Goal: Task Accomplishment & Management: Manage account settings

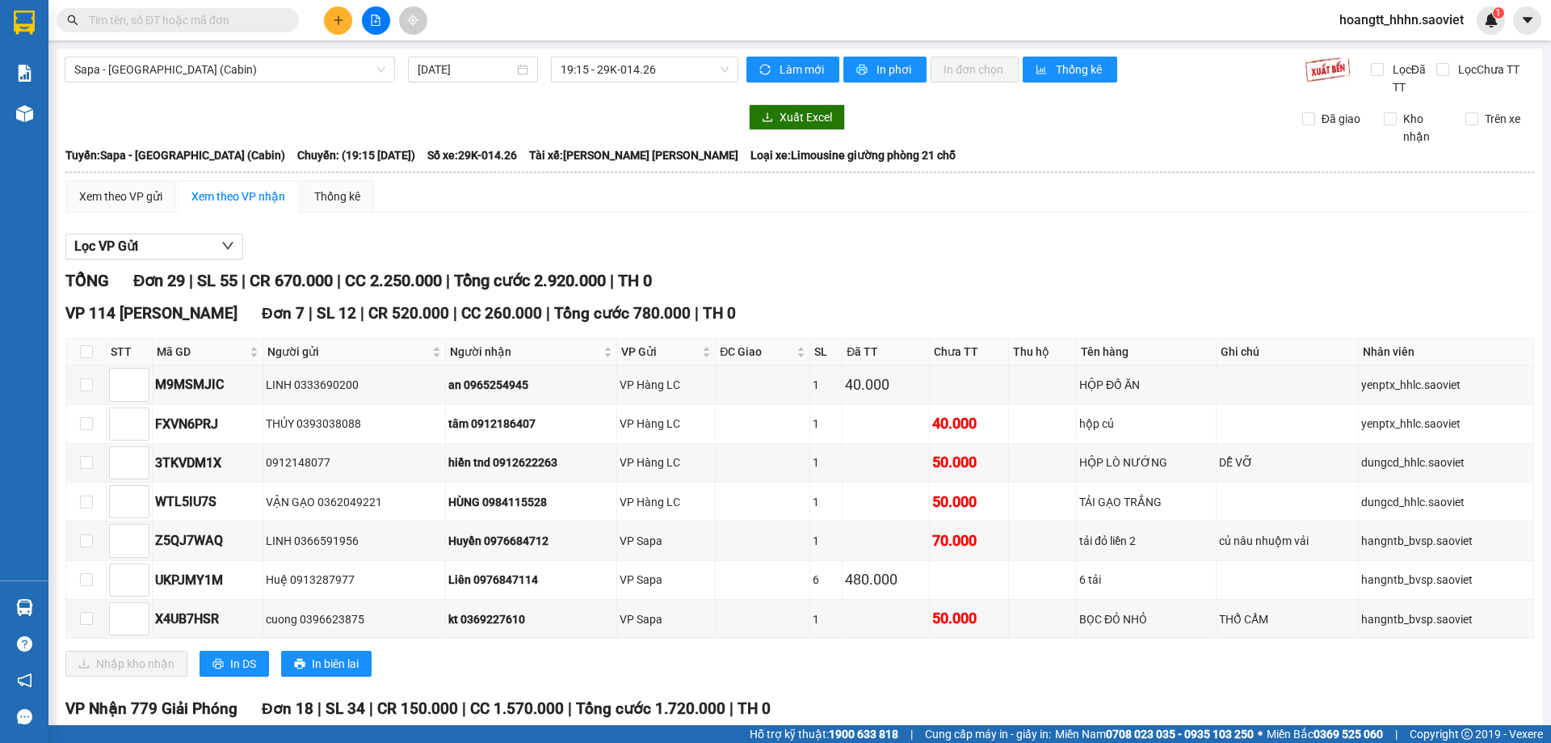
click at [200, 22] on input "text" at bounding box center [184, 20] width 191 height 18
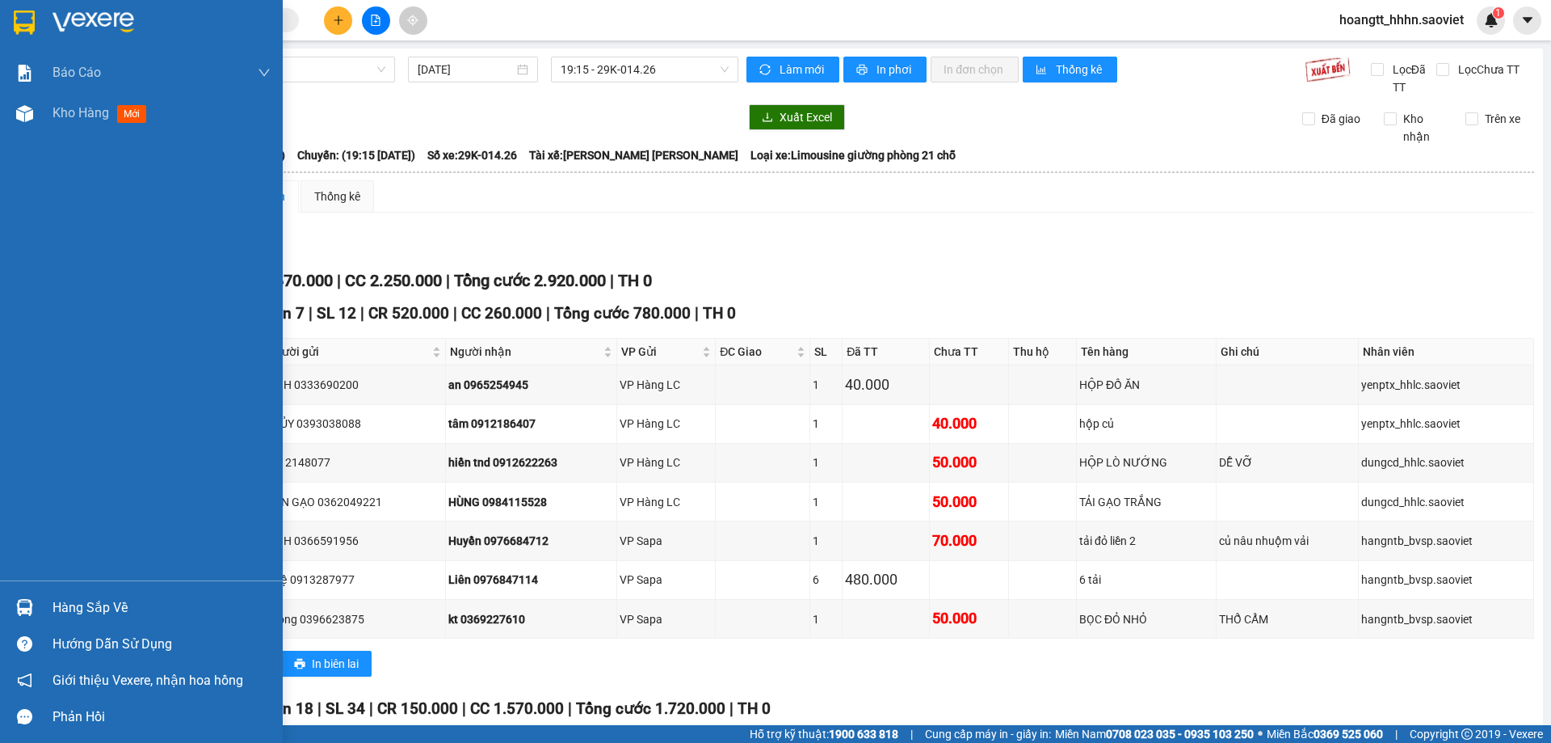
click at [69, 605] on div "Hàng sắp về" at bounding box center [162, 607] width 218 height 24
click at [113, 595] on div "[PERSON_NAME] 5. [PERSON_NAME] thu [PERSON_NAME] tế [PERSON_NAME] [PERSON_NAME]…" at bounding box center [141, 371] width 283 height 743
click at [67, 599] on div "Hàng sắp về" at bounding box center [162, 607] width 218 height 24
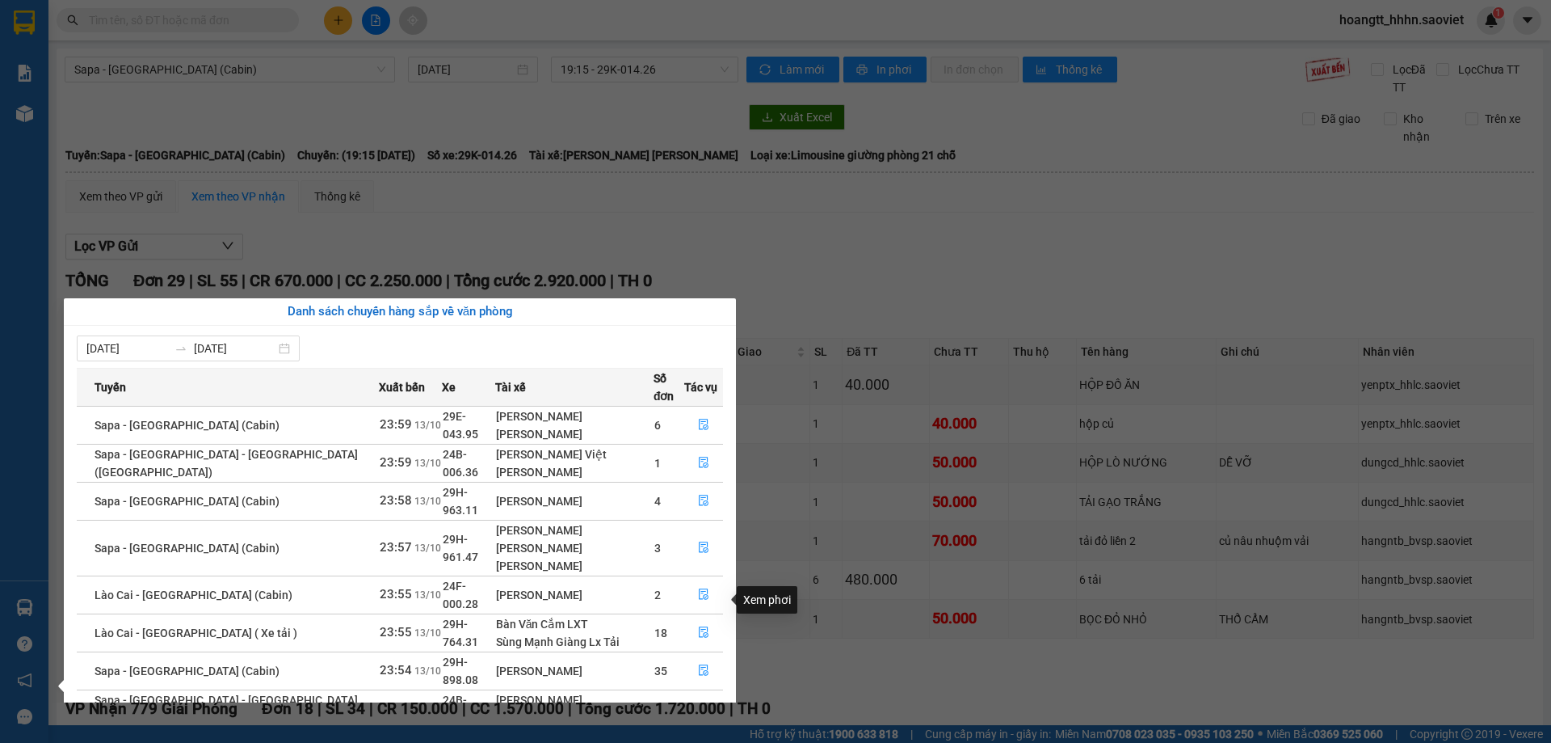
scroll to position [65, 0]
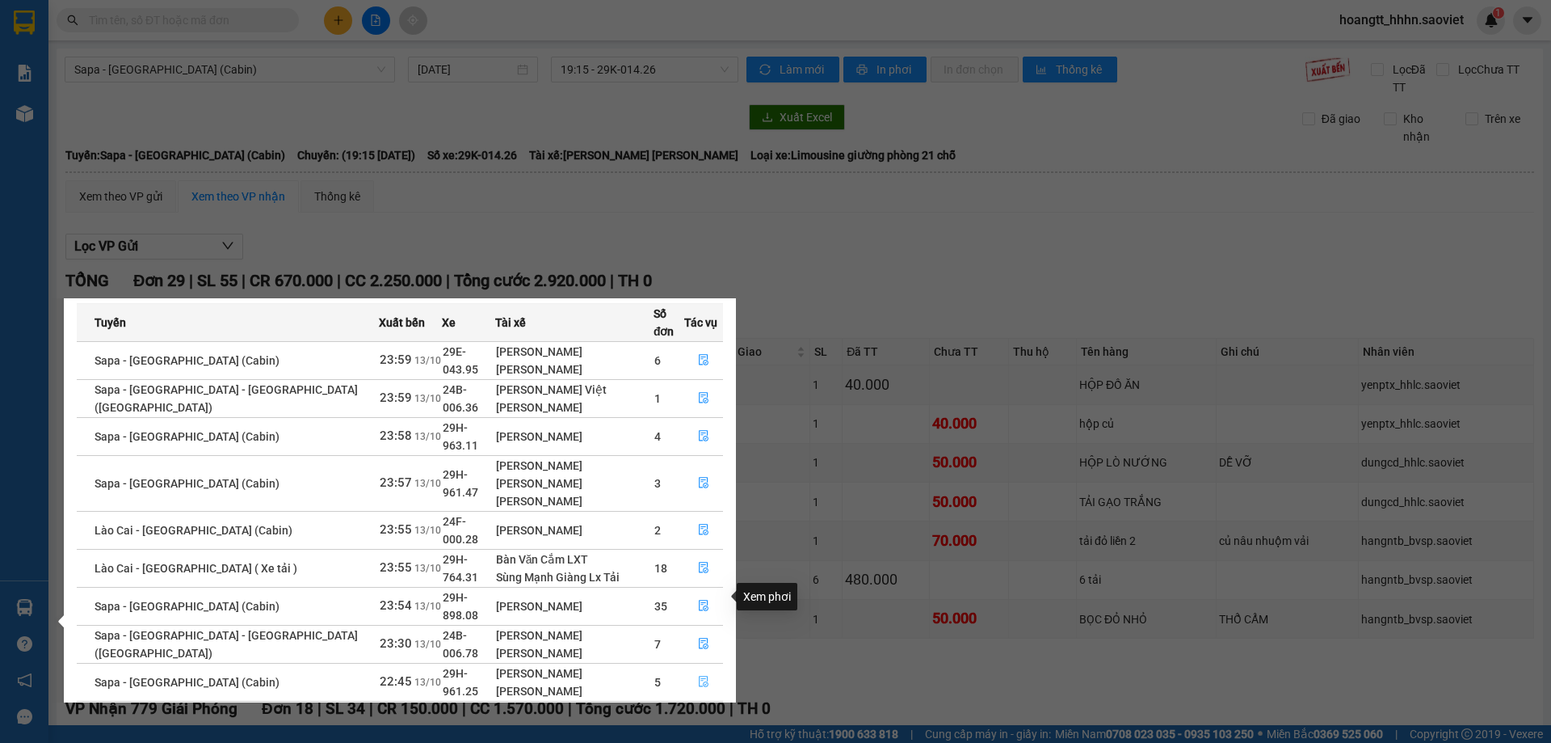
click at [699, 676] on icon "file-done" at bounding box center [704, 681] width 10 height 11
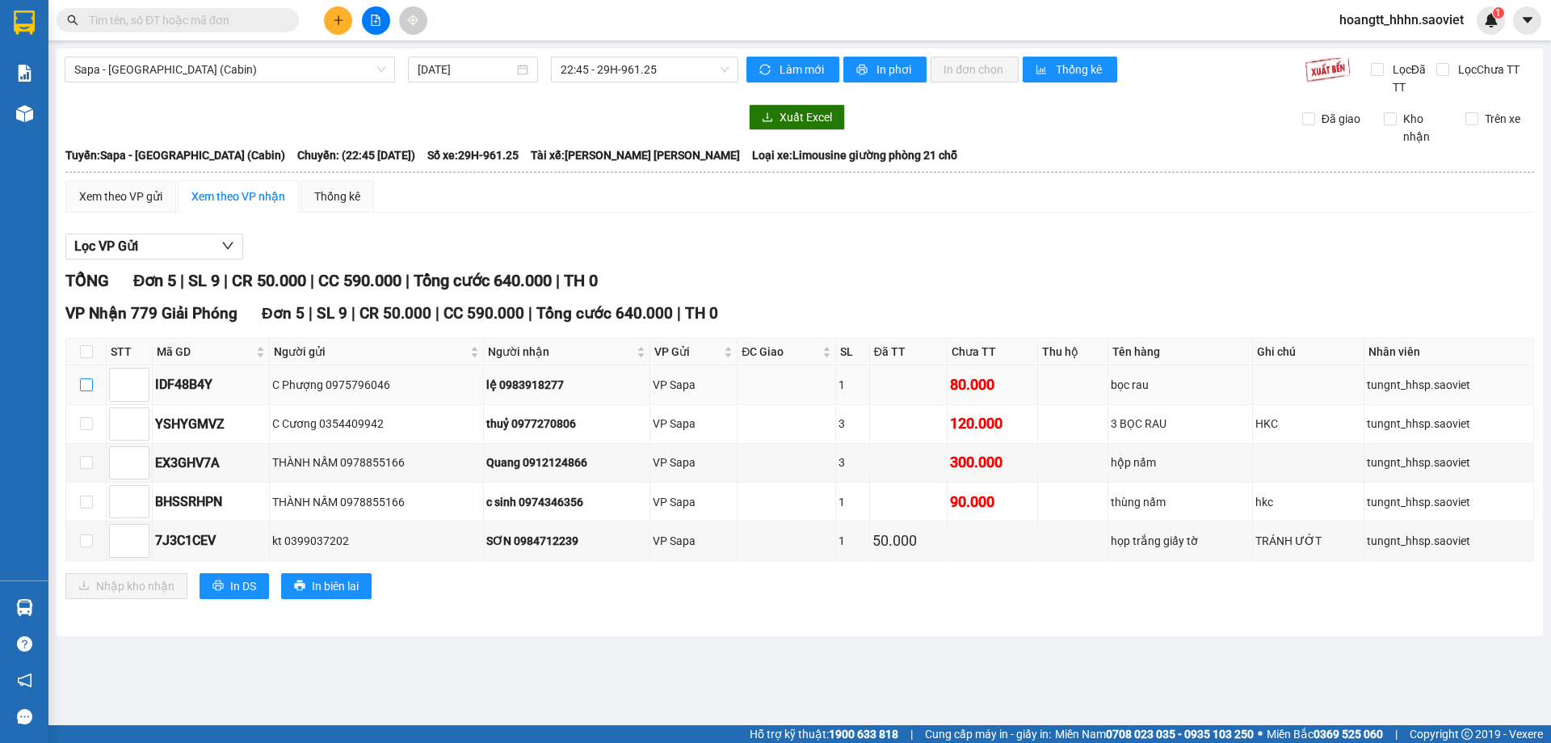
click at [90, 382] on input "checkbox" at bounding box center [86, 384] width 13 height 13
checkbox input "true"
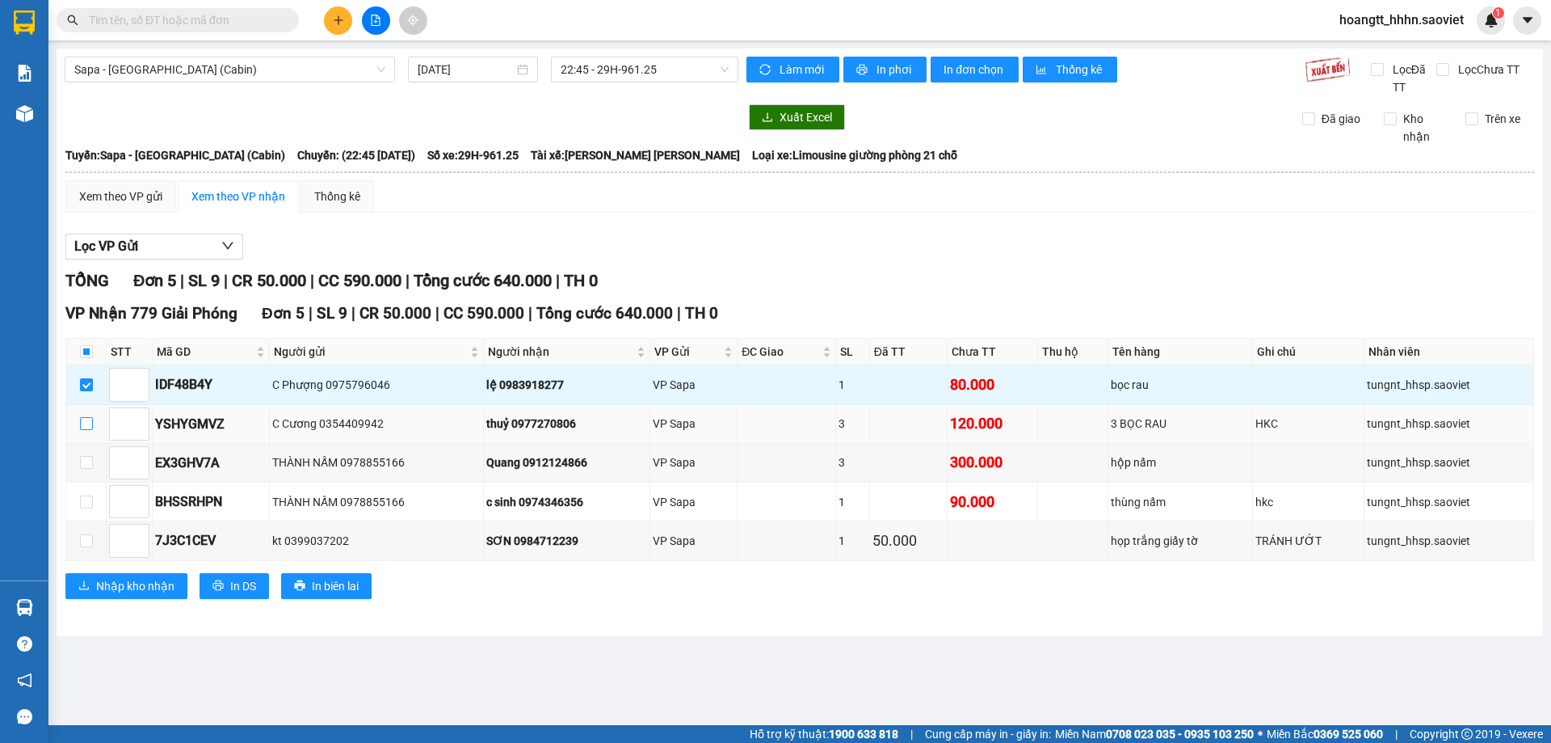
click at [90, 423] on input "checkbox" at bounding box center [86, 423] width 13 height 13
checkbox input "true"
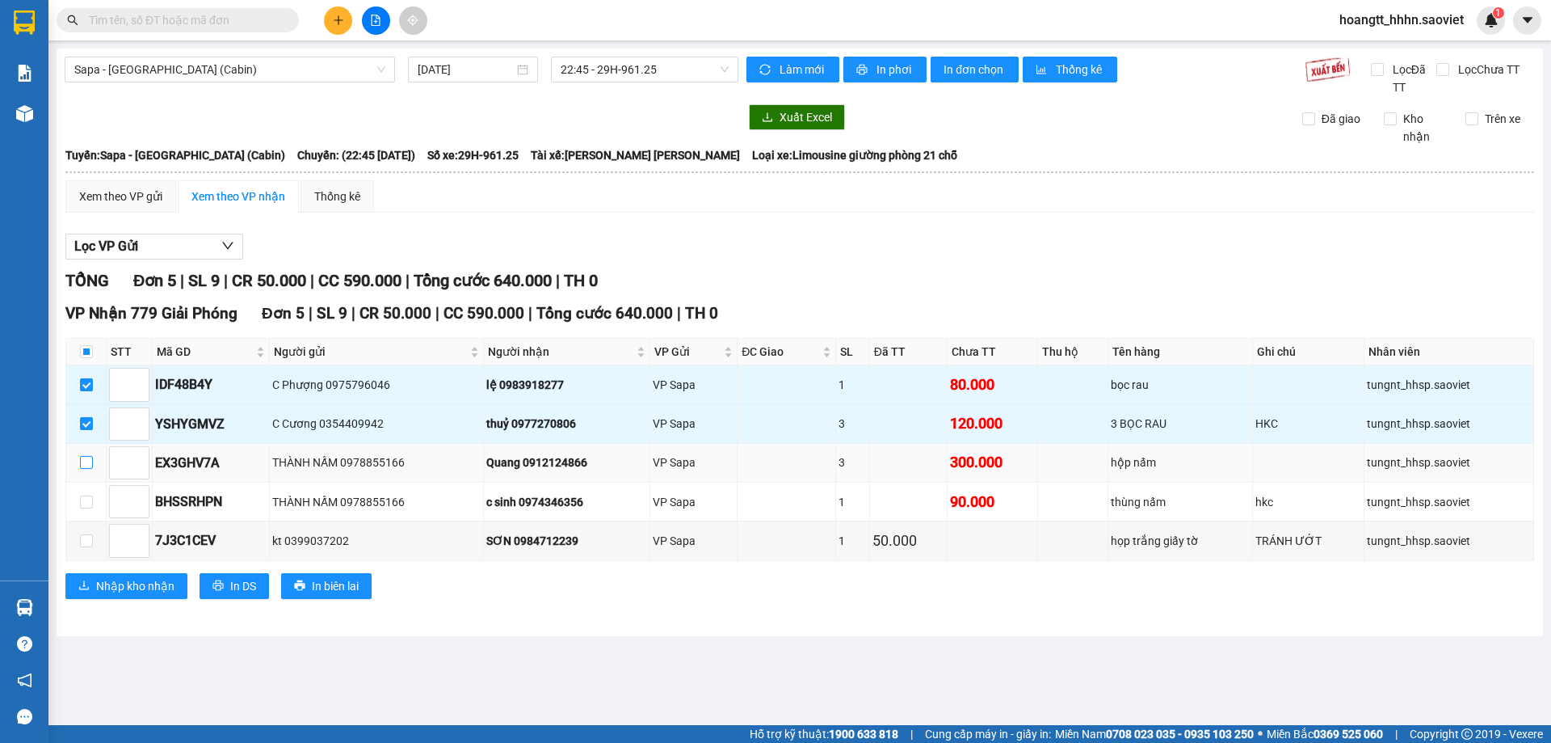
click at [90, 465] on input "checkbox" at bounding box center [86, 462] width 13 height 13
checkbox input "true"
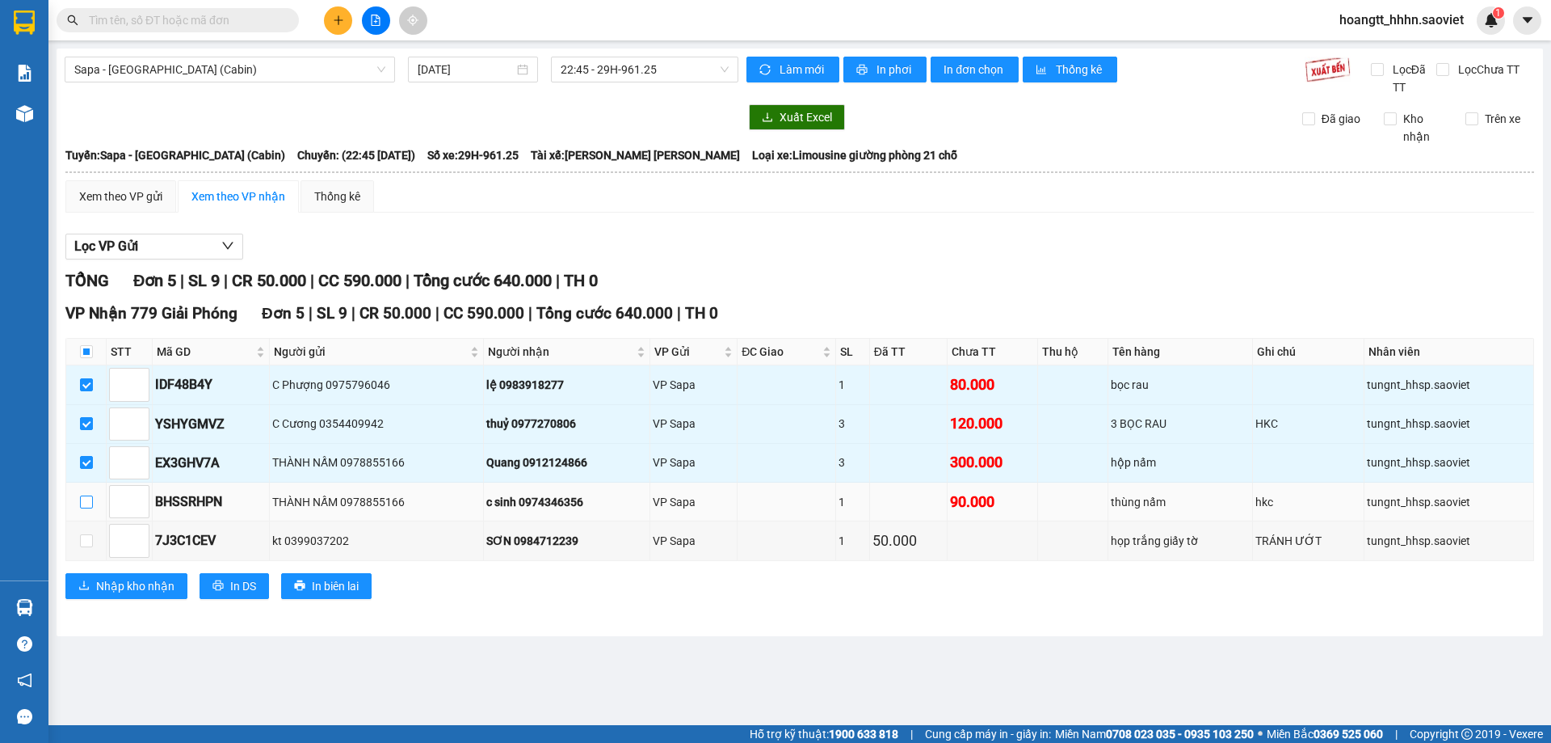
click at [87, 495] on input "checkbox" at bounding box center [86, 501] width 13 height 13
checkbox input "true"
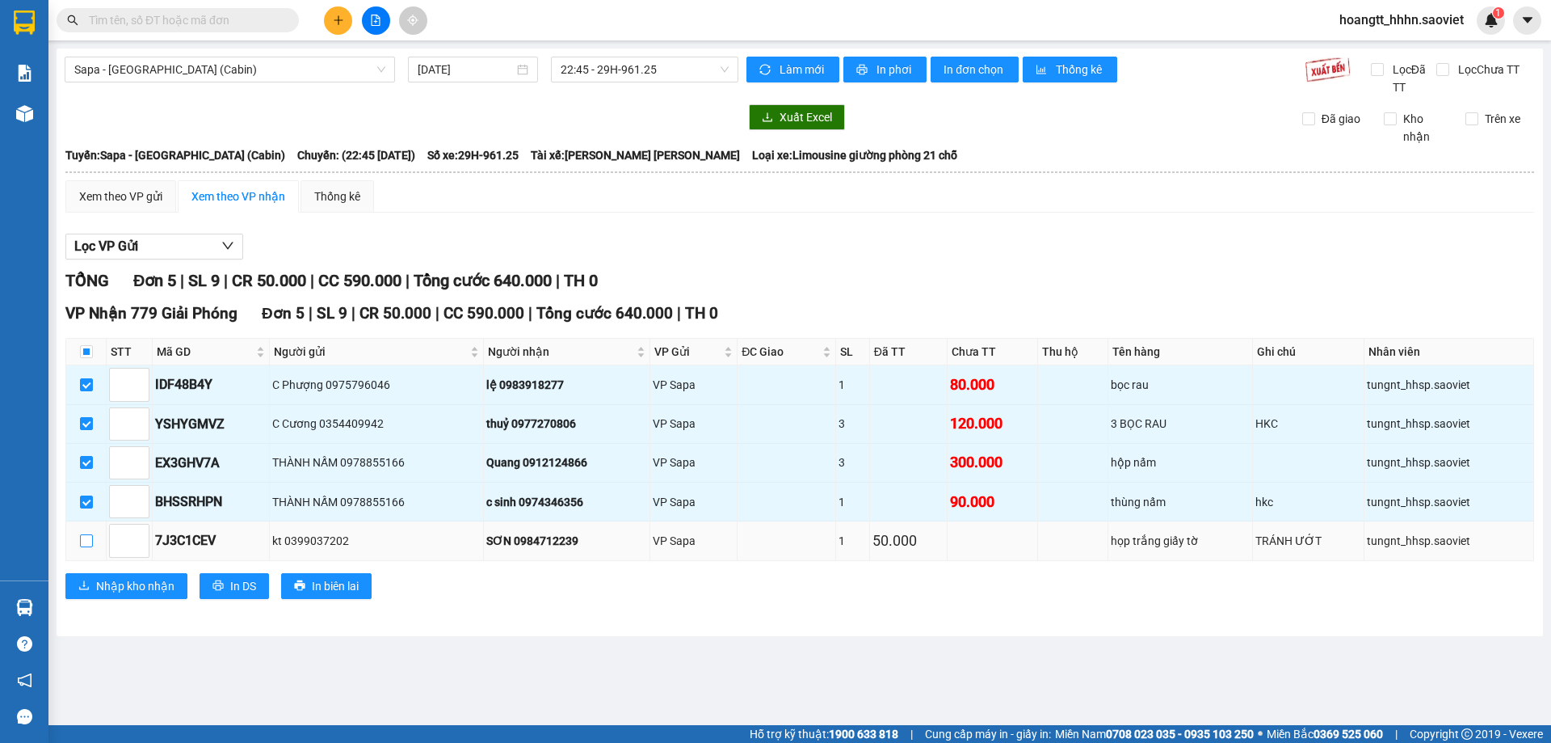
click at [90, 540] on input "checkbox" at bounding box center [86, 540] width 13 height 13
checkbox input "true"
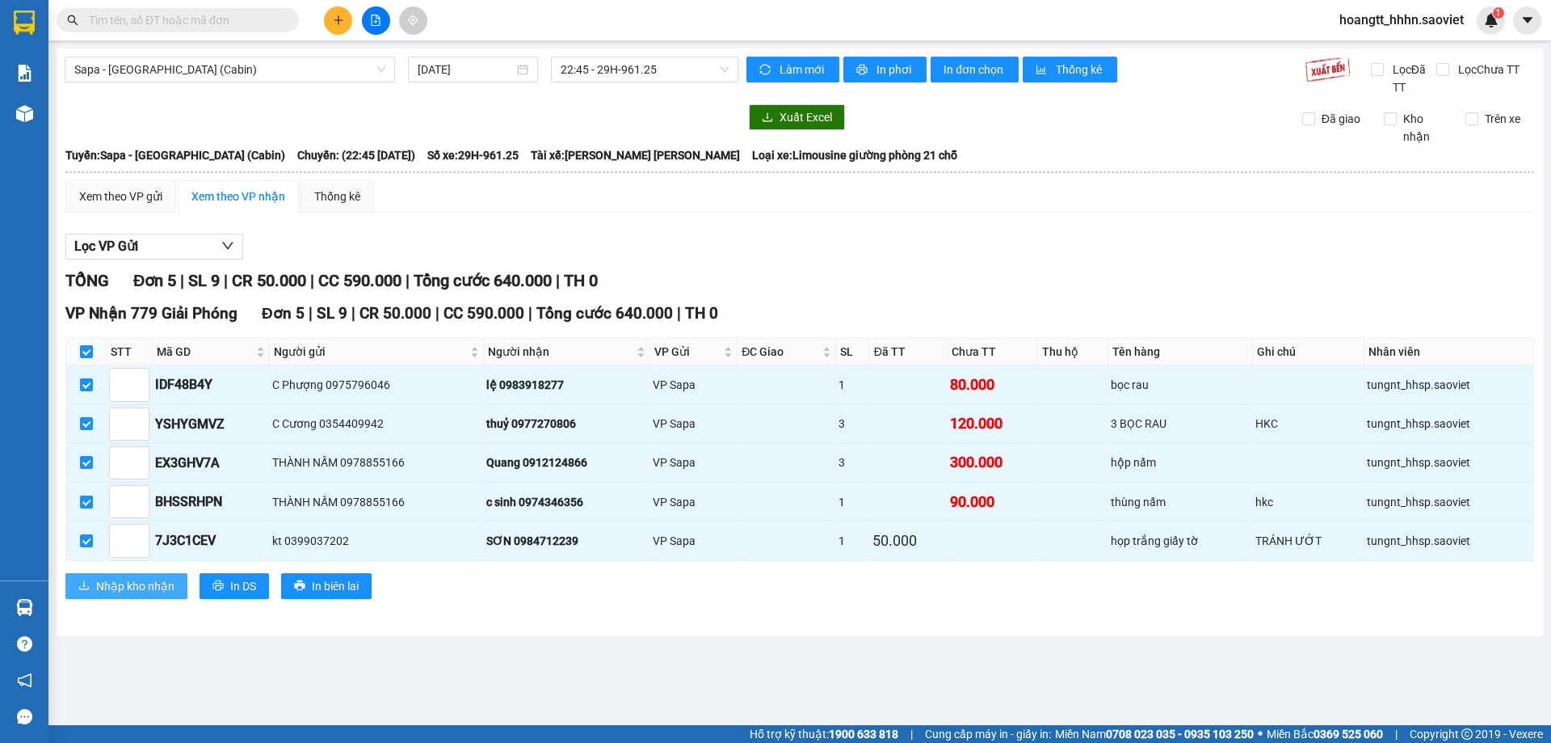
click at [130, 581] on span "Nhập kho nhận" at bounding box center [135, 586] width 78 height 18
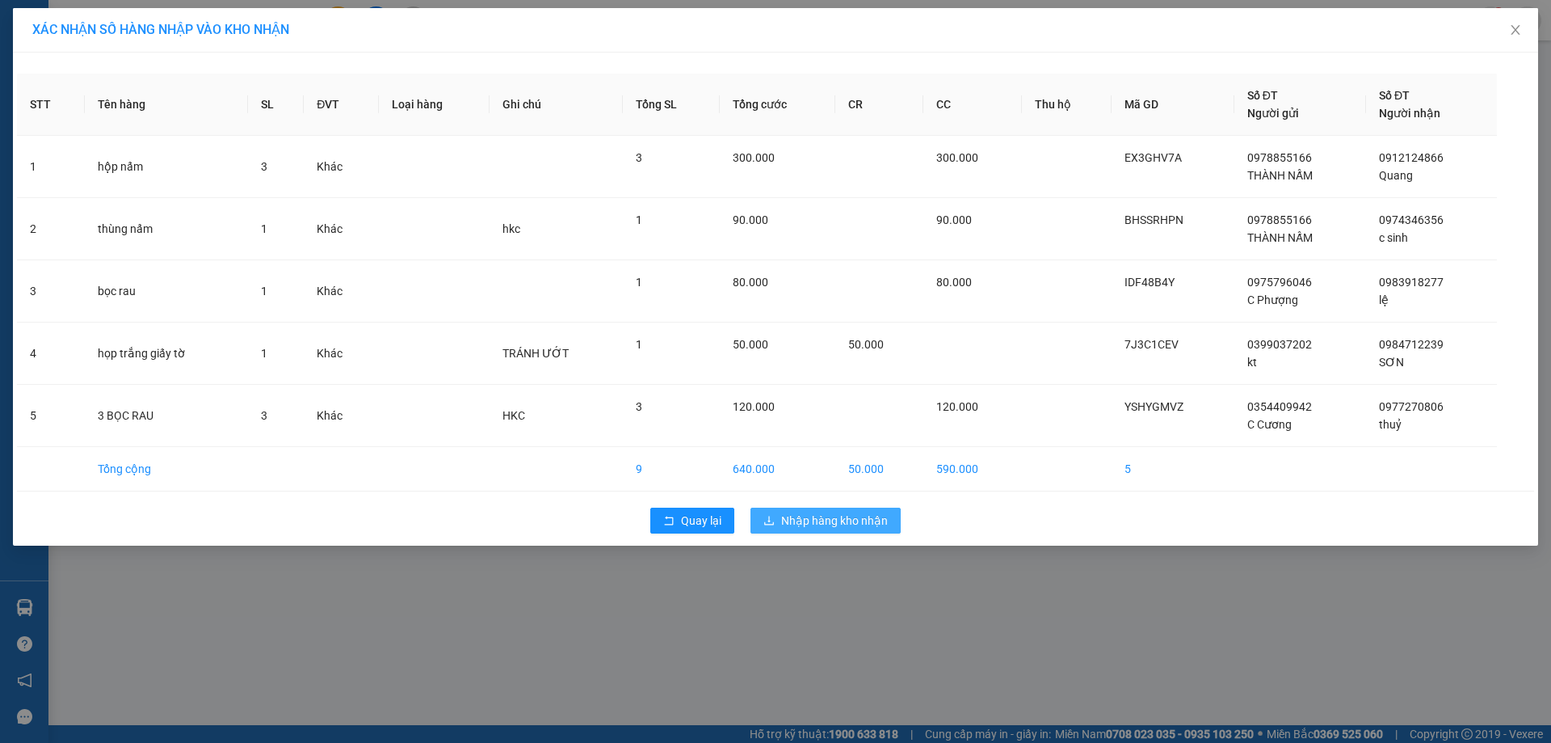
click at [802, 508] on button "Nhập hàng kho nhận" at bounding box center [826, 520] width 150 height 26
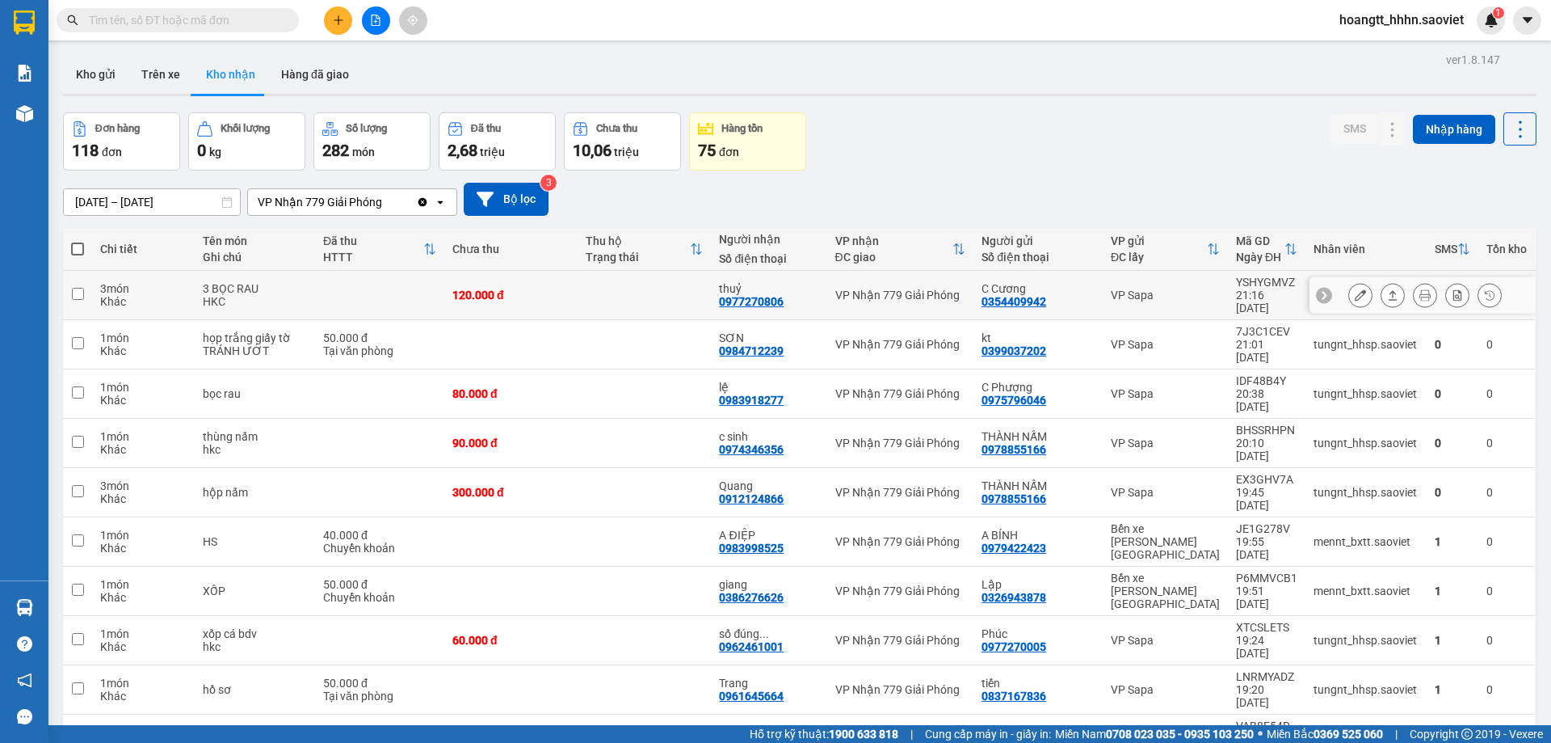
click at [1189, 300] on td "VP Sapa" at bounding box center [1165, 295] width 125 height 49
checkbox input "true"
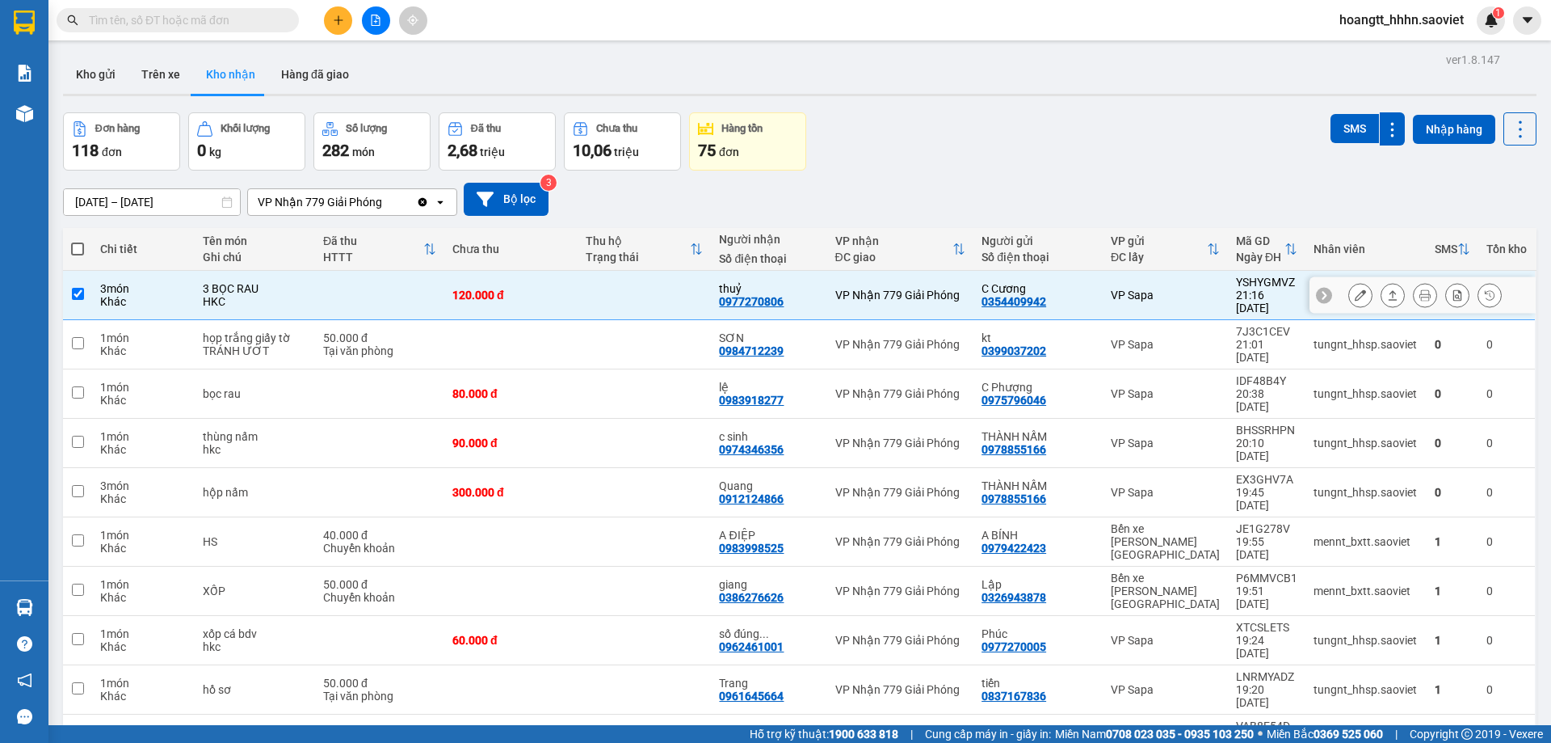
click at [1195, 320] on td "VP Sapa" at bounding box center [1165, 344] width 125 height 49
checkbox input "true"
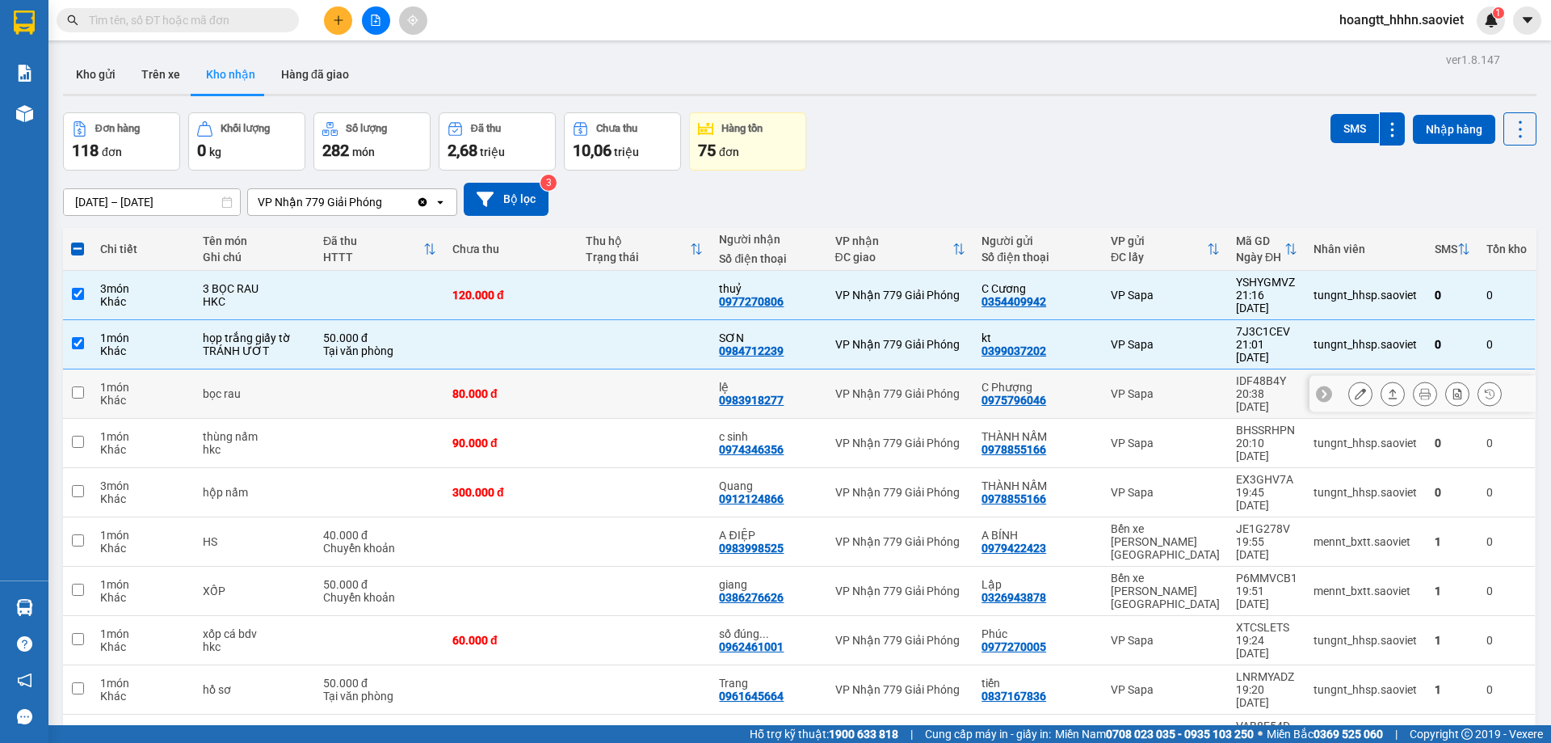
click at [1185, 387] on div "VP Sapa" at bounding box center [1165, 393] width 109 height 13
checkbox input "true"
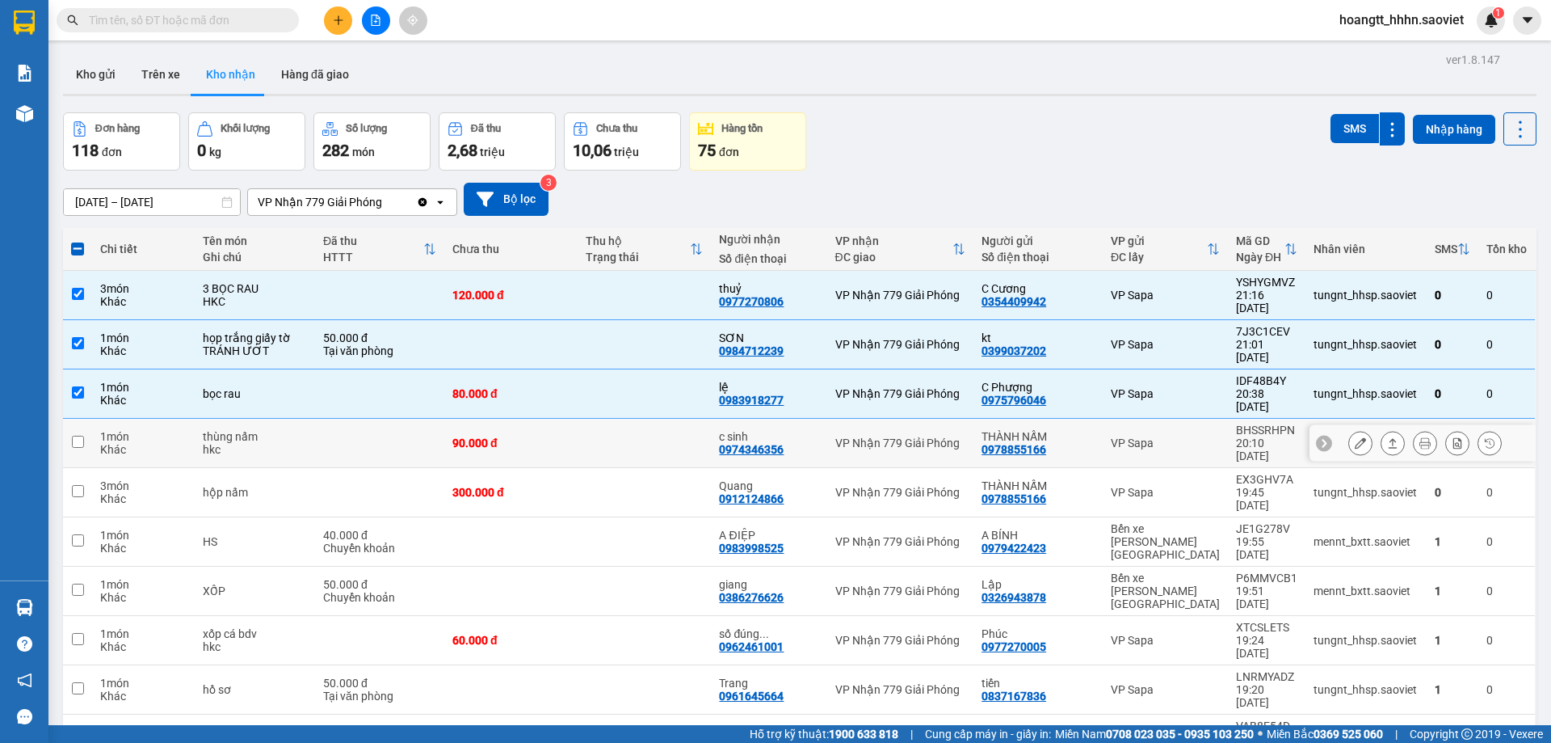
click at [1191, 419] on td "VP Sapa" at bounding box center [1165, 443] width 125 height 49
checkbox input "true"
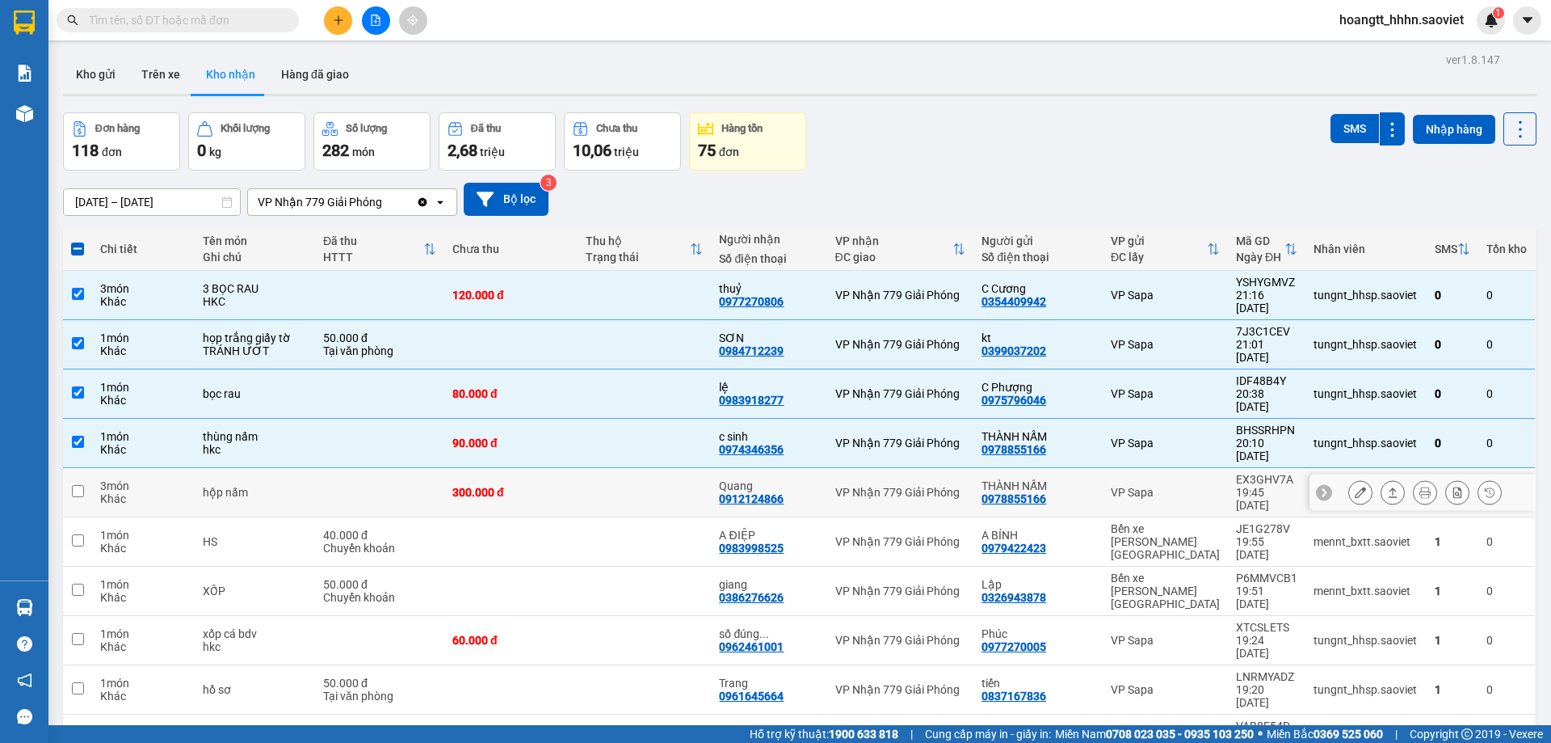
click at [1189, 468] on td "VP Sapa" at bounding box center [1165, 492] width 125 height 49
checkbox input "true"
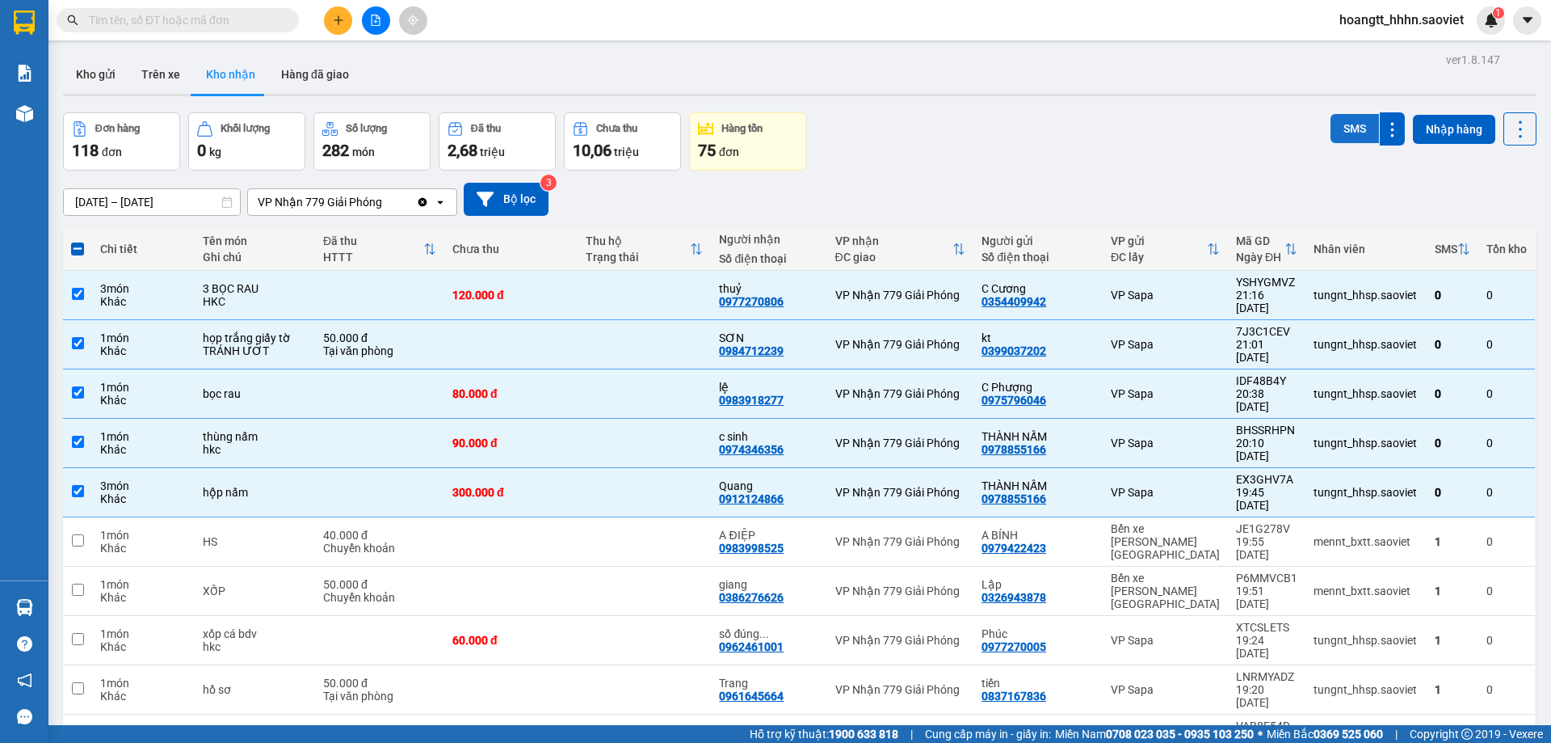
click at [1332, 133] on button "SMS" at bounding box center [1355, 128] width 48 height 29
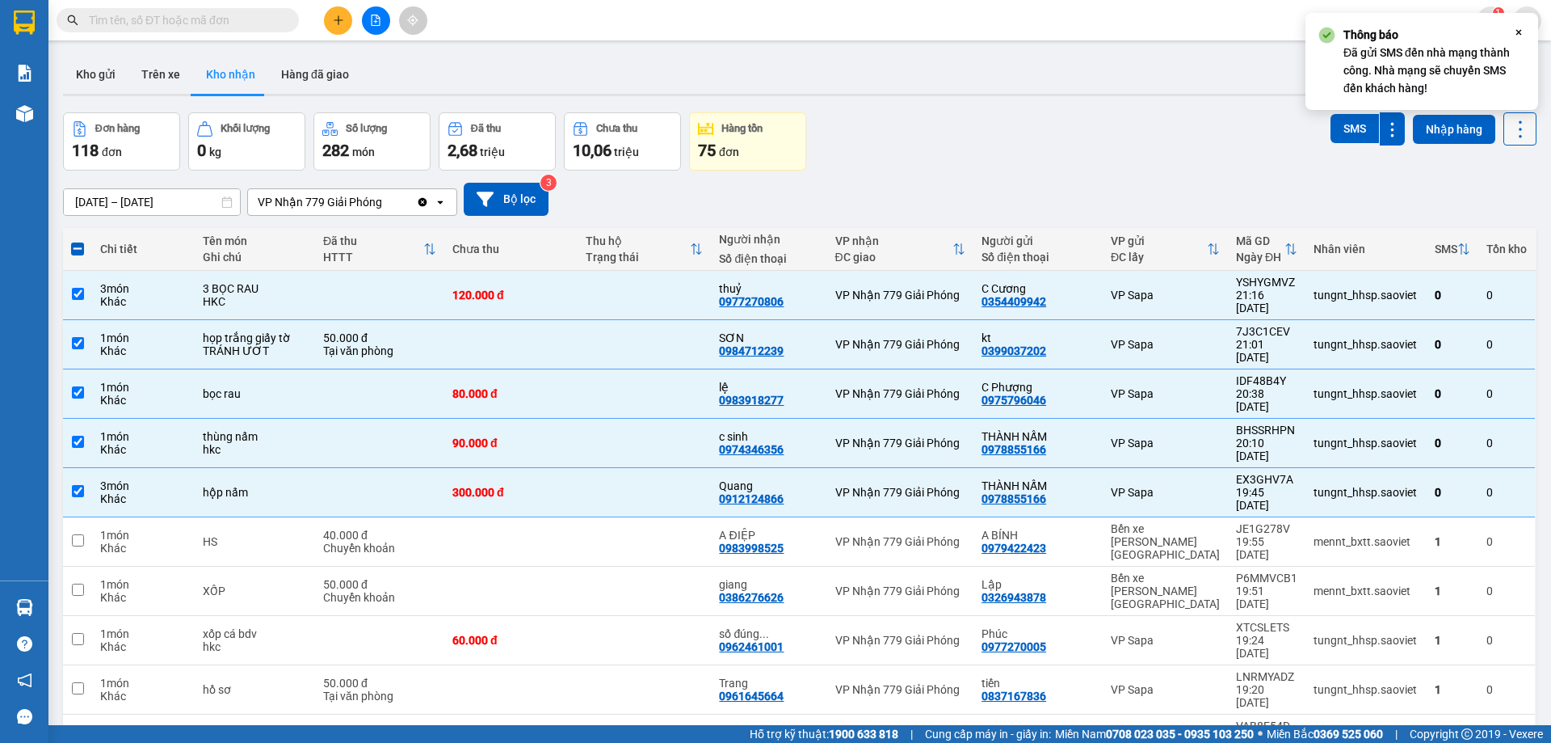
click at [1504, 133] on button at bounding box center [1520, 128] width 33 height 33
click at [1486, 197] on span "Làm mới" at bounding box center [1485, 202] width 44 height 16
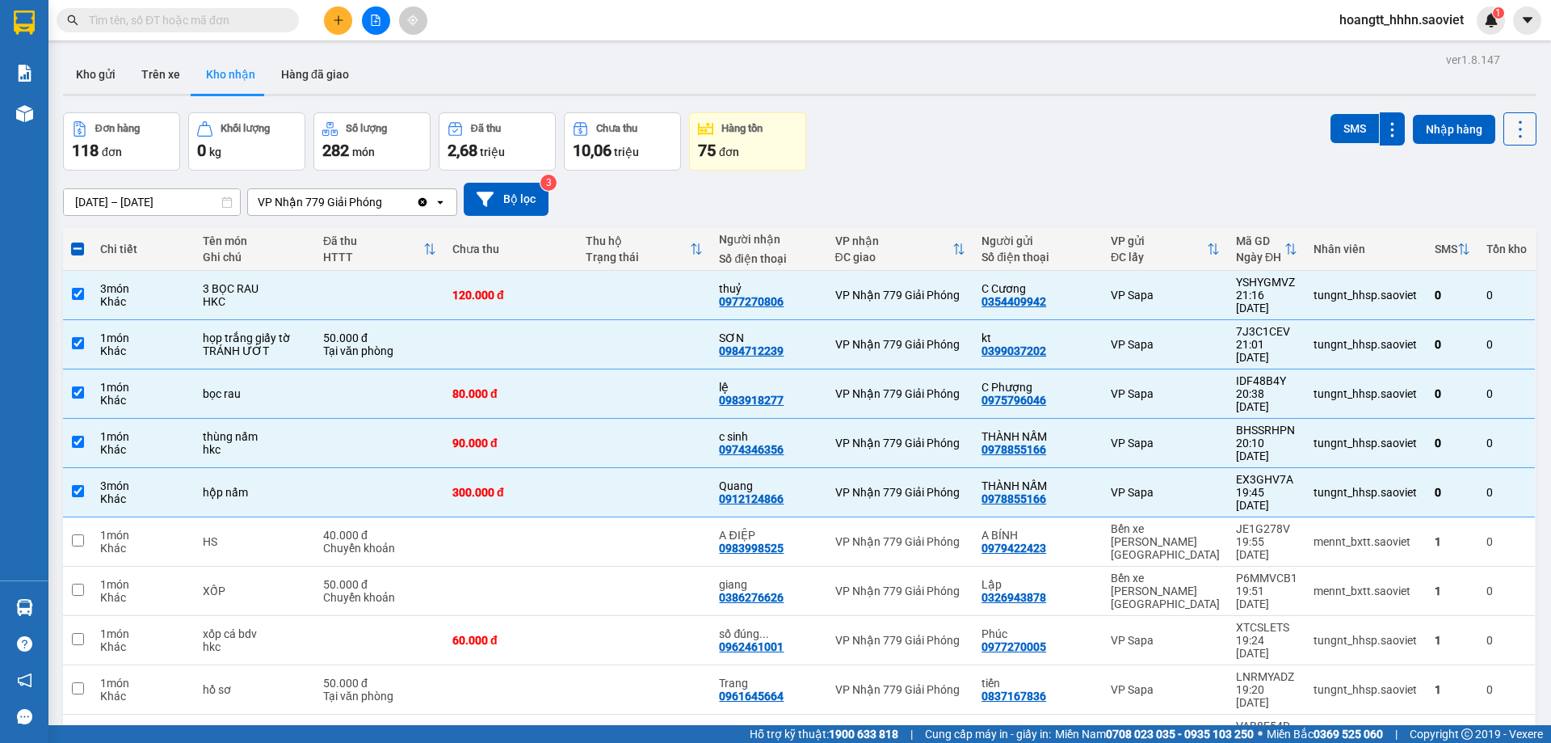
click at [1510, 130] on icon at bounding box center [1520, 129] width 23 height 23
click at [1461, 187] on li "Làm mới" at bounding box center [1478, 201] width 121 height 29
click at [1496, 146] on div "SMS Nhập hàng" at bounding box center [1434, 141] width 206 height 58
drag, startPoint x: 1506, startPoint y: 138, endPoint x: 1503, endPoint y: 146, distance: 8.7
click at [1509, 137] on icon at bounding box center [1520, 129] width 23 height 23
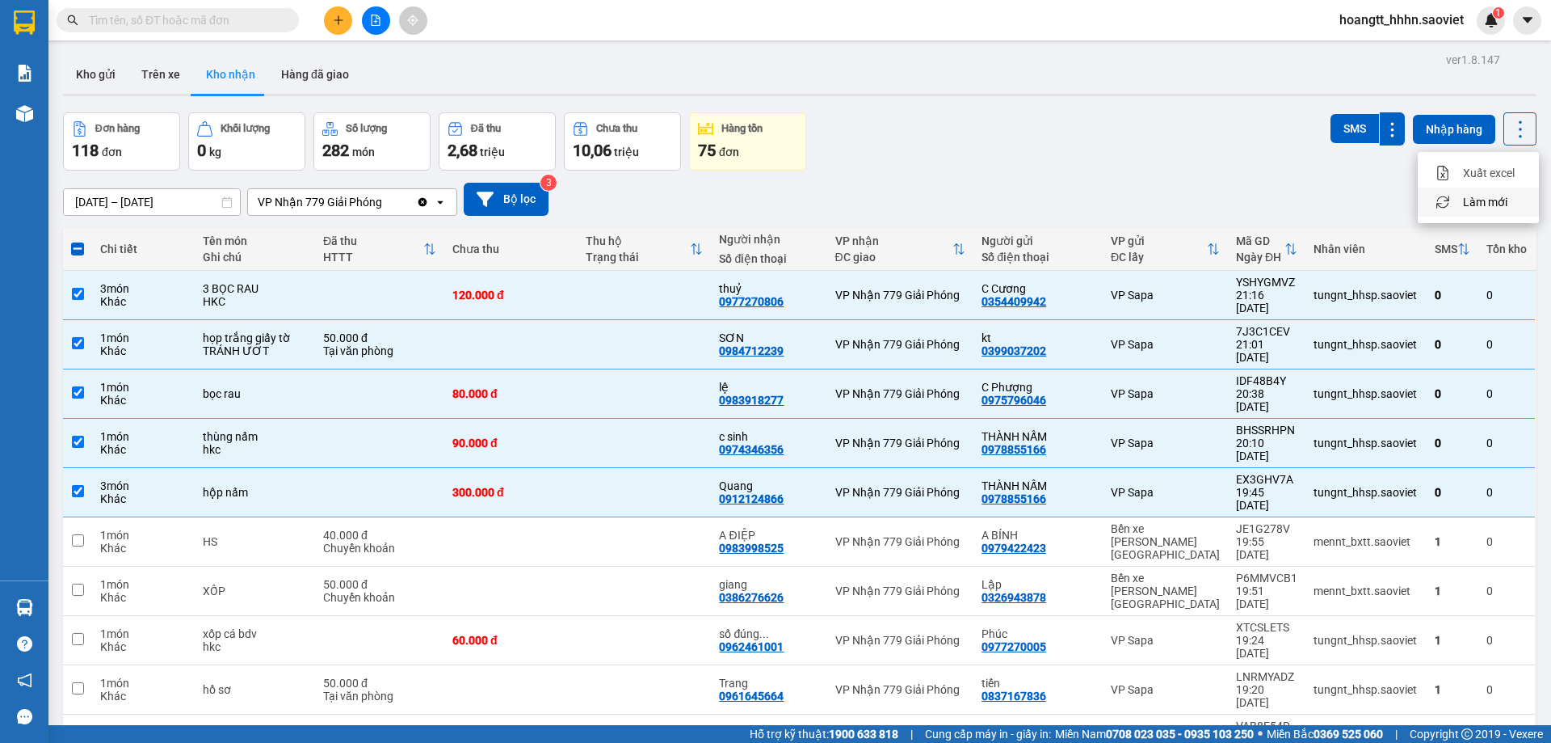
click at [1484, 197] on span "Làm mới" at bounding box center [1485, 202] width 44 height 16
click at [1516, 133] on icon at bounding box center [1520, 129] width 23 height 23
click at [1483, 194] on li "Làm mới" at bounding box center [1478, 201] width 121 height 29
click at [1504, 141] on button at bounding box center [1520, 128] width 33 height 33
click at [1462, 206] on div "Làm mới" at bounding box center [1478, 202] width 95 height 16
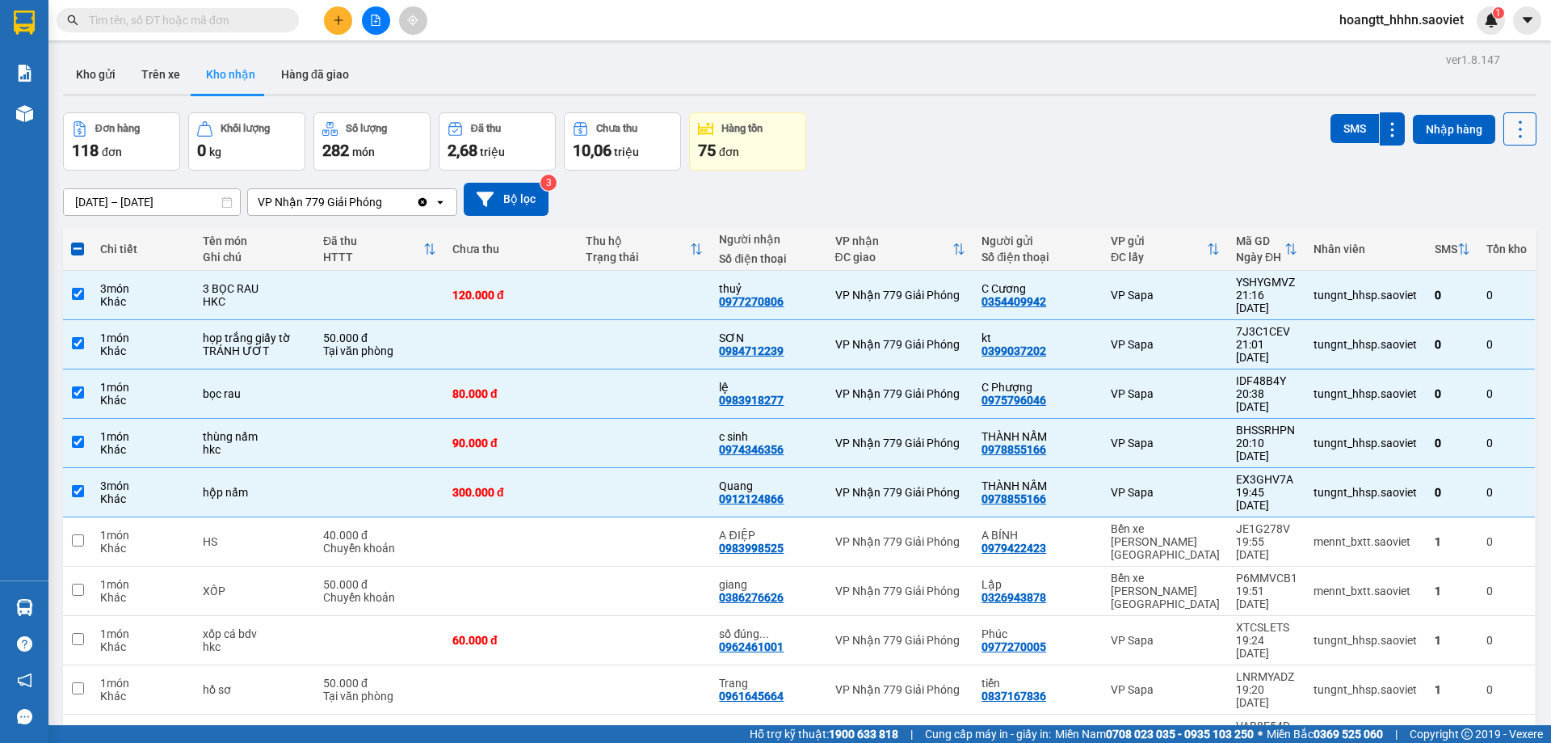
click at [1505, 142] on button at bounding box center [1520, 128] width 33 height 33
click at [1474, 197] on span "Làm mới" at bounding box center [1485, 202] width 44 height 16
click at [1509, 139] on icon at bounding box center [1520, 129] width 23 height 23
click at [1480, 204] on span "Làm mới" at bounding box center [1485, 202] width 44 height 16
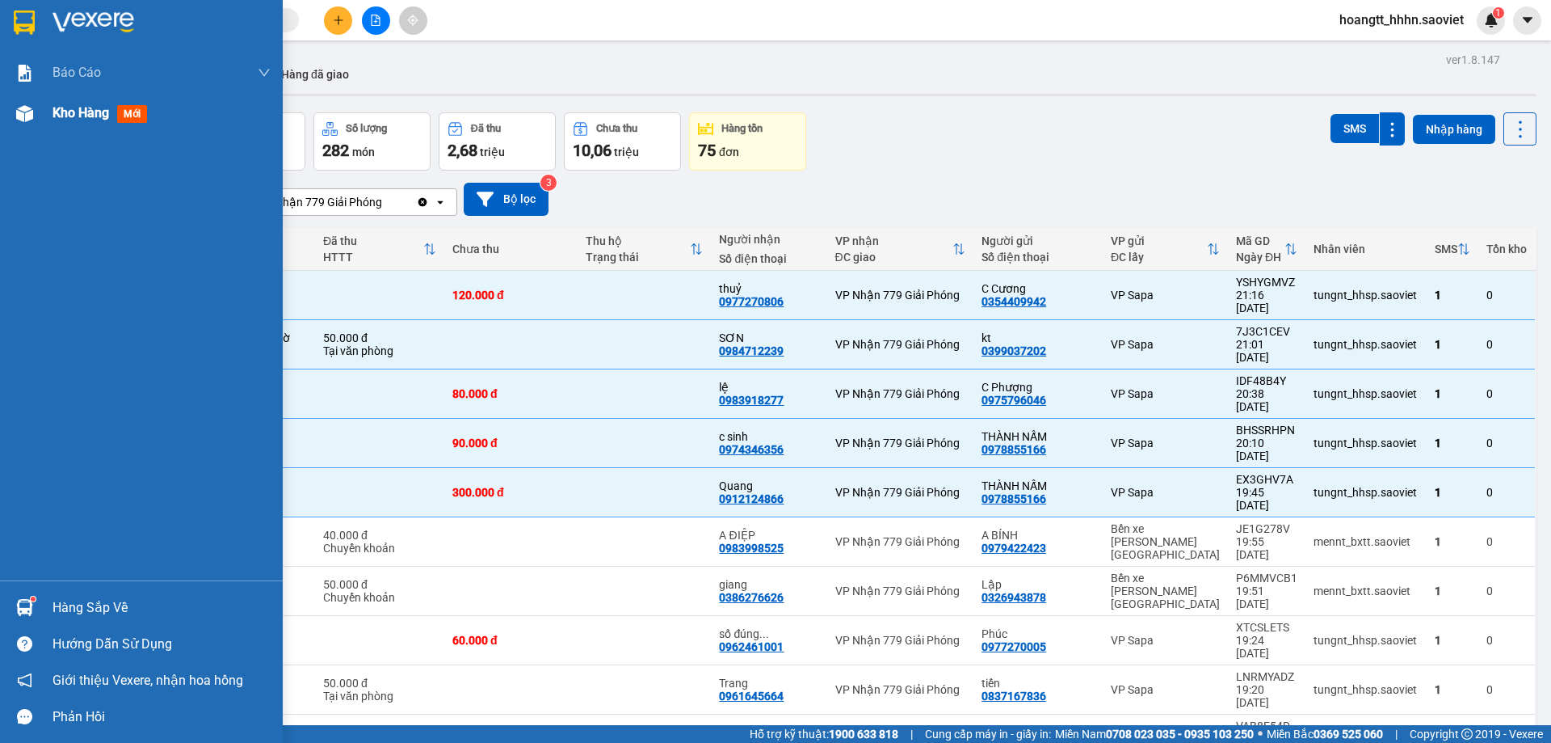
click at [39, 123] on div "Kho hàng mới" at bounding box center [141, 113] width 283 height 40
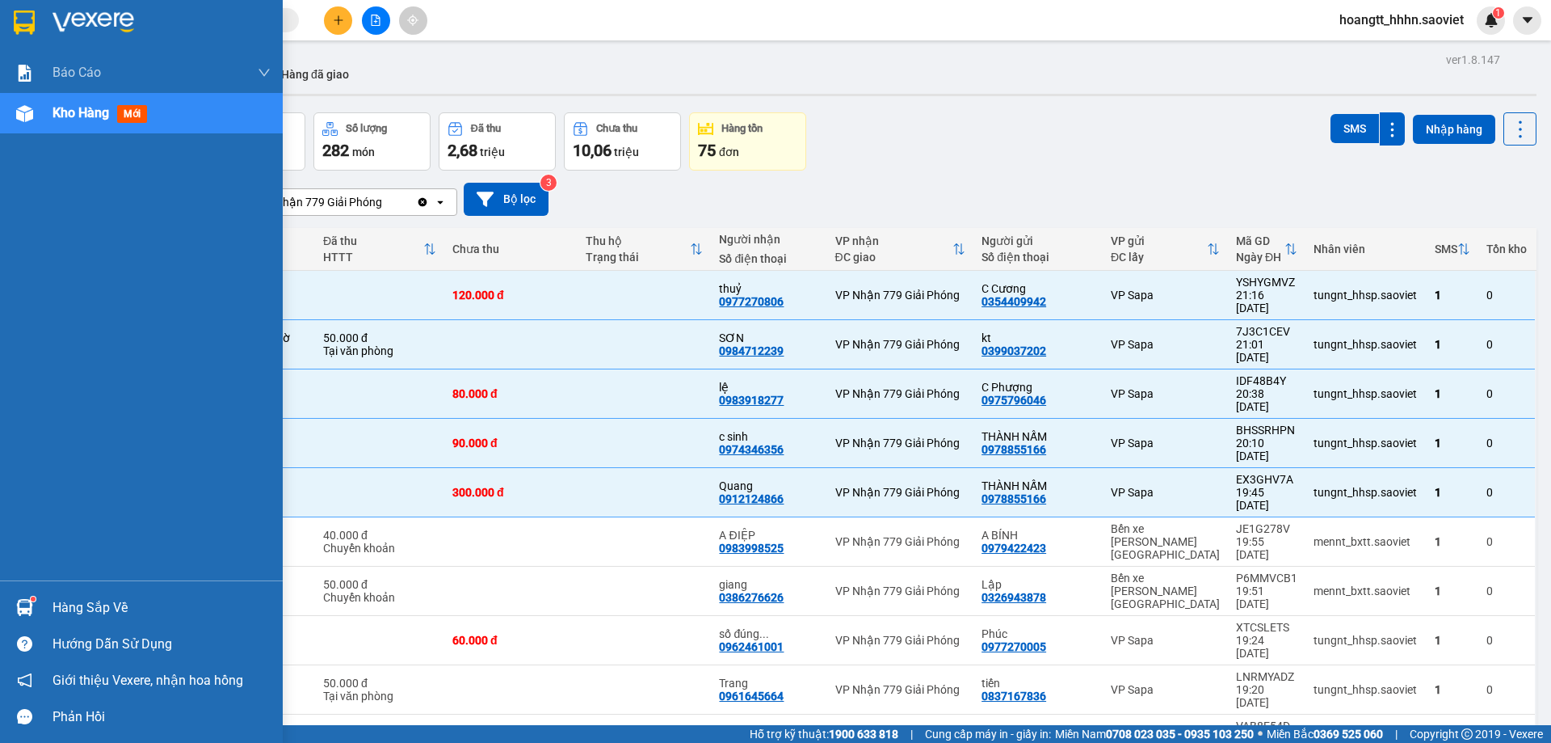
click at [94, 118] on span "Kho hàng" at bounding box center [81, 112] width 57 height 15
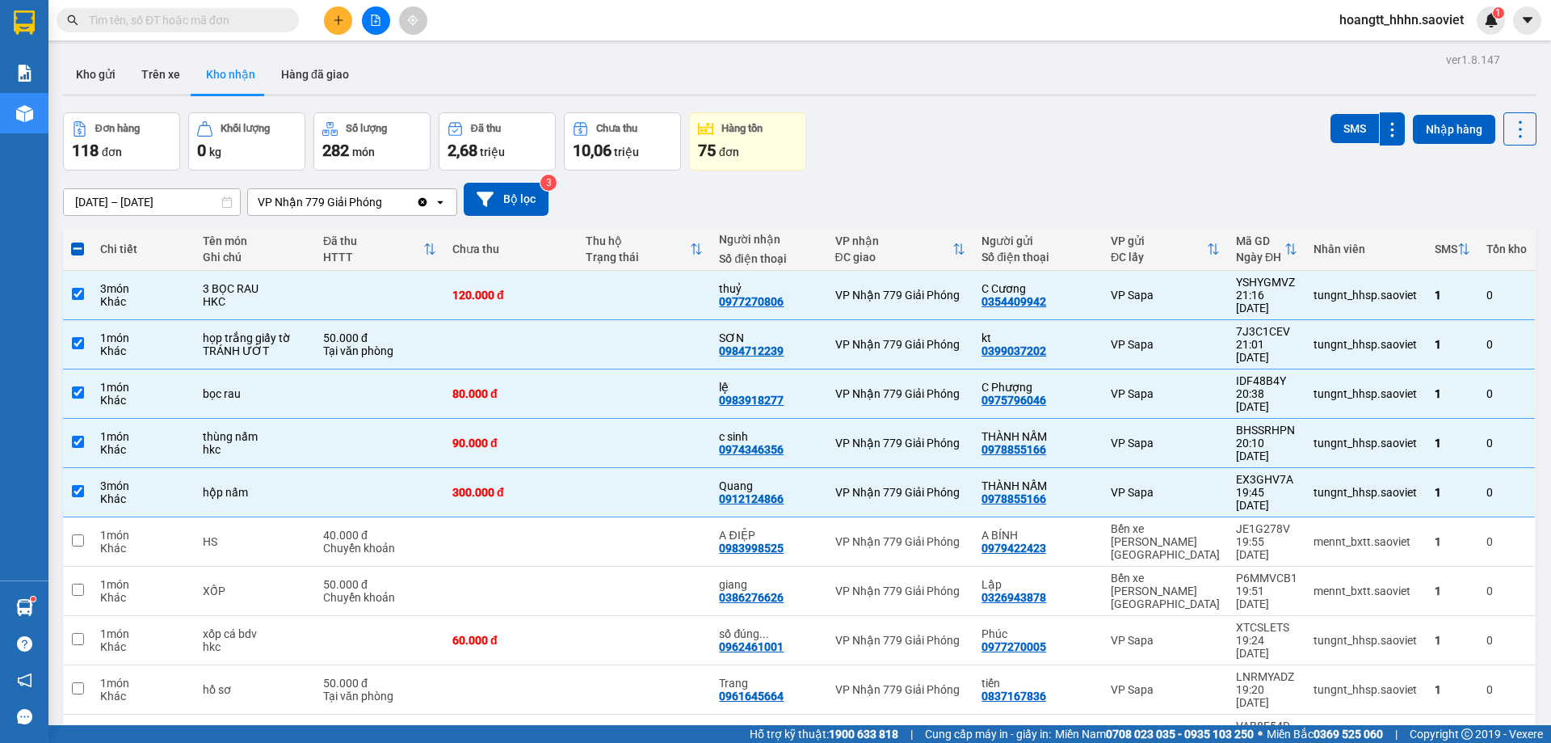
click at [238, 16] on input "text" at bounding box center [184, 20] width 191 height 18
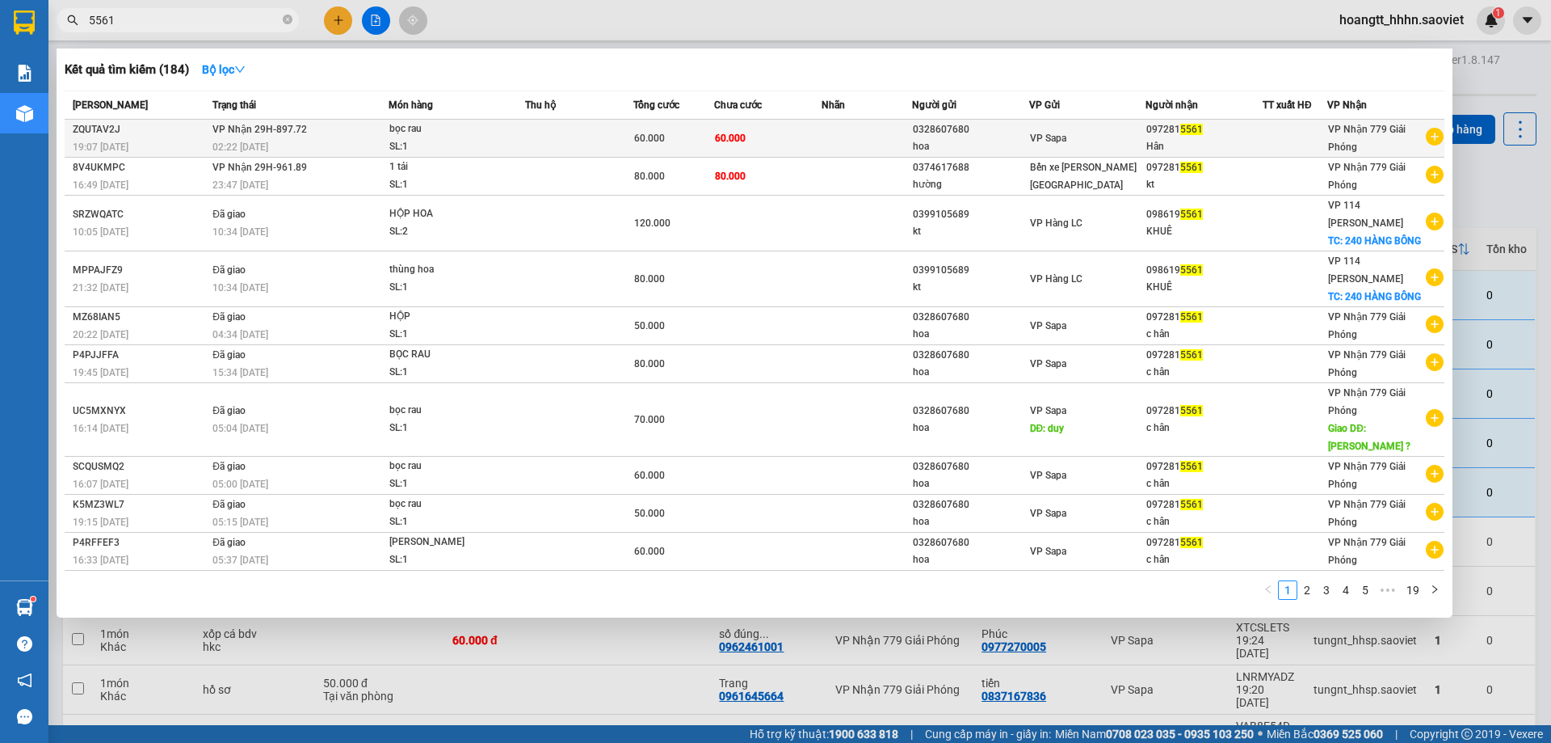
type input "5561"
click at [343, 140] on div "02:22 [DATE]" at bounding box center [300, 147] width 175 height 18
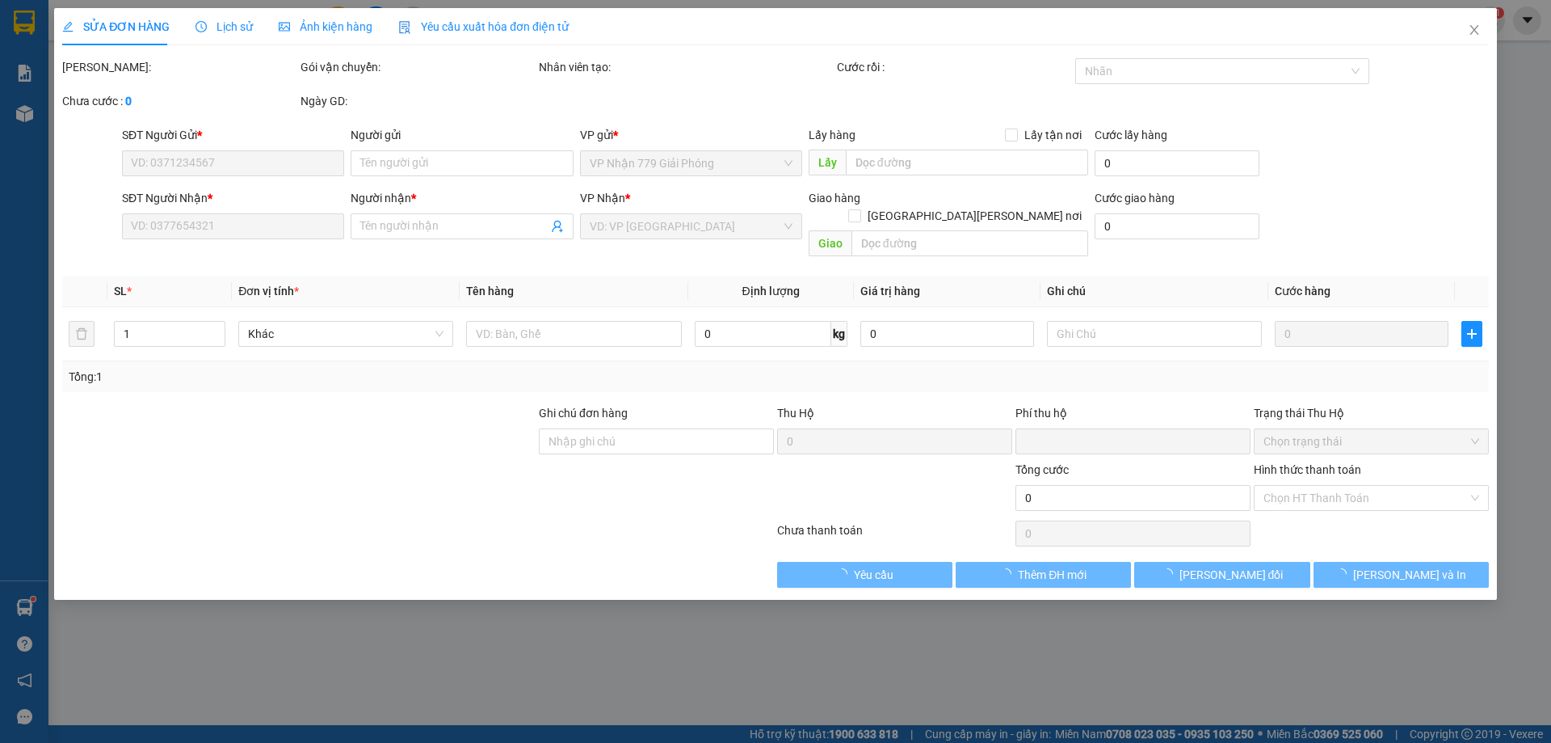
type input "0328607680"
type input "hoa"
type input "0972815561"
type input "Hân"
type input "0"
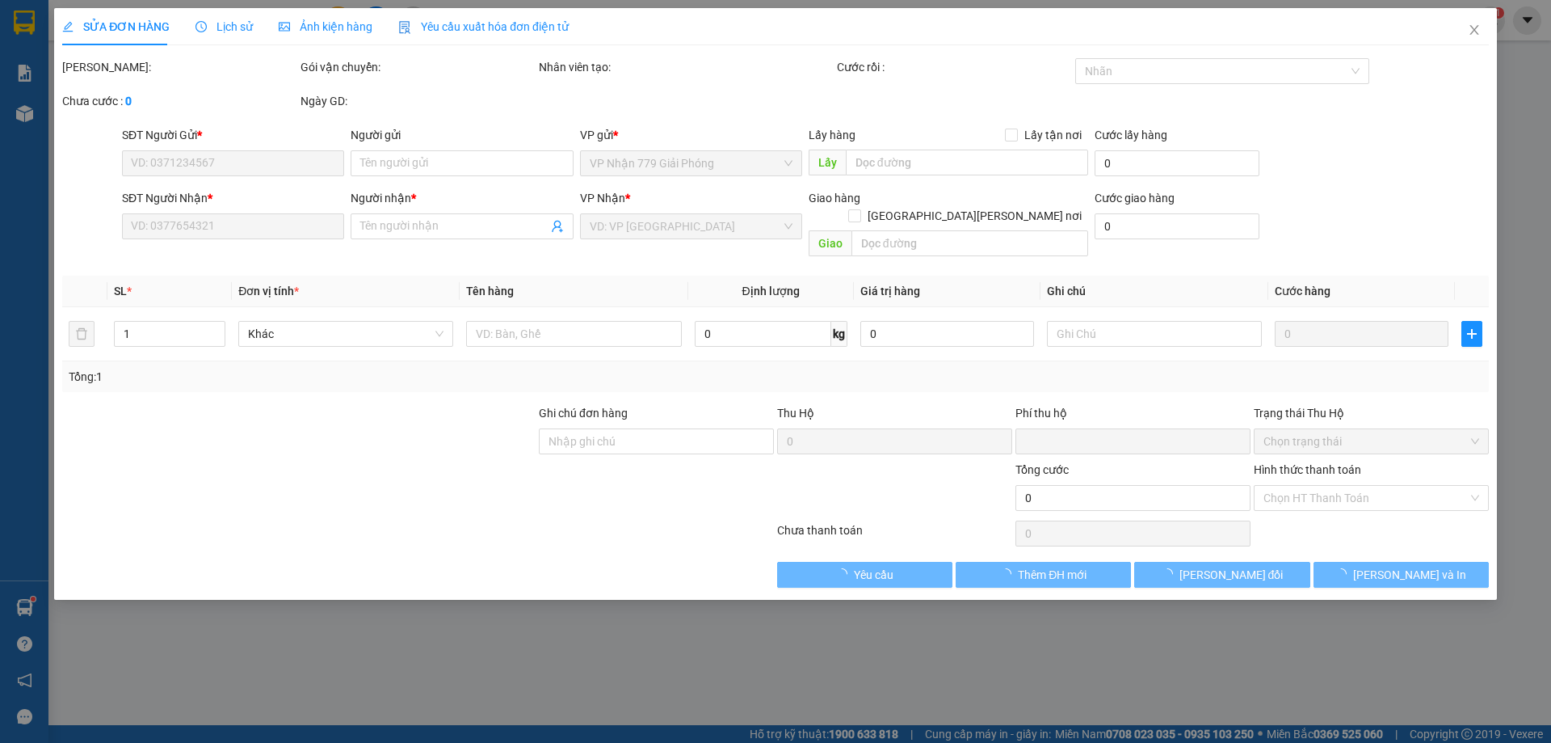
type input "60.000"
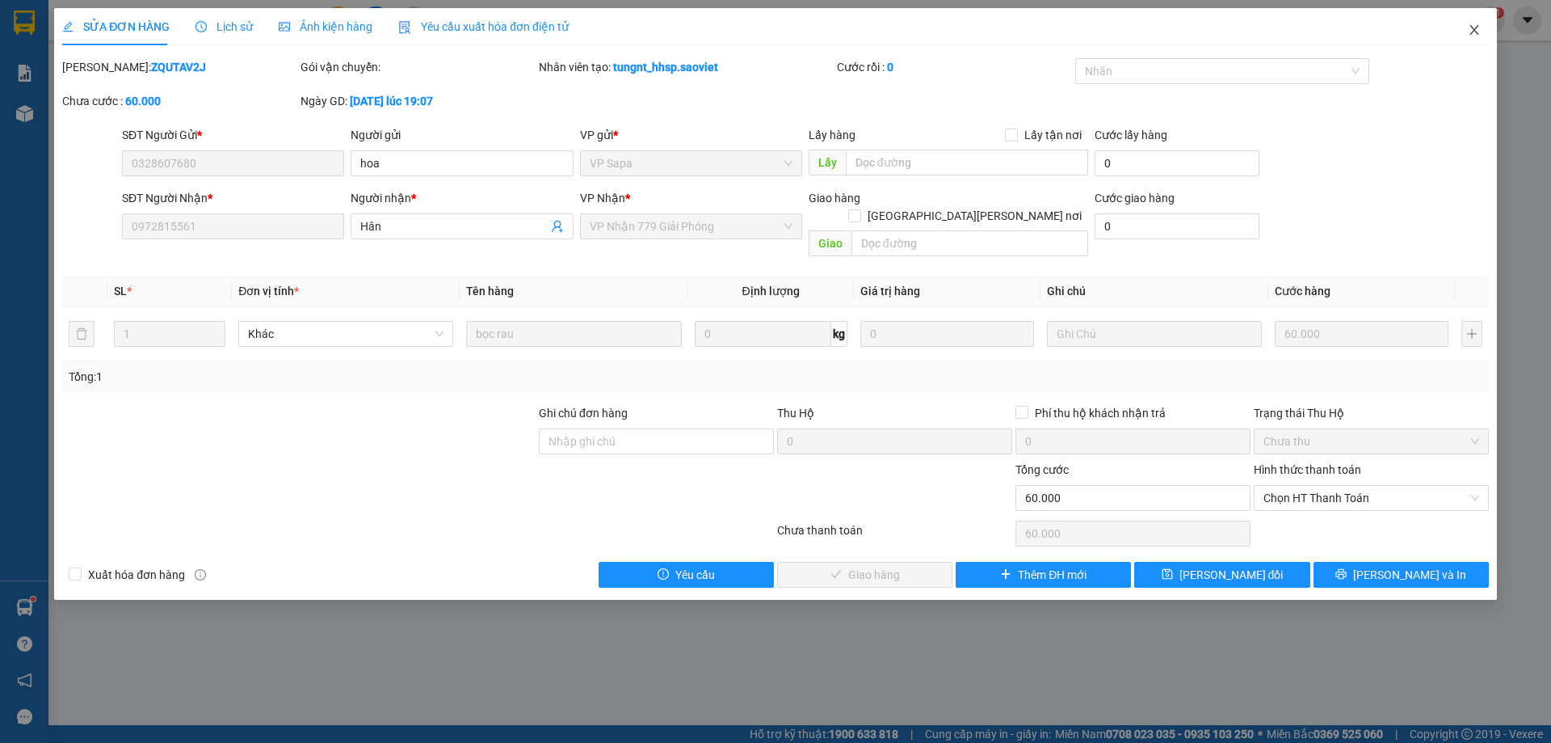
click at [1471, 22] on span "Close" at bounding box center [1474, 30] width 45 height 45
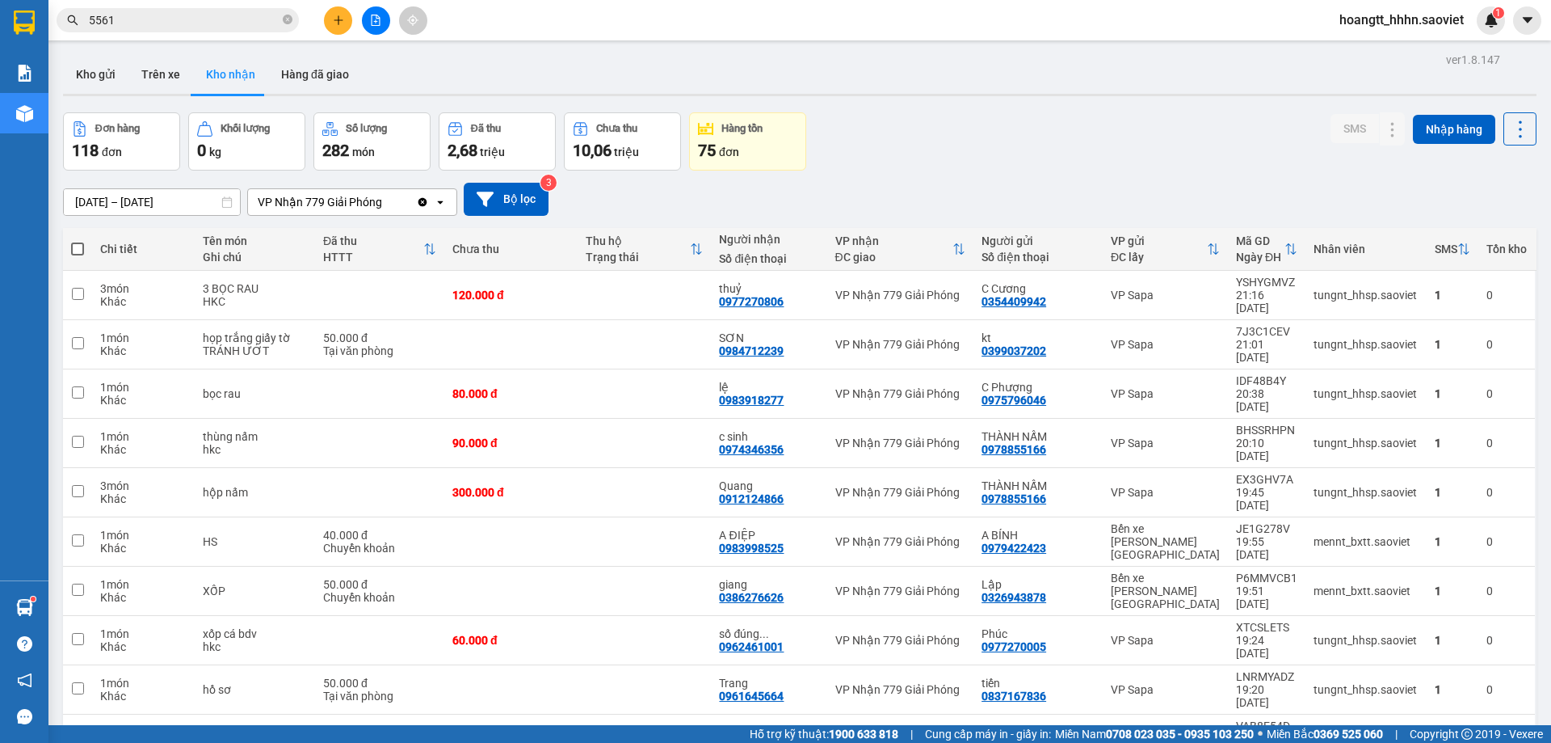
click at [167, 23] on input "5561" at bounding box center [184, 20] width 191 height 18
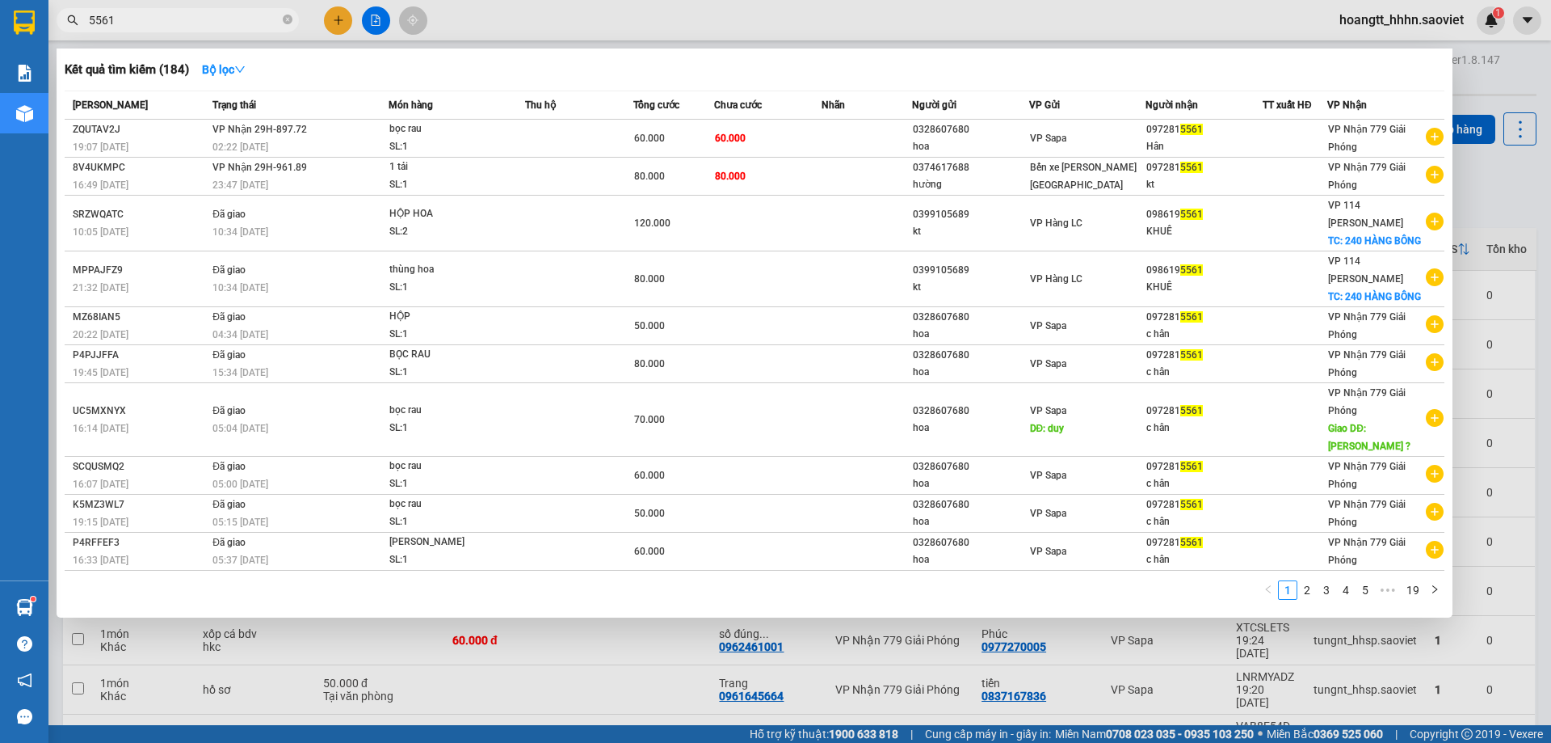
click at [246, 20] on input "5561" at bounding box center [184, 20] width 191 height 18
type input "8368"
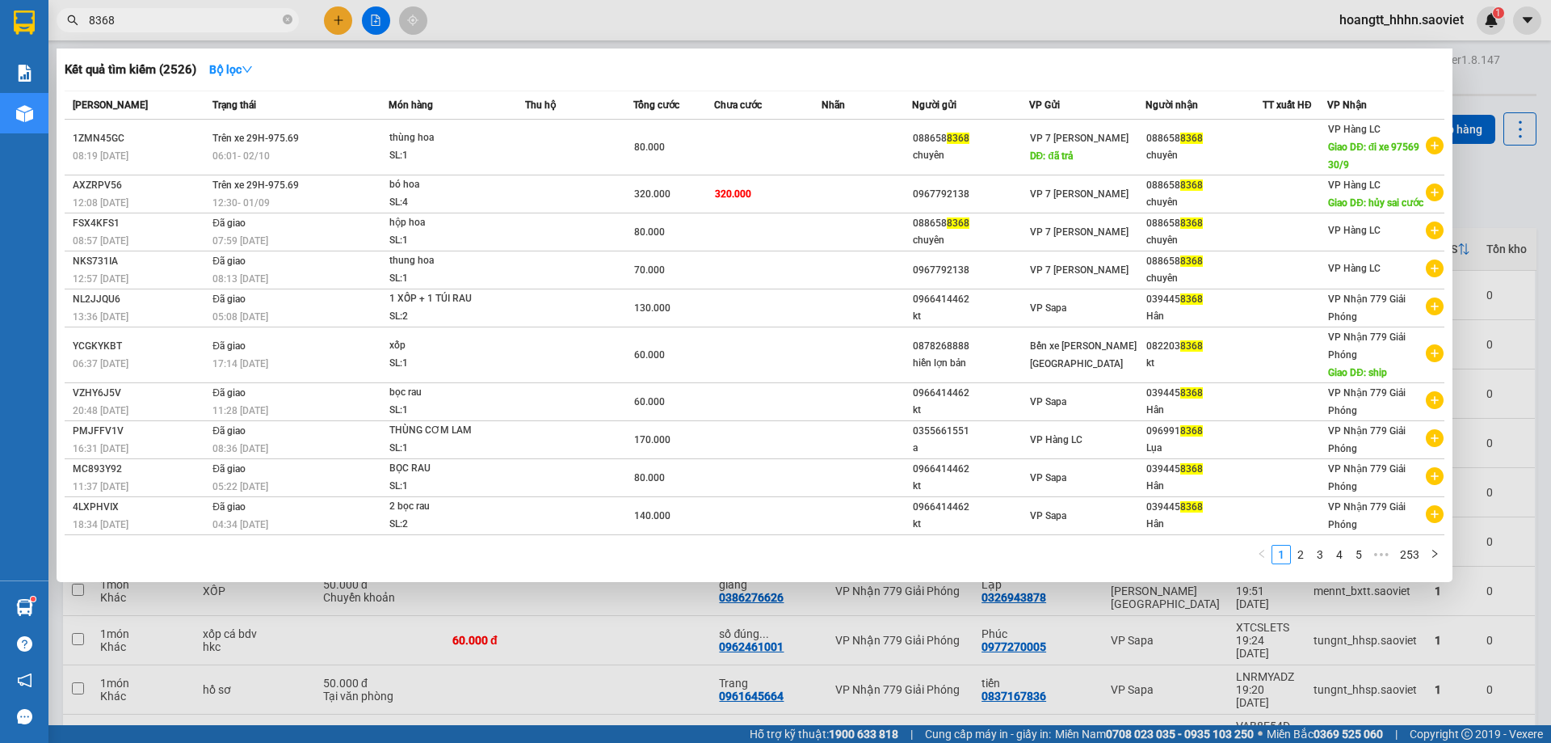
click at [213, 27] on input "8368" at bounding box center [184, 20] width 191 height 18
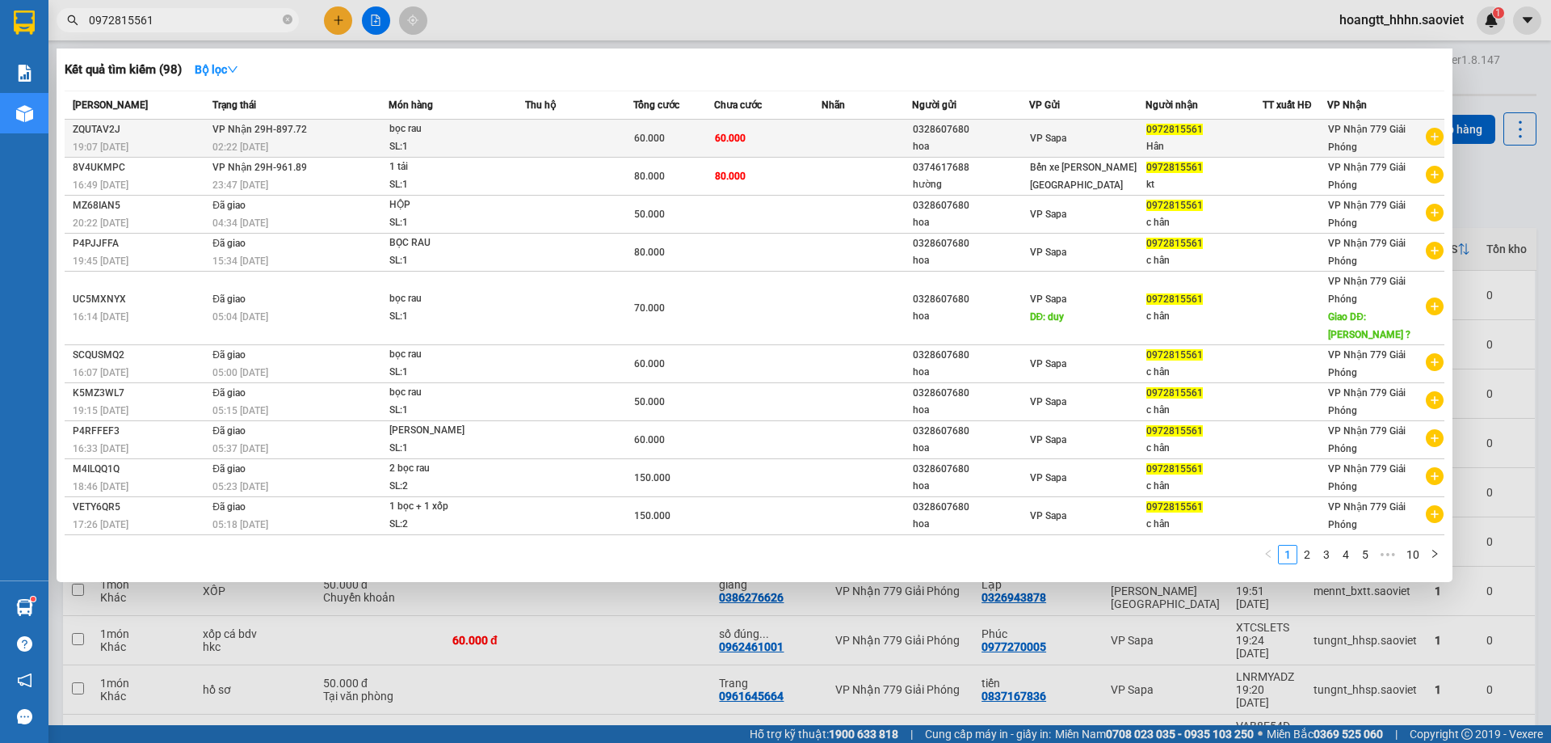
type input "0972815561"
click at [365, 145] on div "02:22 [DATE]" at bounding box center [300, 147] width 175 height 18
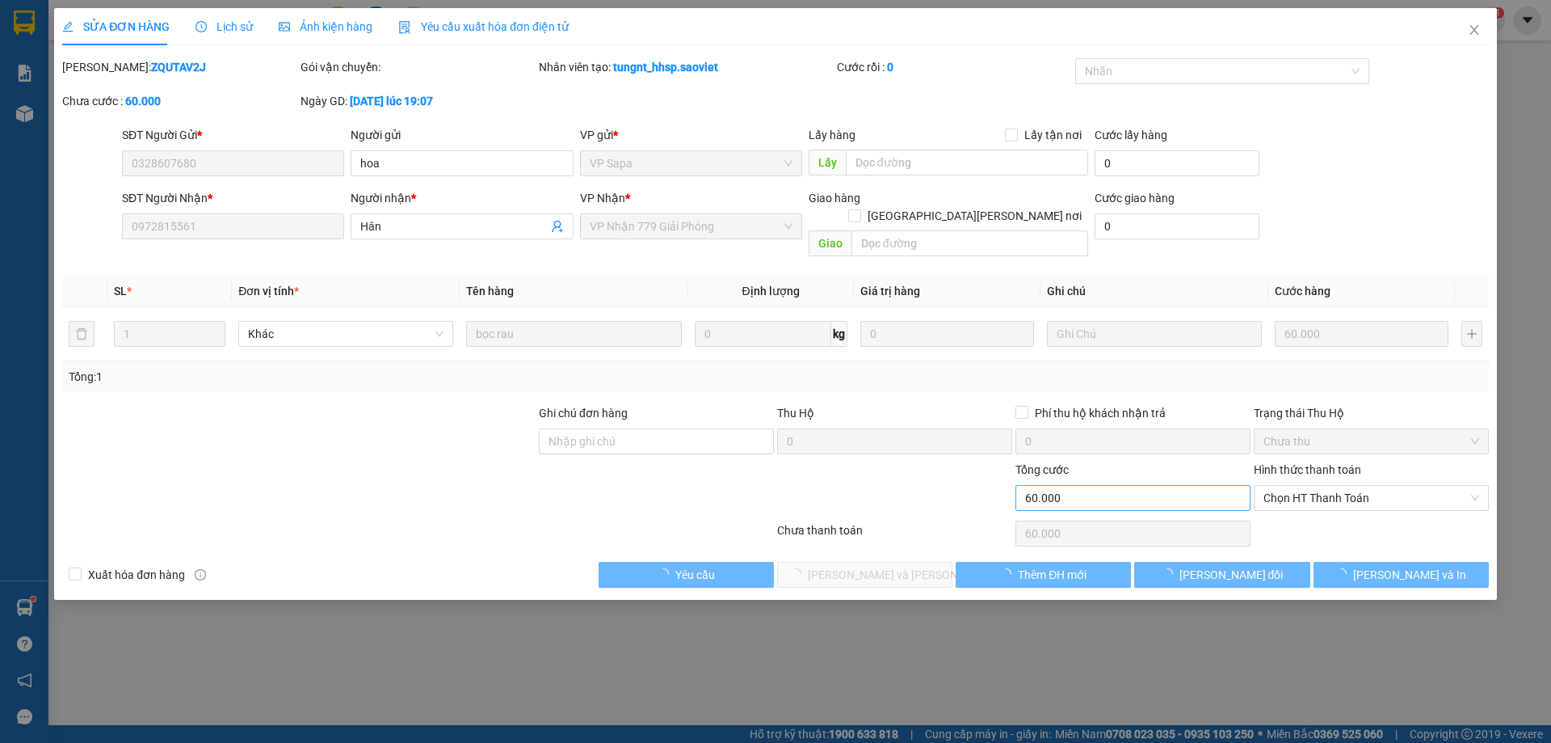
type input "0328607680"
type input "hoa"
type input "0972815561"
type input "Hân"
type input "0"
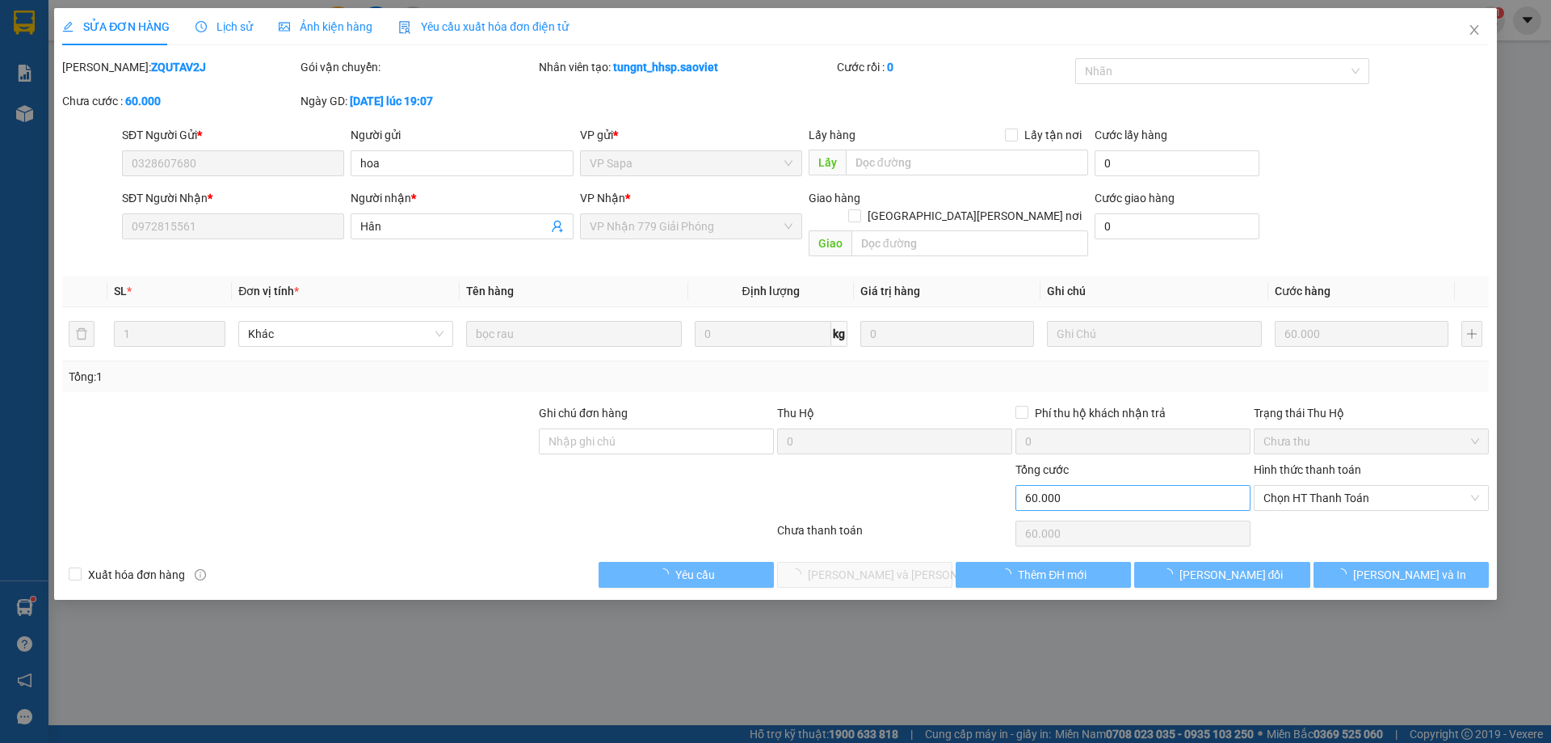
type input "60.000"
click at [1320, 486] on span "Chọn HT Thanh Toán" at bounding box center [1372, 498] width 216 height 24
click at [1303, 512] on div "Tại văn phòng" at bounding box center [1372, 512] width 216 height 18
type input "0"
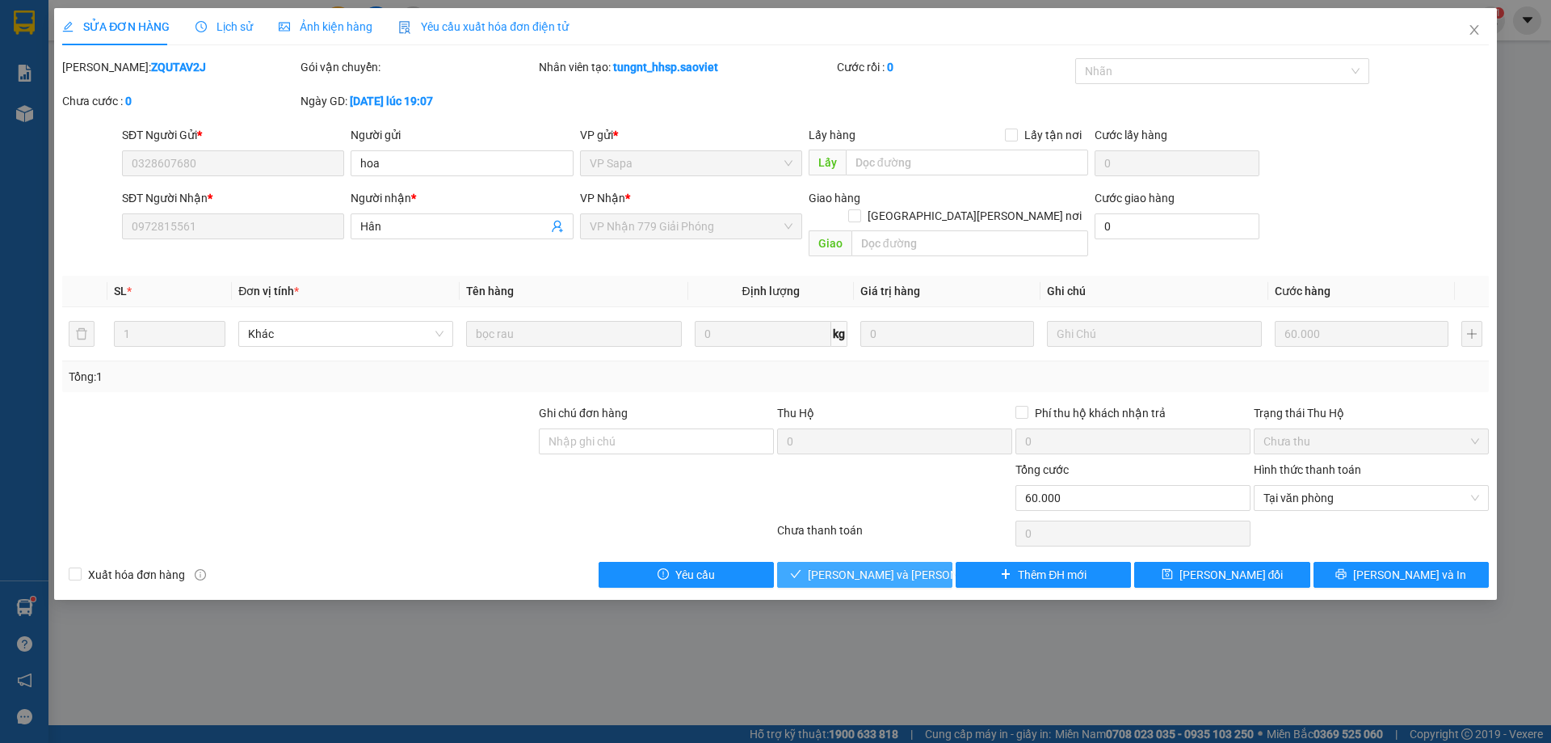
click at [875, 566] on span "[PERSON_NAME] và [PERSON_NAME] hàng" at bounding box center [917, 575] width 218 height 18
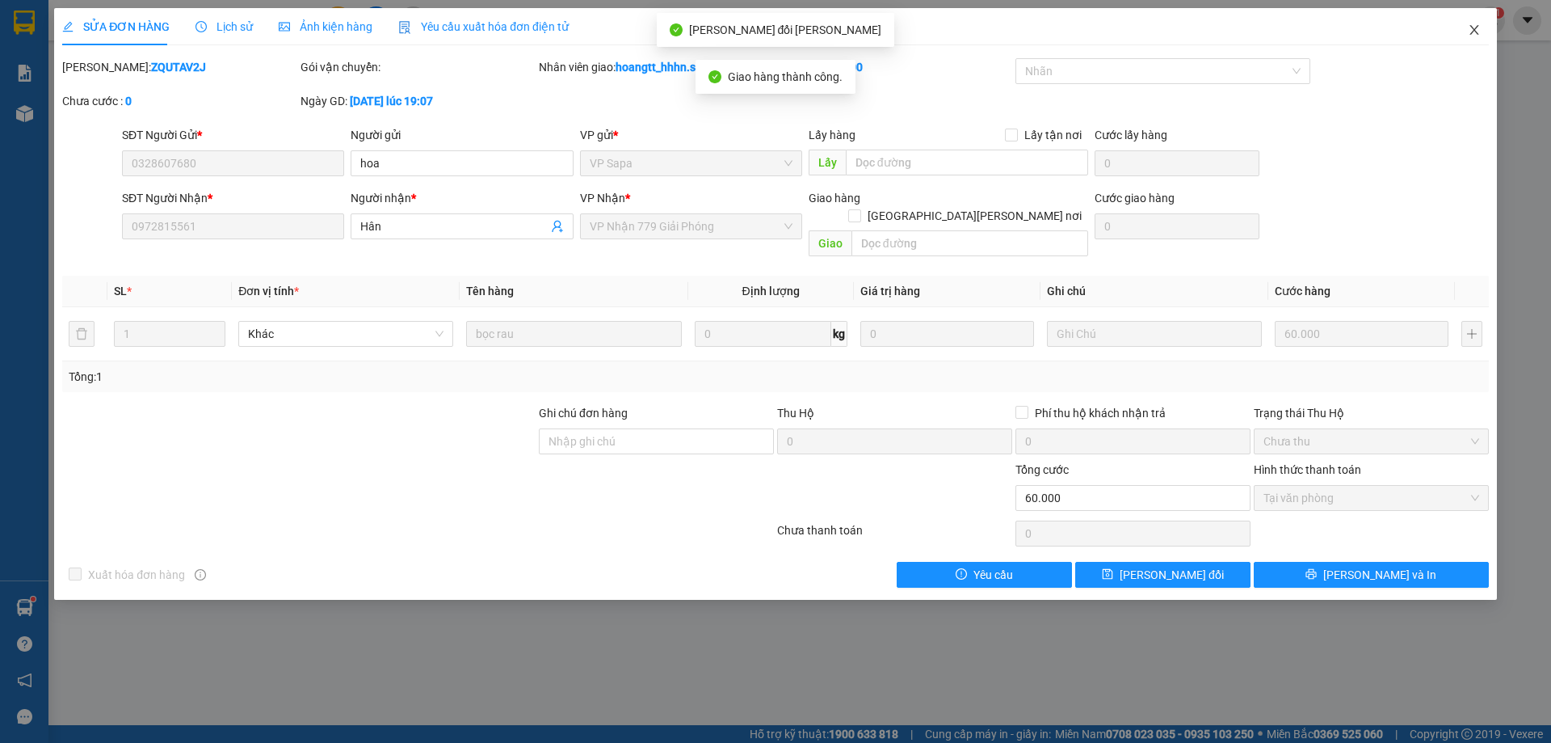
click at [1472, 24] on icon "close" at bounding box center [1474, 29] width 13 height 13
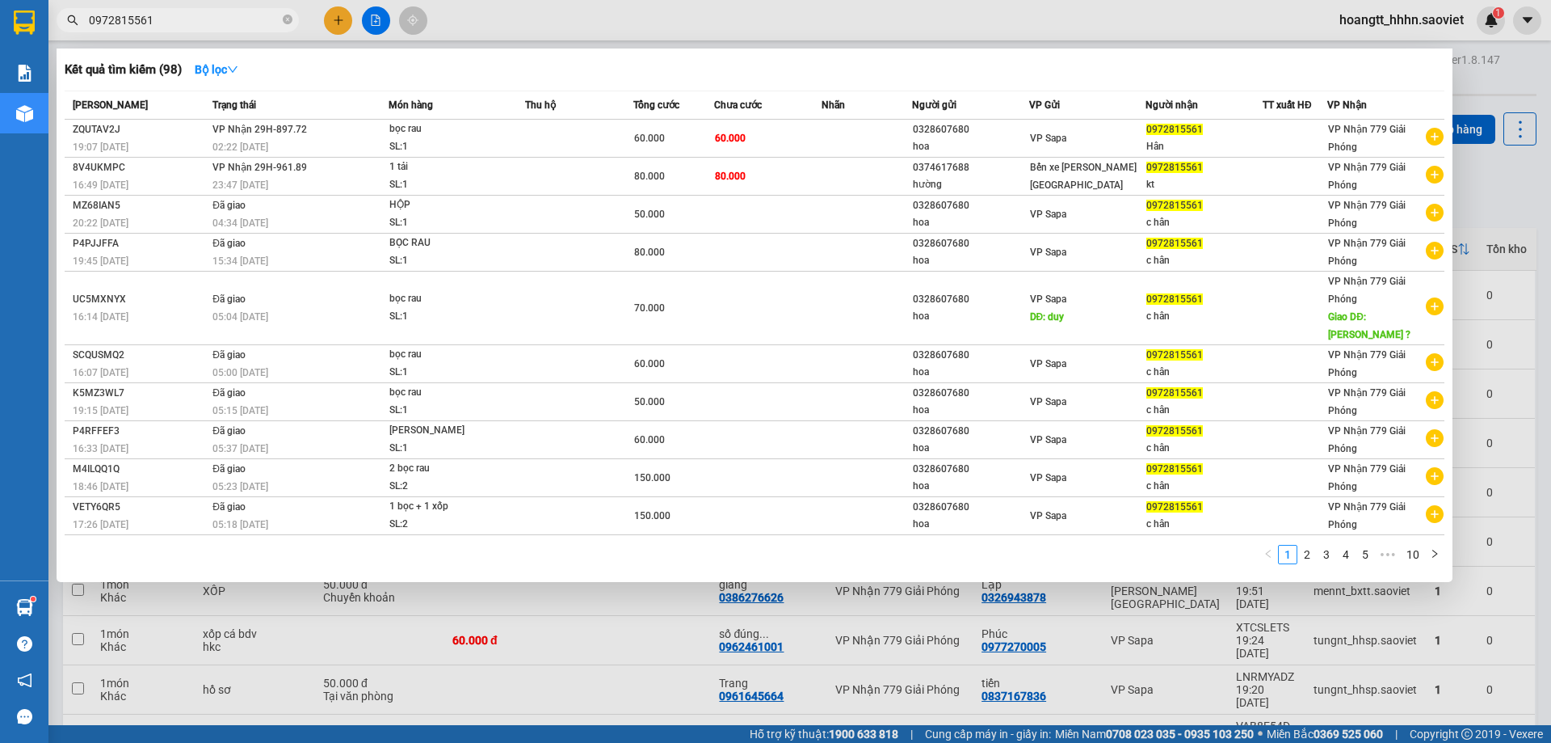
click at [218, 21] on input "0972815561" at bounding box center [184, 20] width 191 height 18
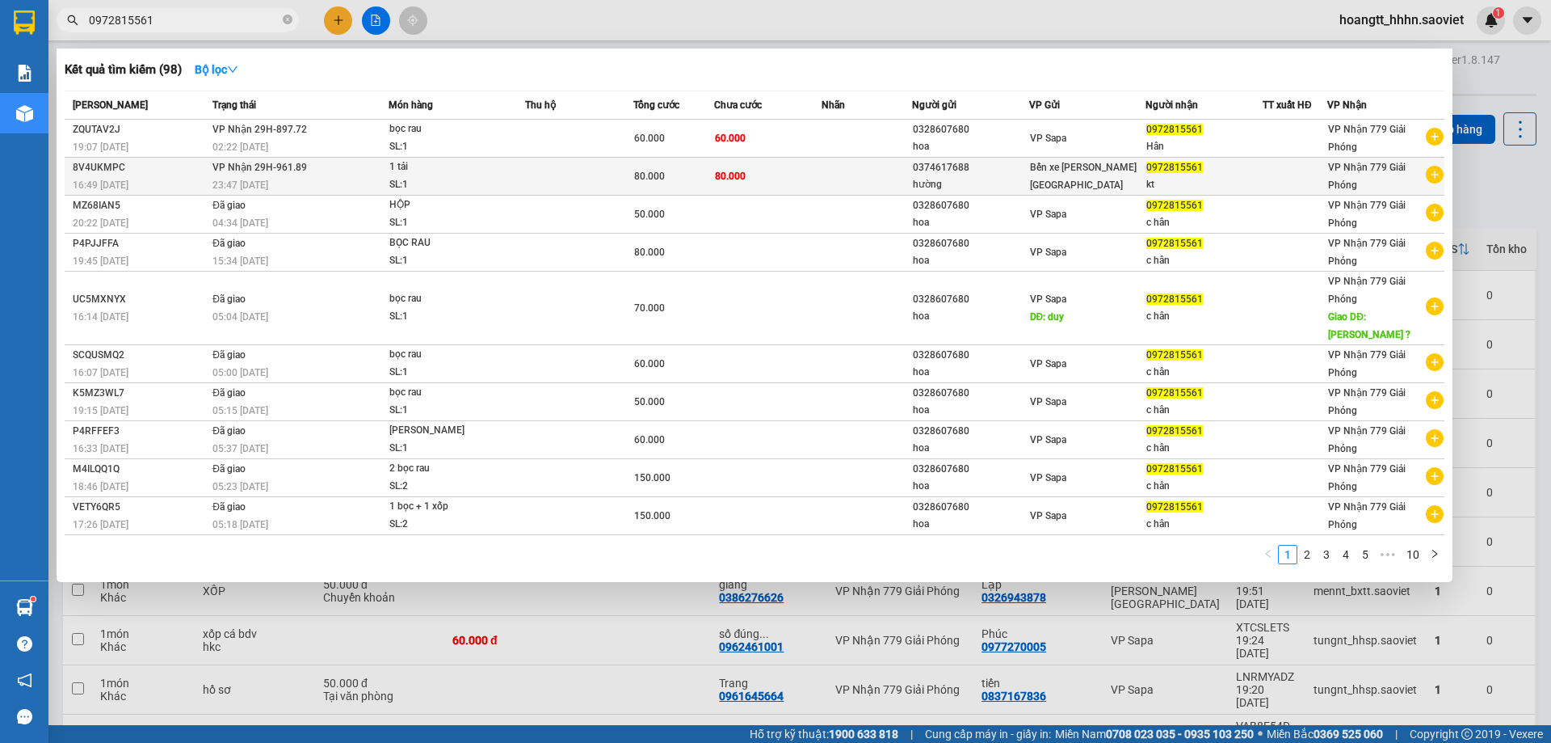
click at [636, 187] on td "80.000" at bounding box center [673, 177] width 81 height 38
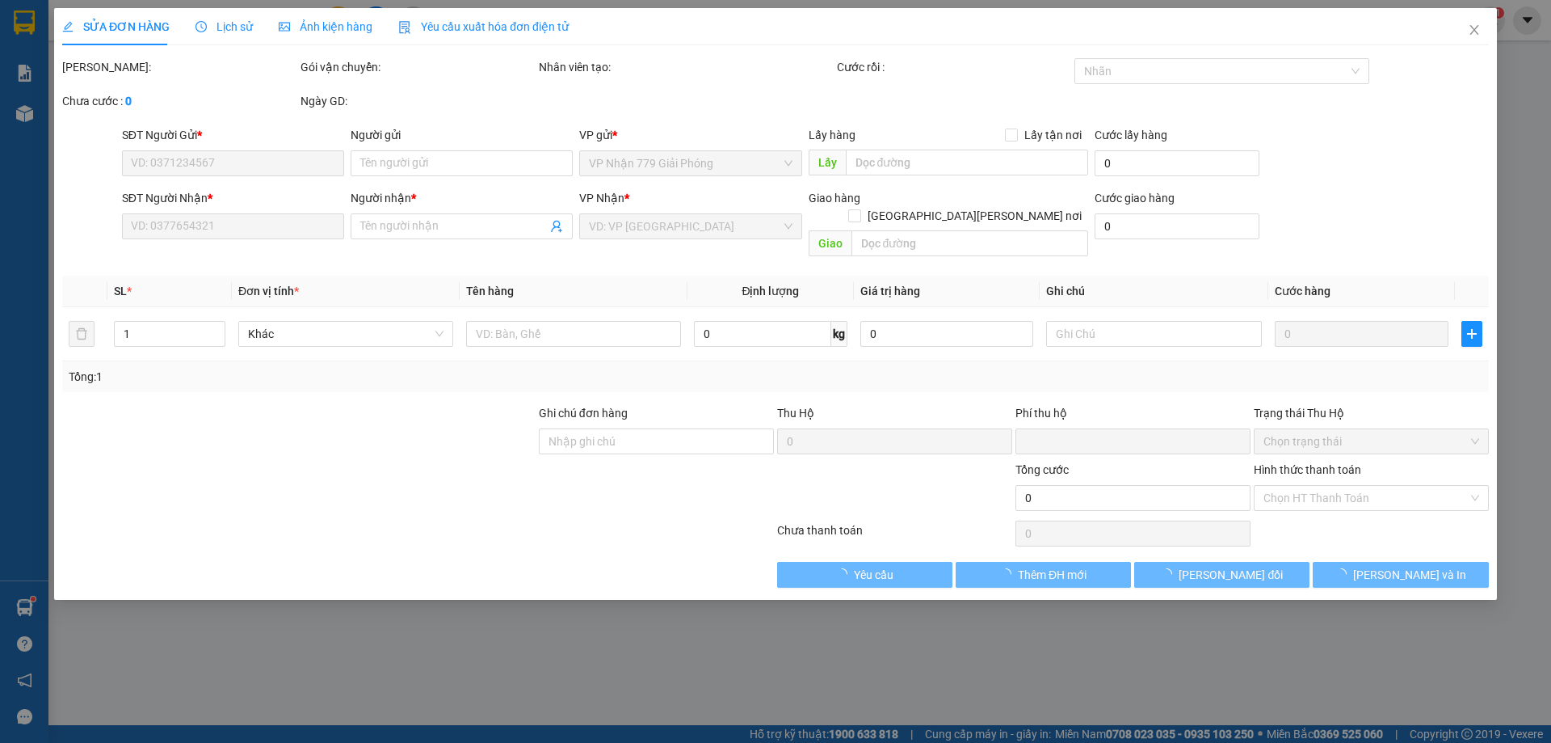
type input "0374617688"
type input "hường"
type input "0972815561"
type input "kt"
type input "0"
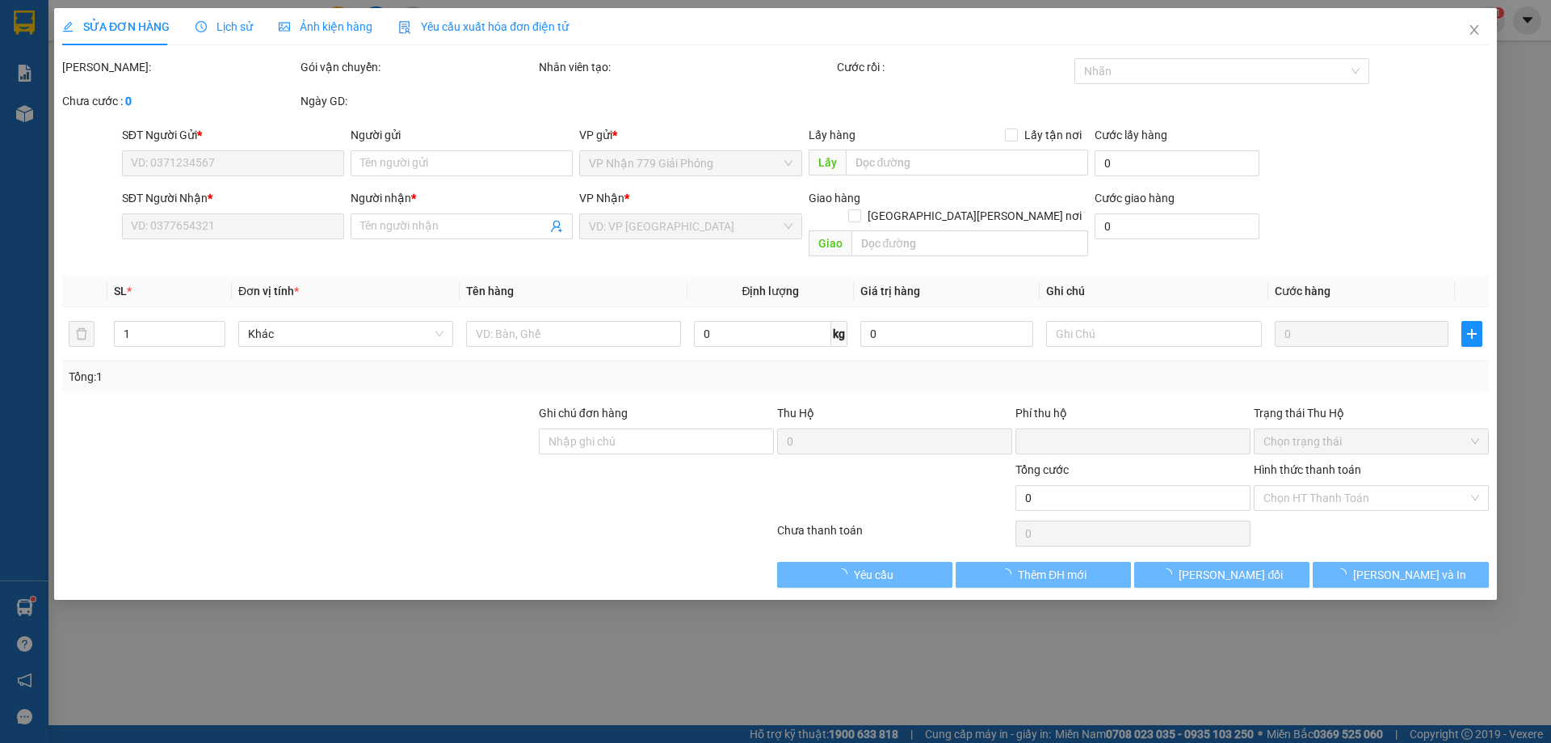
type input "80.000"
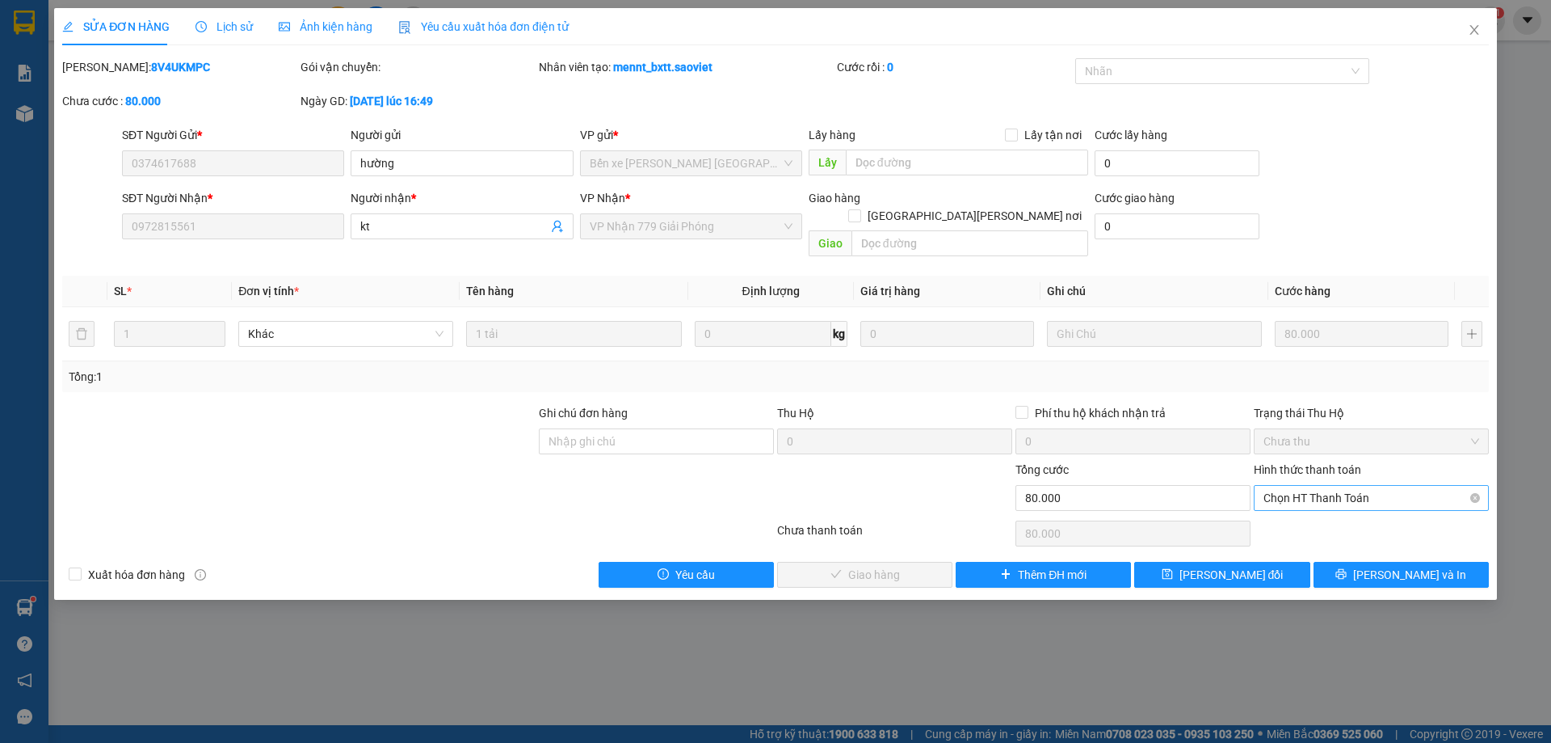
click at [1399, 486] on span "Chọn HT Thanh Toán" at bounding box center [1372, 498] width 216 height 24
click at [1321, 508] on div "Tại văn phòng" at bounding box center [1372, 512] width 216 height 18
type input "0"
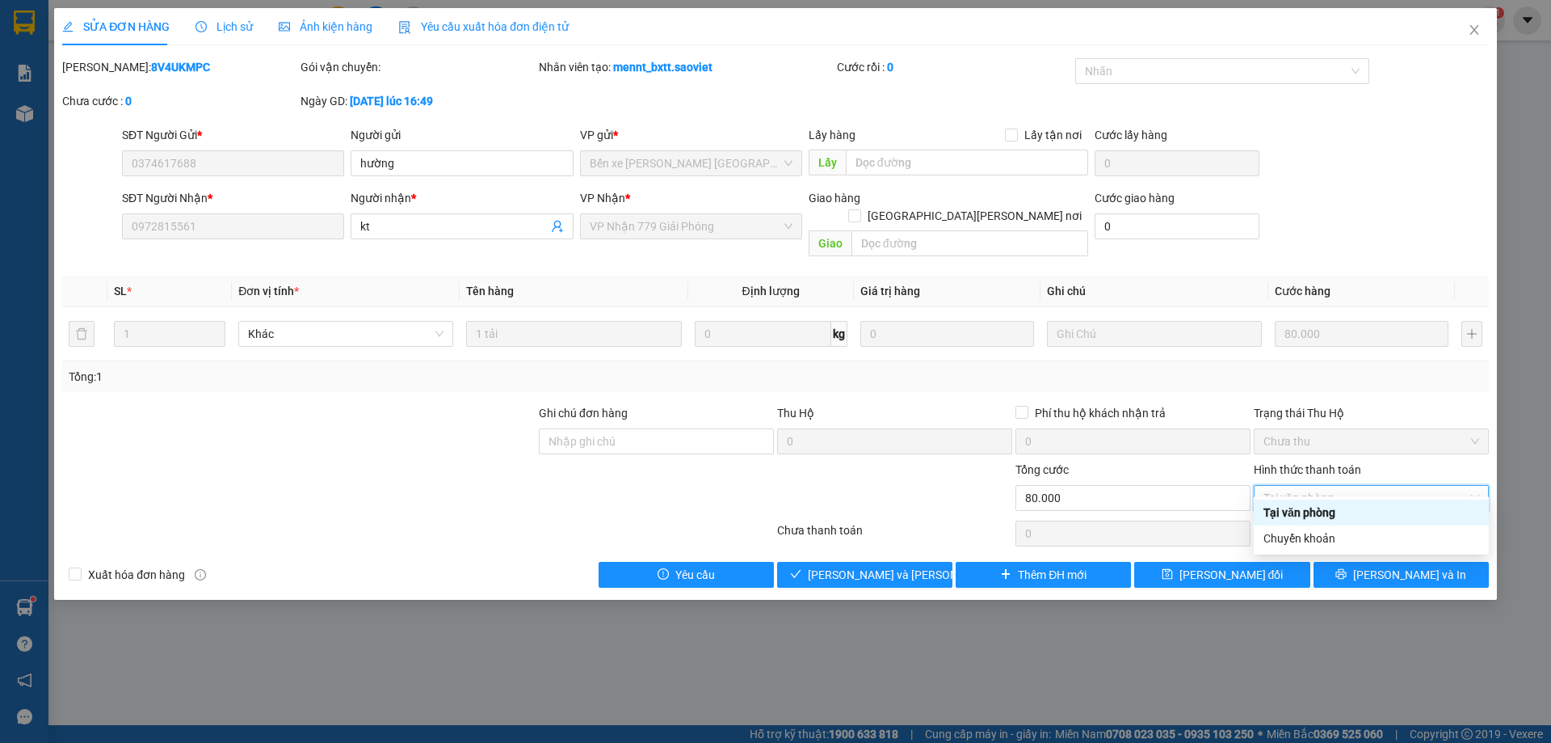
click at [1302, 519] on div "Tại văn phòng" at bounding box center [1372, 512] width 216 height 18
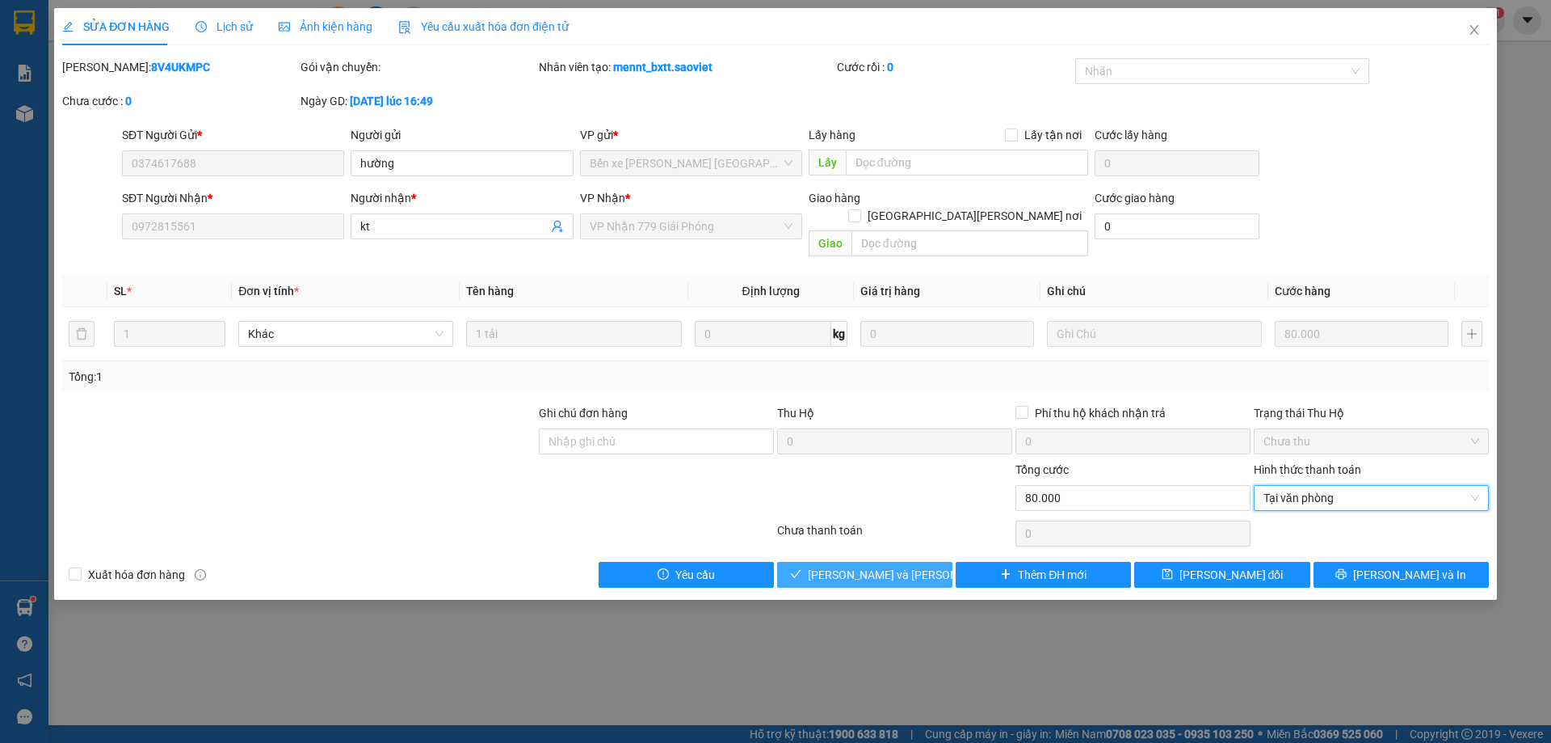
click at [854, 566] on span "[PERSON_NAME] và [PERSON_NAME] hàng" at bounding box center [917, 575] width 218 height 18
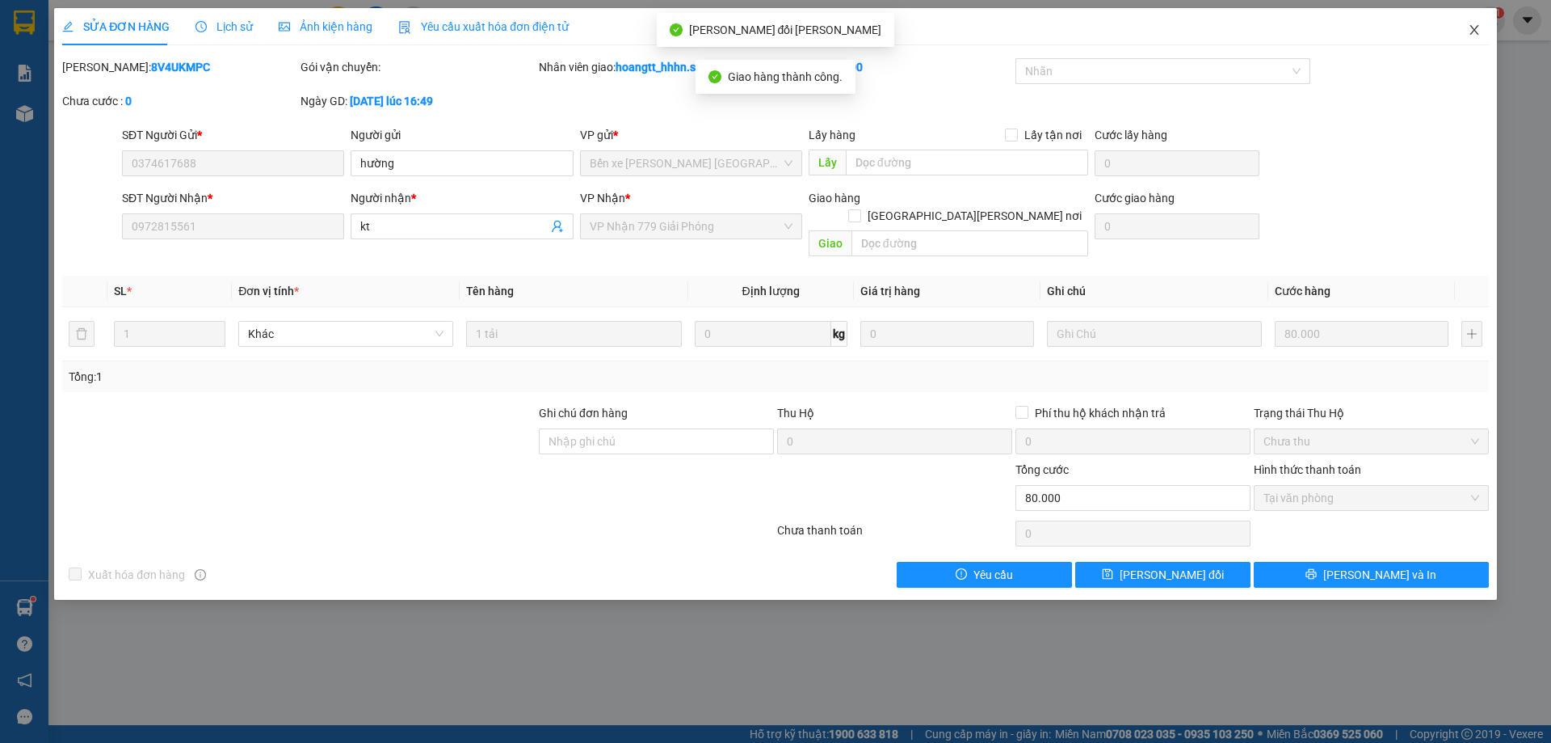
click at [1479, 27] on icon "close" at bounding box center [1474, 29] width 13 height 13
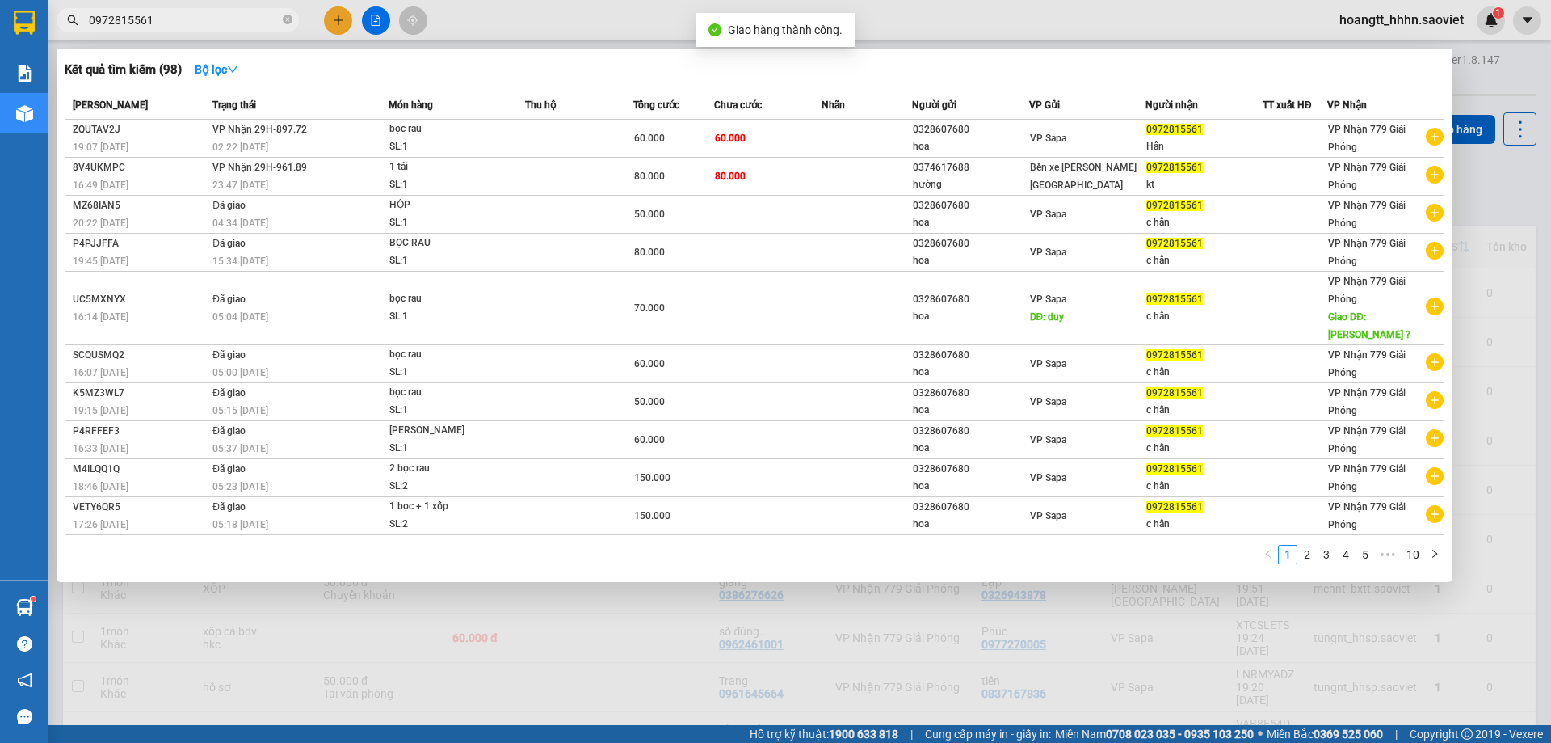
click at [214, 27] on input "0972815561" at bounding box center [184, 20] width 191 height 18
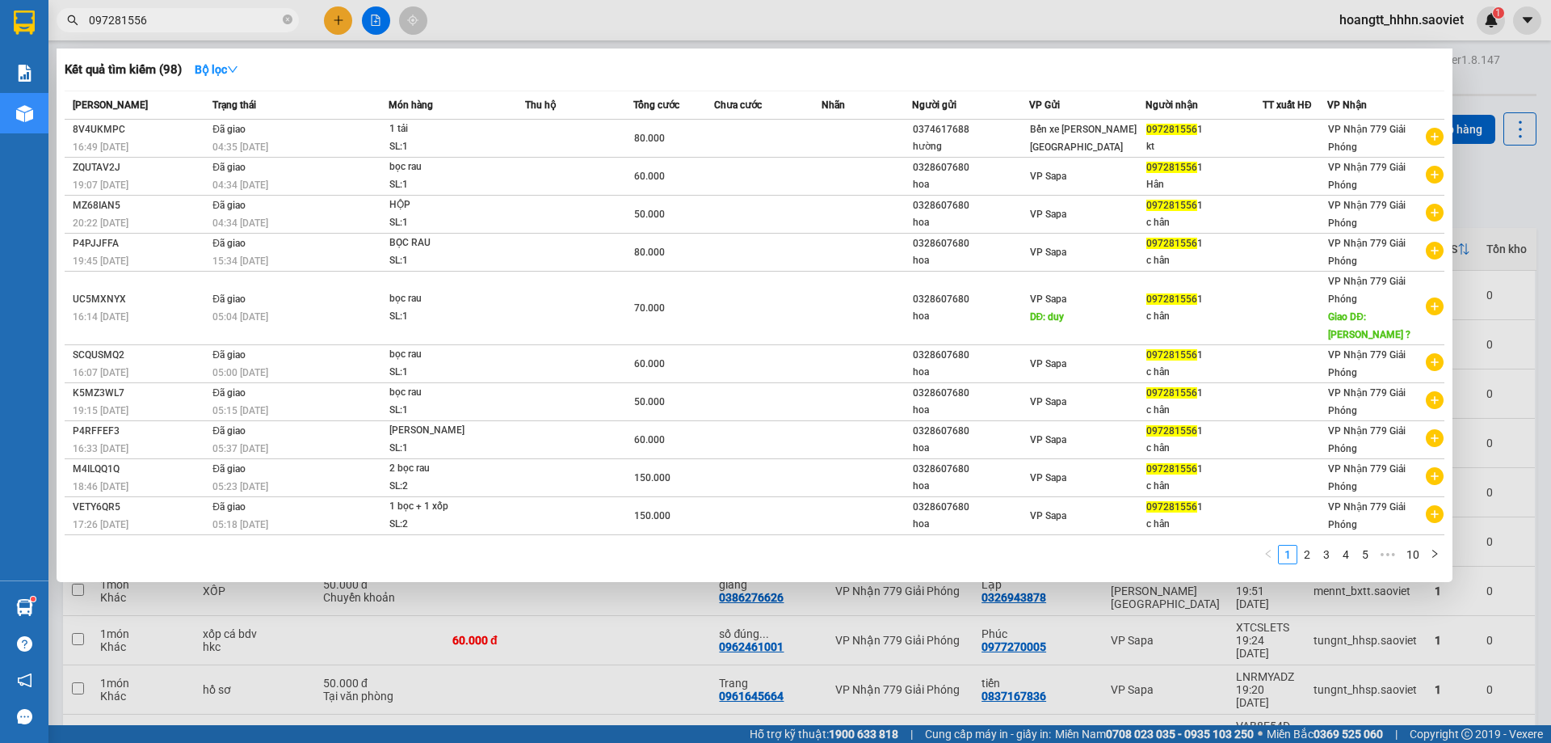
click at [507, 21] on div at bounding box center [775, 371] width 1551 height 743
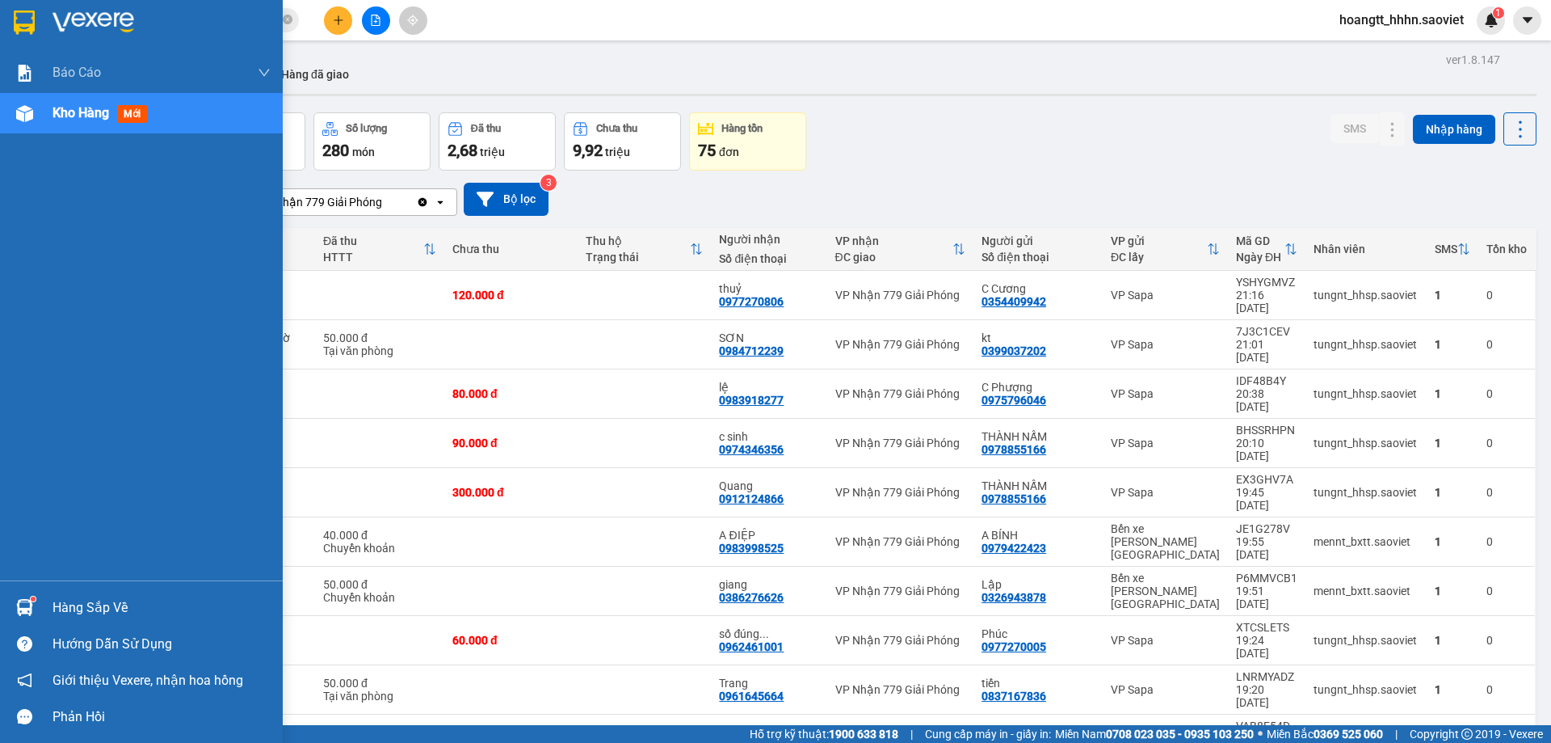
click at [62, 590] on div "Hàng sắp về" at bounding box center [141, 607] width 283 height 36
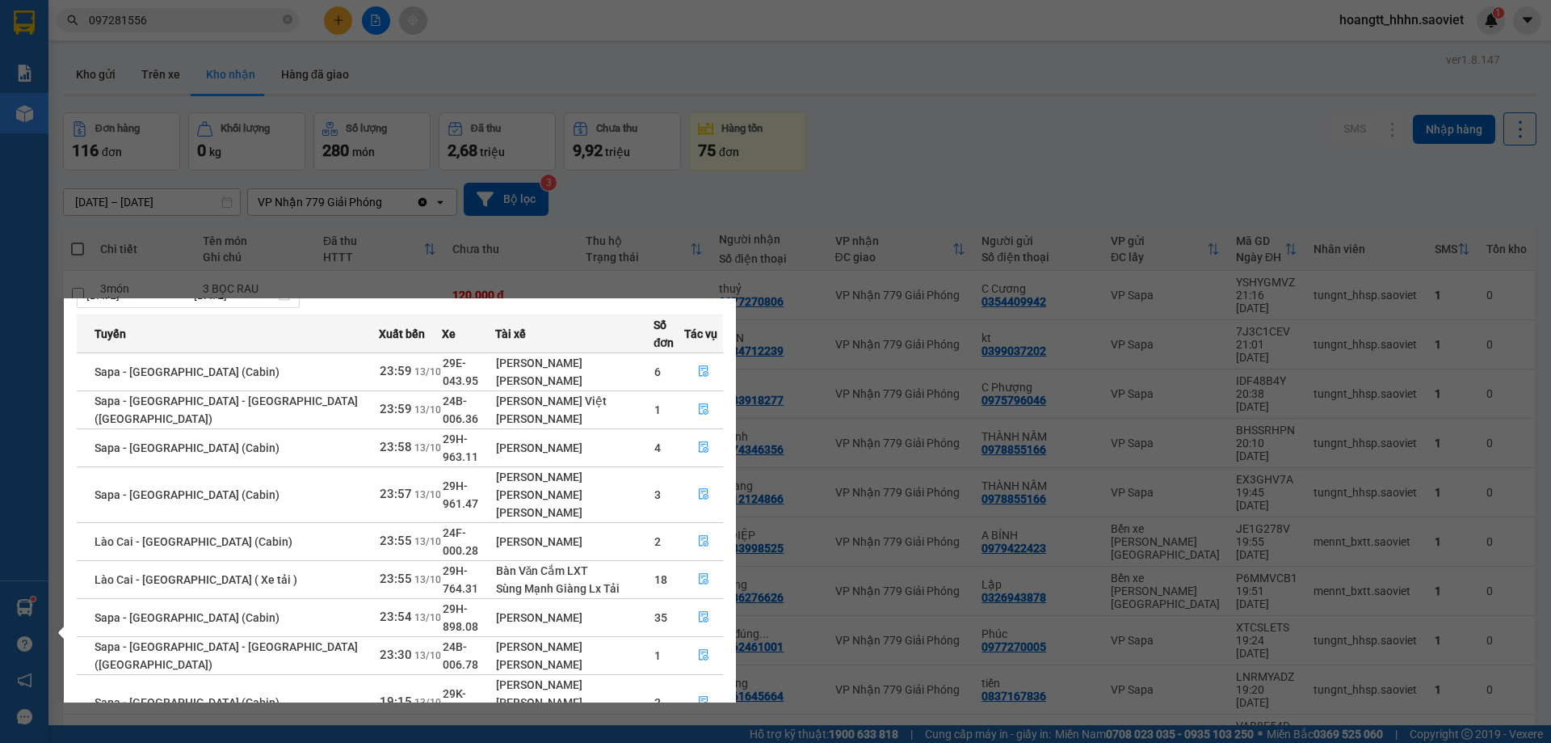
scroll to position [65, 0]
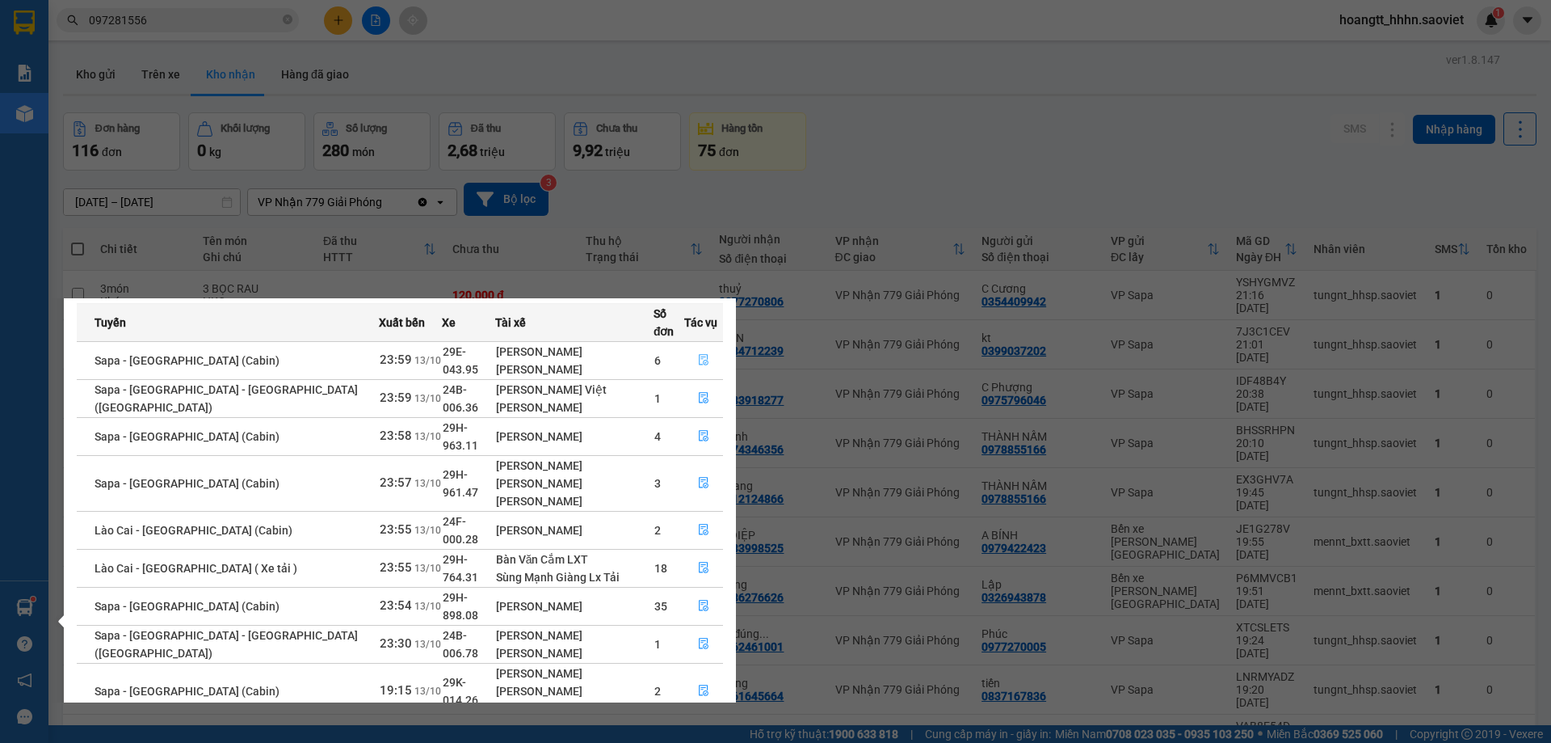
click at [707, 347] on button "button" at bounding box center [703, 360] width 37 height 26
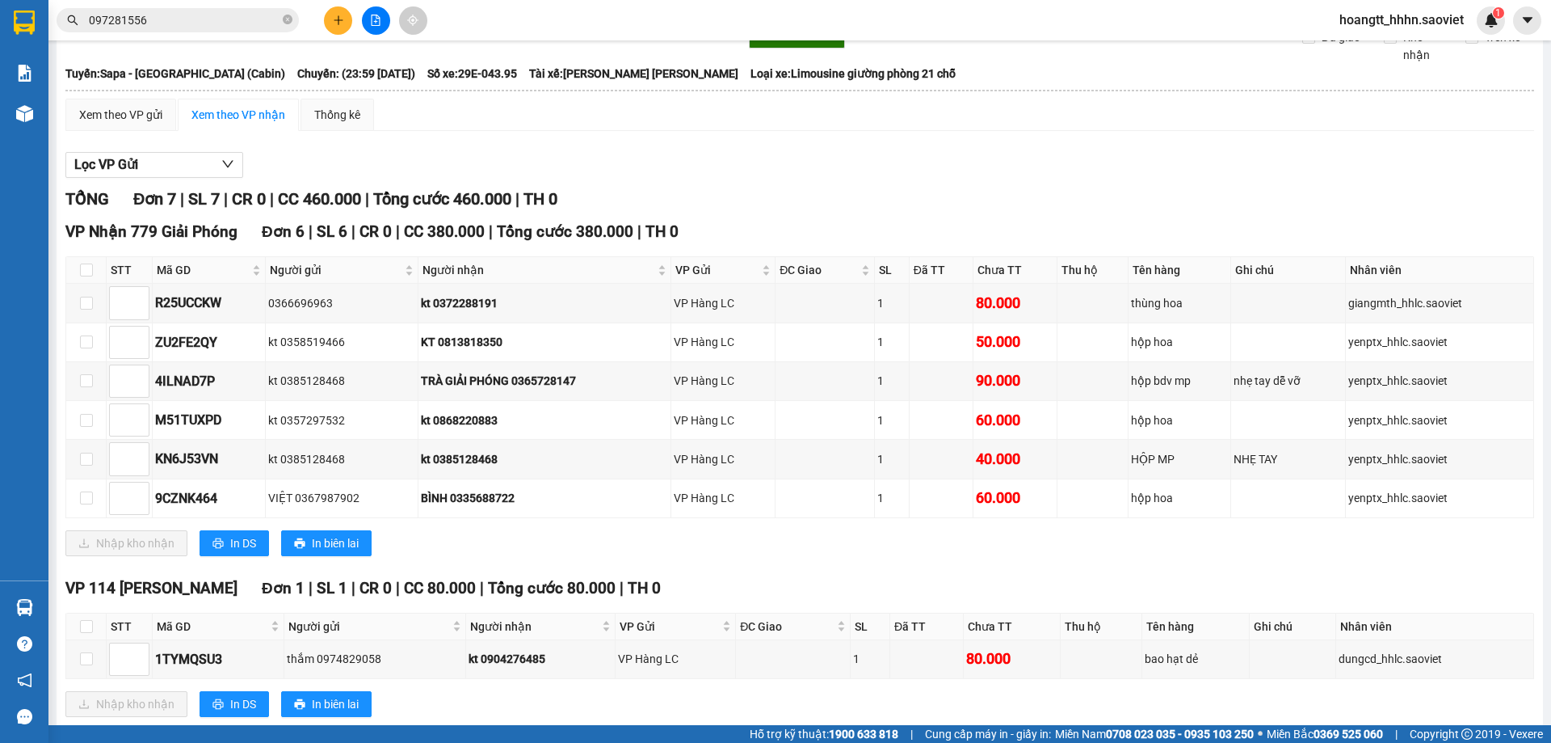
scroll to position [119, 0]
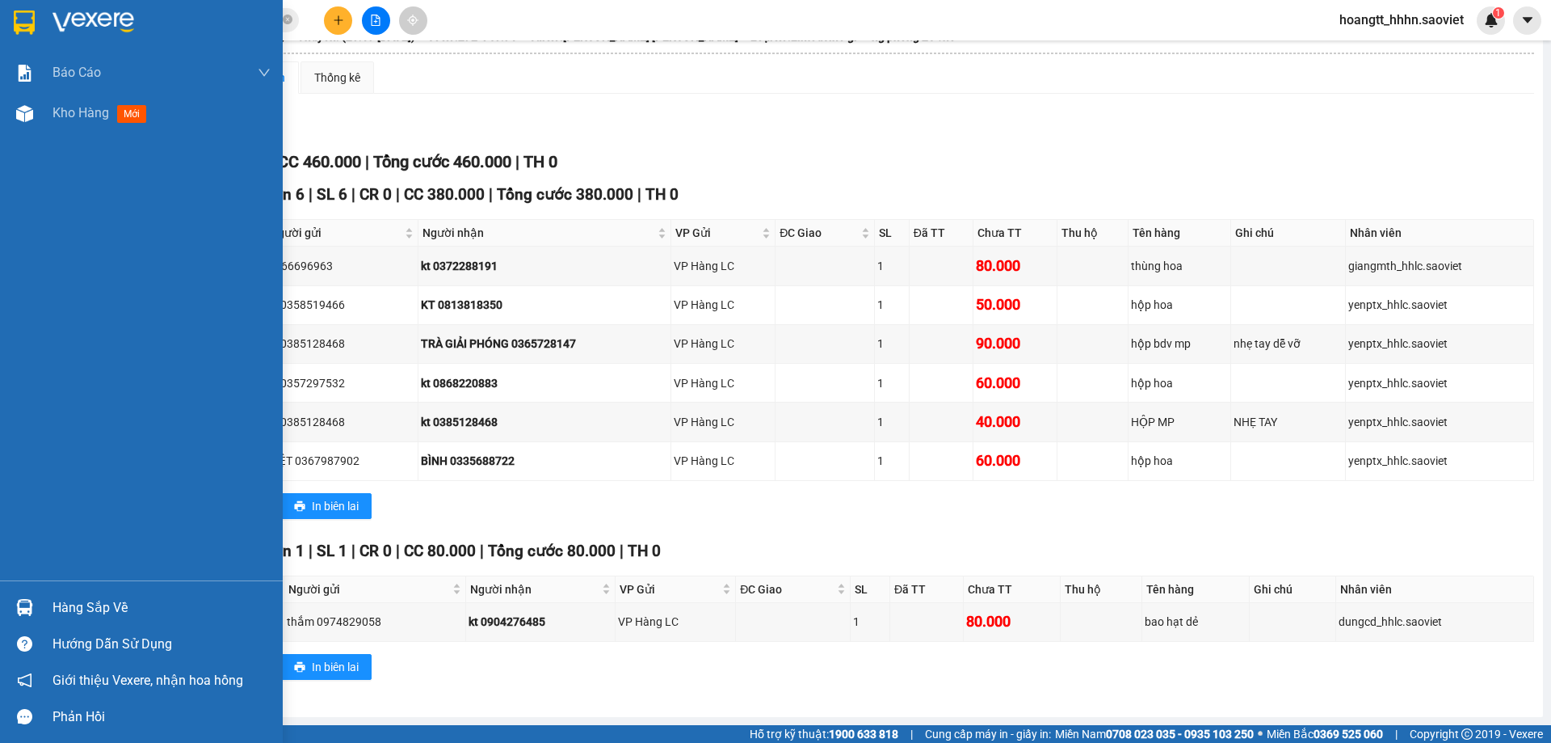
click at [78, 596] on div "Hàng sắp về" at bounding box center [162, 607] width 218 height 24
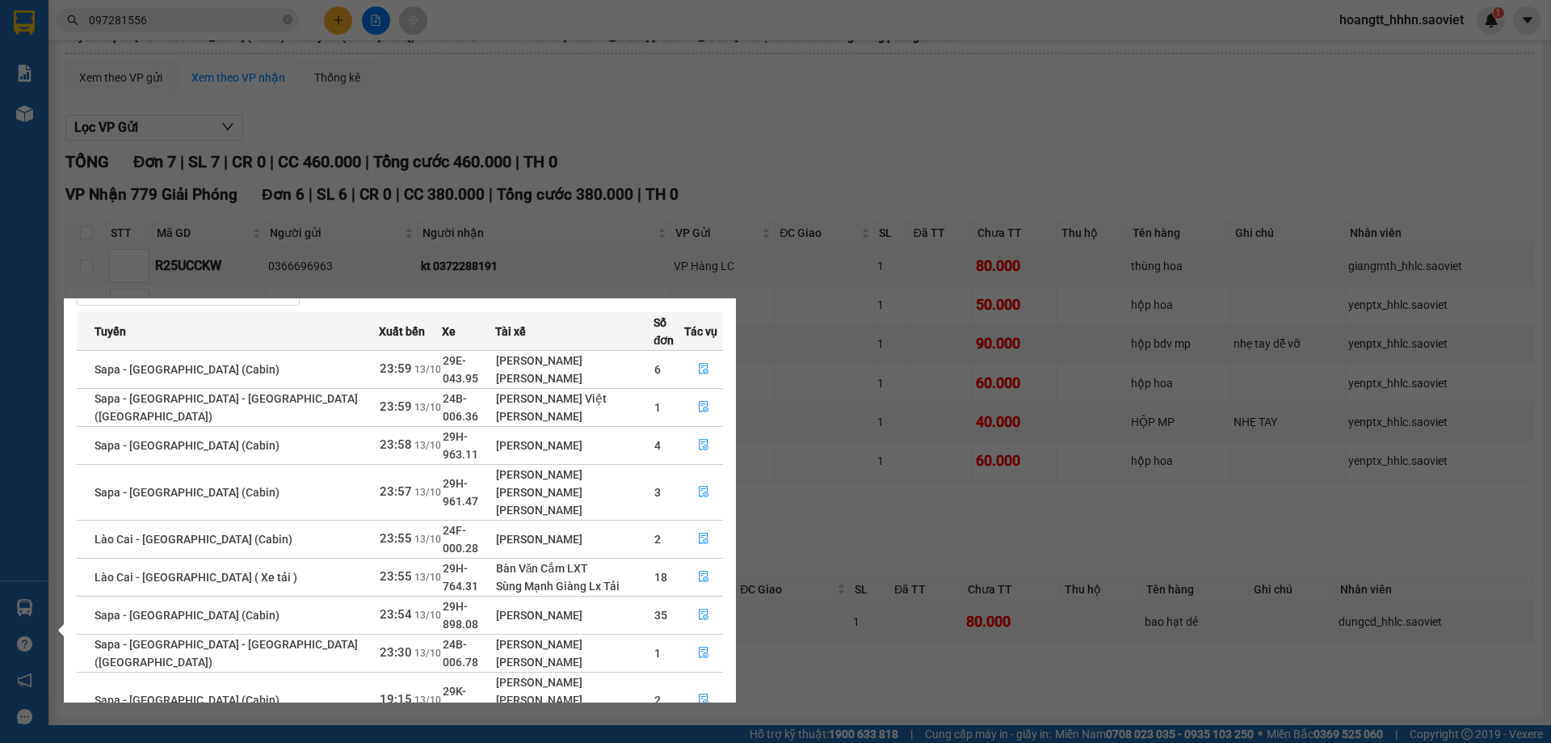
scroll to position [65, 0]
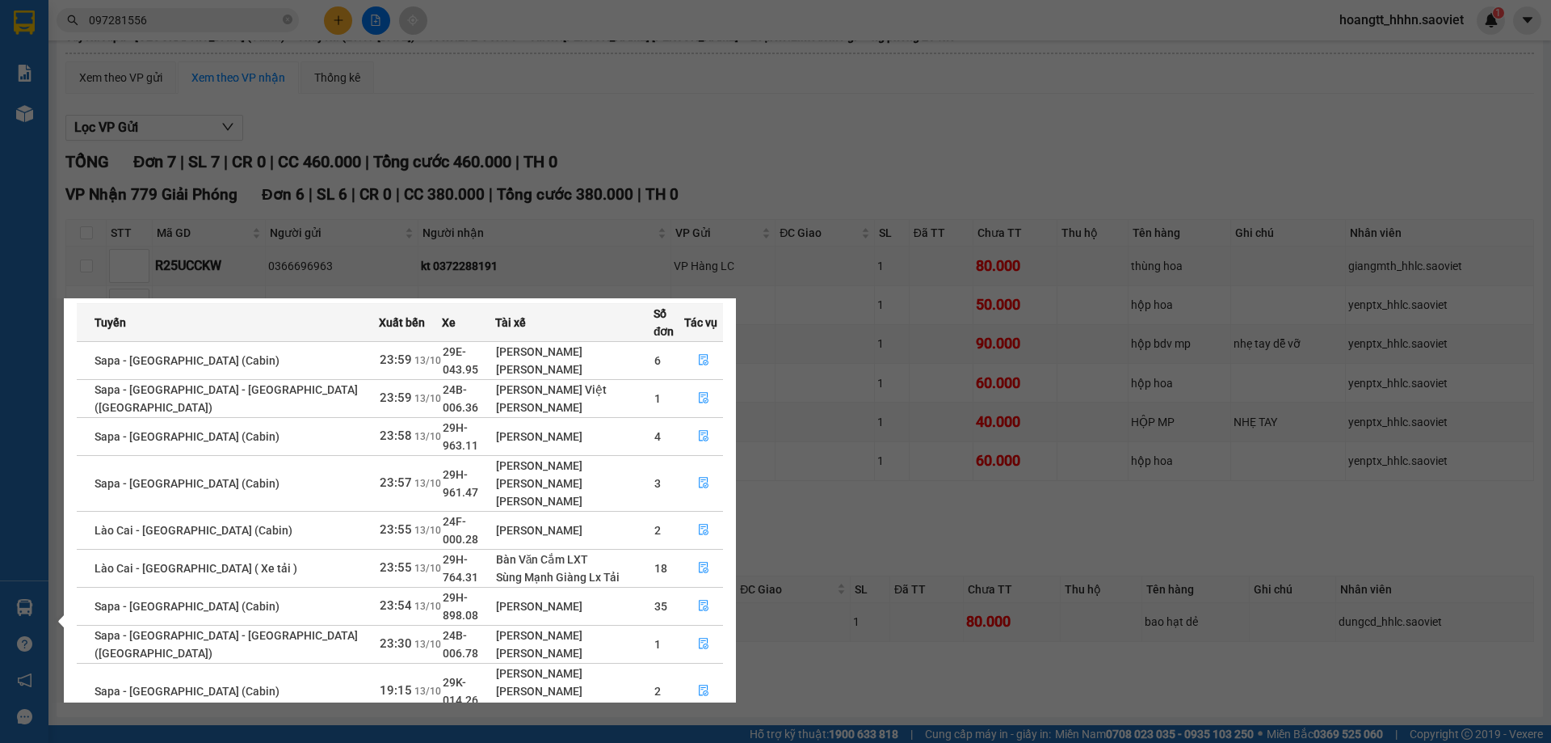
click at [773, 133] on section "Kết quả [PERSON_NAME] ( 98 ) Bộ lọc Mã ĐH Trạng thái Món hàng Thu hộ Tổng [PERS…" at bounding box center [775, 371] width 1551 height 743
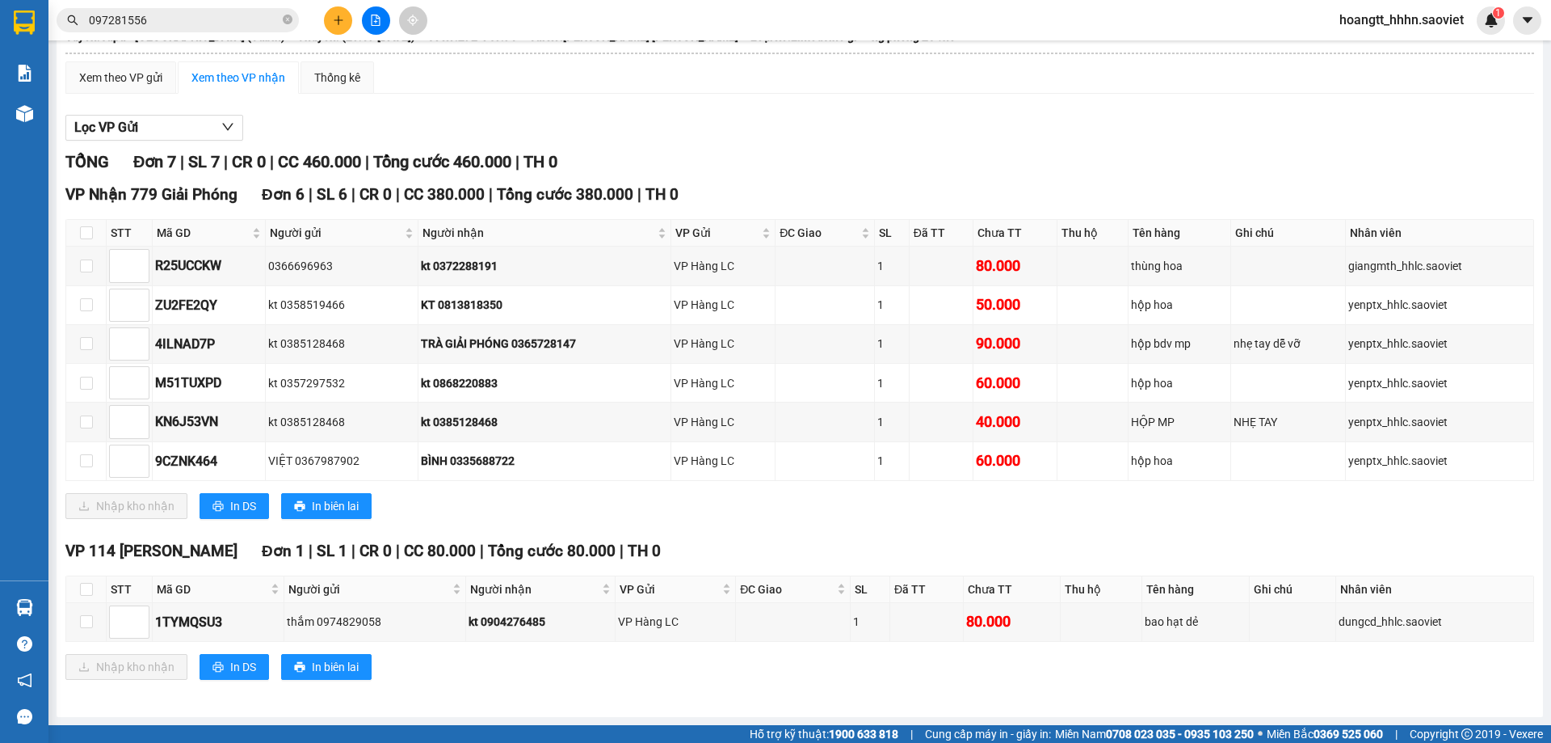
click at [222, 26] on input "097281556" at bounding box center [184, 20] width 191 height 18
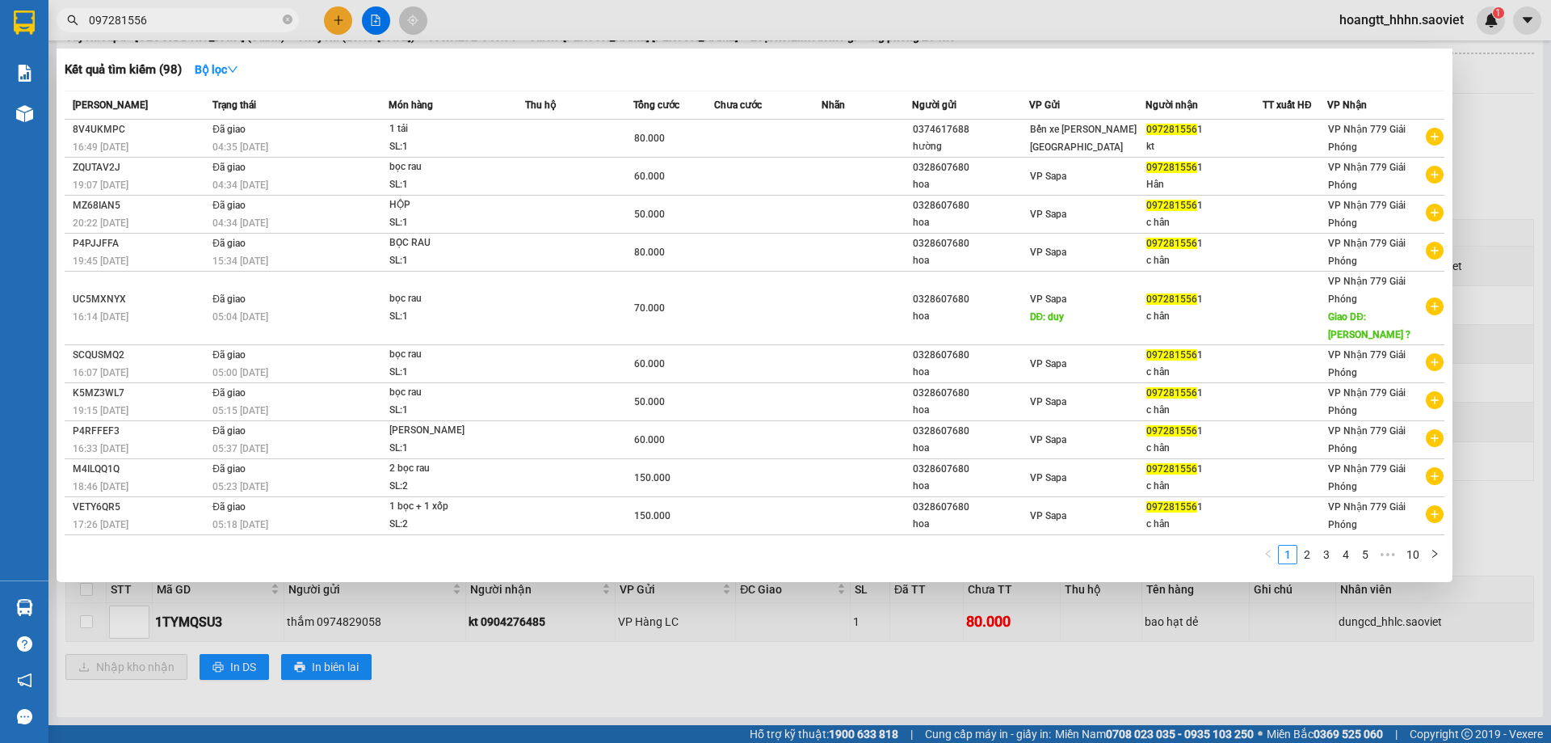
click at [204, 11] on span "097281556" at bounding box center [178, 20] width 242 height 24
click at [205, 13] on input "097281556" at bounding box center [184, 20] width 191 height 18
type input "0"
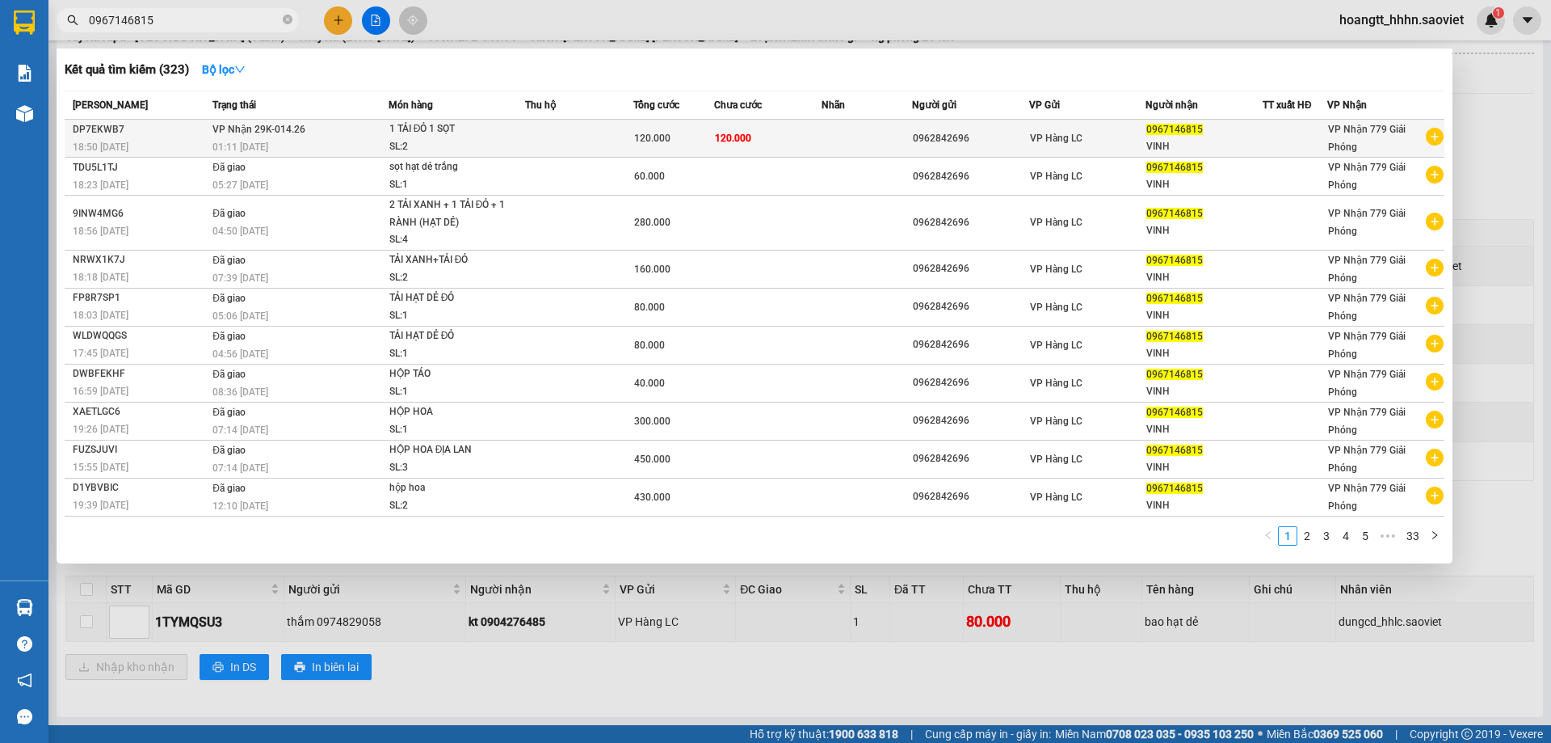
type input "0967146815"
click at [511, 143] on span "1 TẢI ĐỎ 1 SỌT SL: 2" at bounding box center [456, 137] width 135 height 35
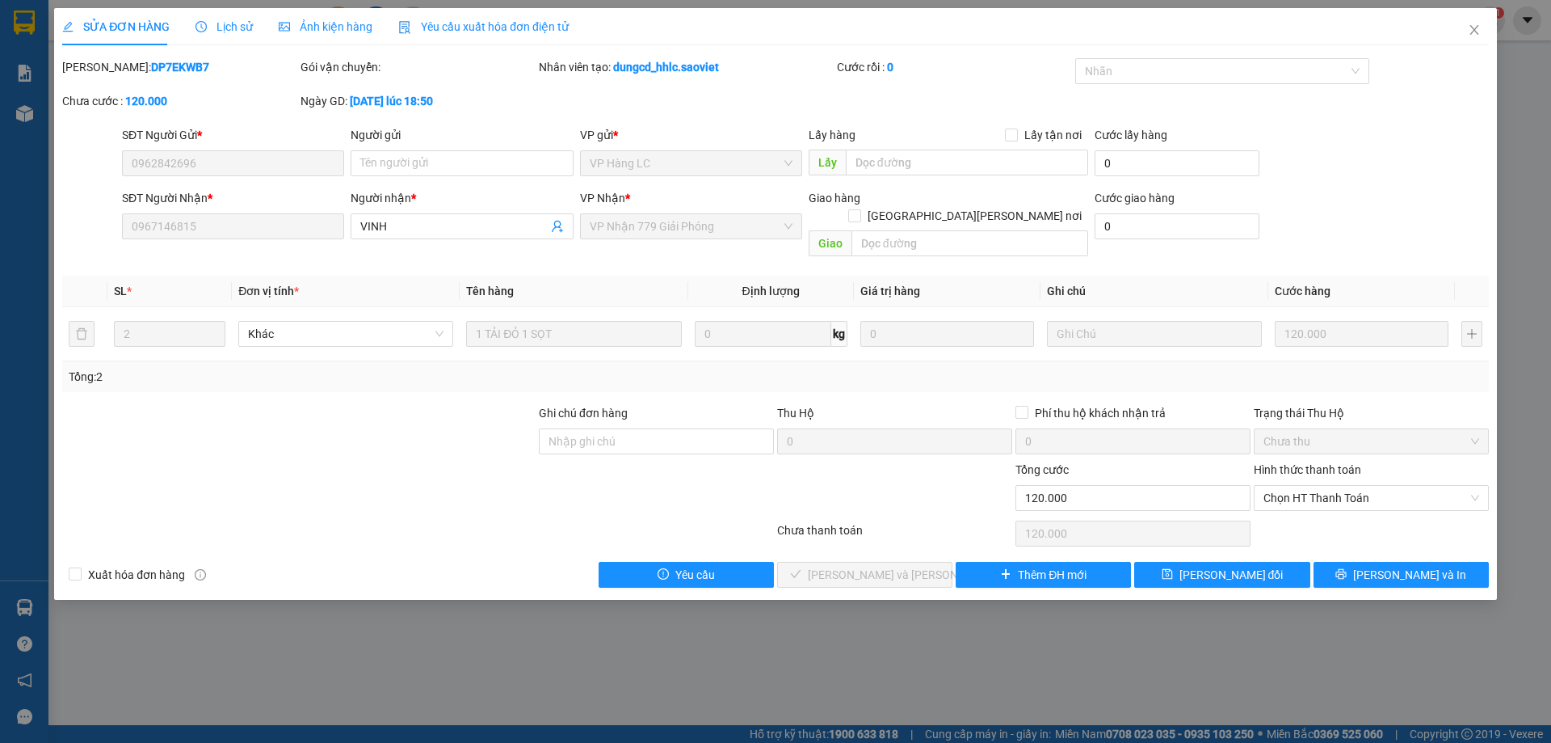
type input "0962842696"
type input "0967146815"
type input "VINH"
type input "0"
type input "120.000"
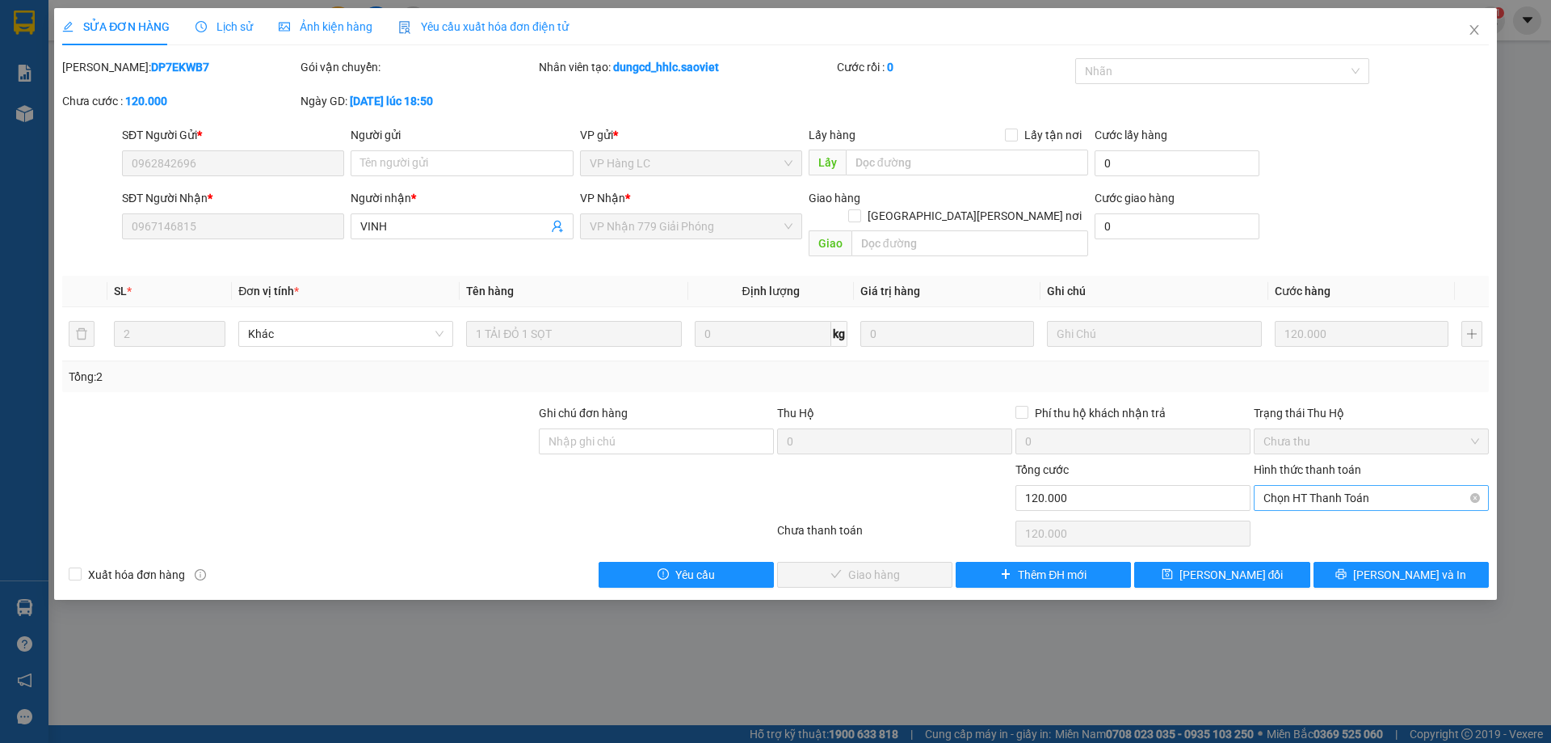
click at [1272, 486] on span "Chọn HT Thanh Toán" at bounding box center [1372, 498] width 216 height 24
click at [1289, 518] on div "Tại văn phòng" at bounding box center [1372, 512] width 216 height 18
type input "0"
click at [886, 566] on span "[PERSON_NAME] và [PERSON_NAME] hàng" at bounding box center [917, 575] width 218 height 18
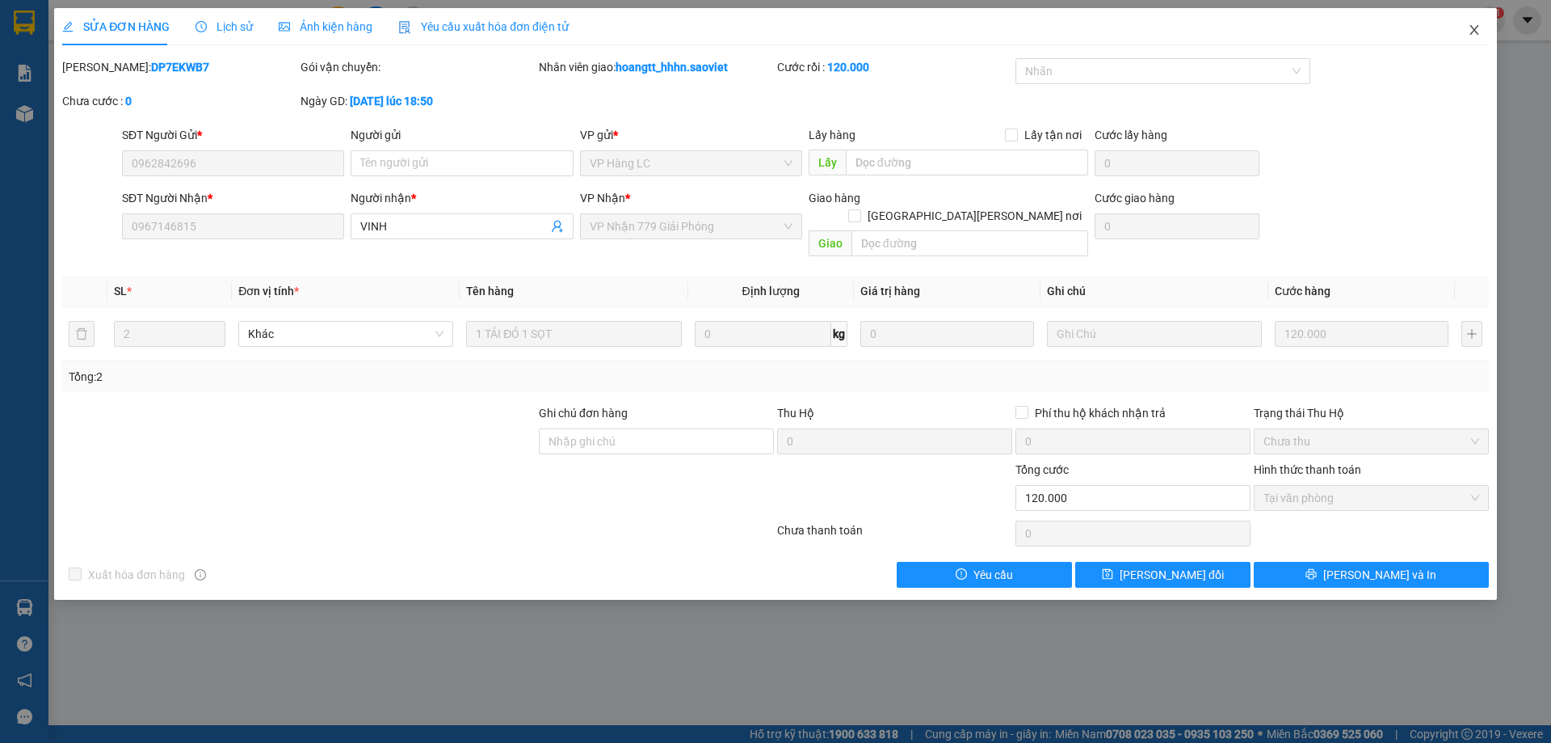
click at [1461, 34] on span "Close" at bounding box center [1474, 30] width 45 height 45
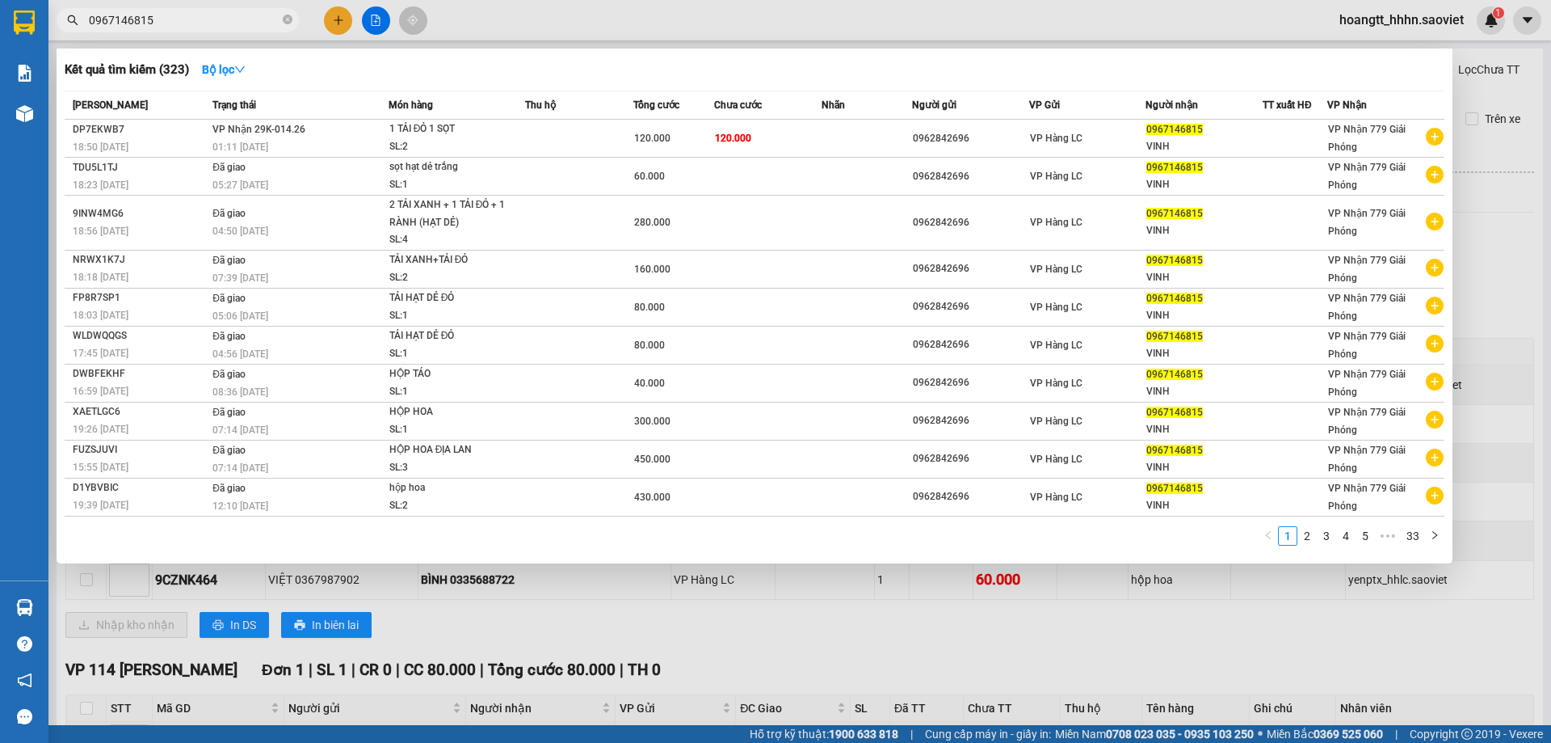
click at [190, 19] on input "0967146815" at bounding box center [184, 20] width 191 height 18
type input "096714681"
click at [288, 16] on icon "close-circle" at bounding box center [288, 20] width 10 height 10
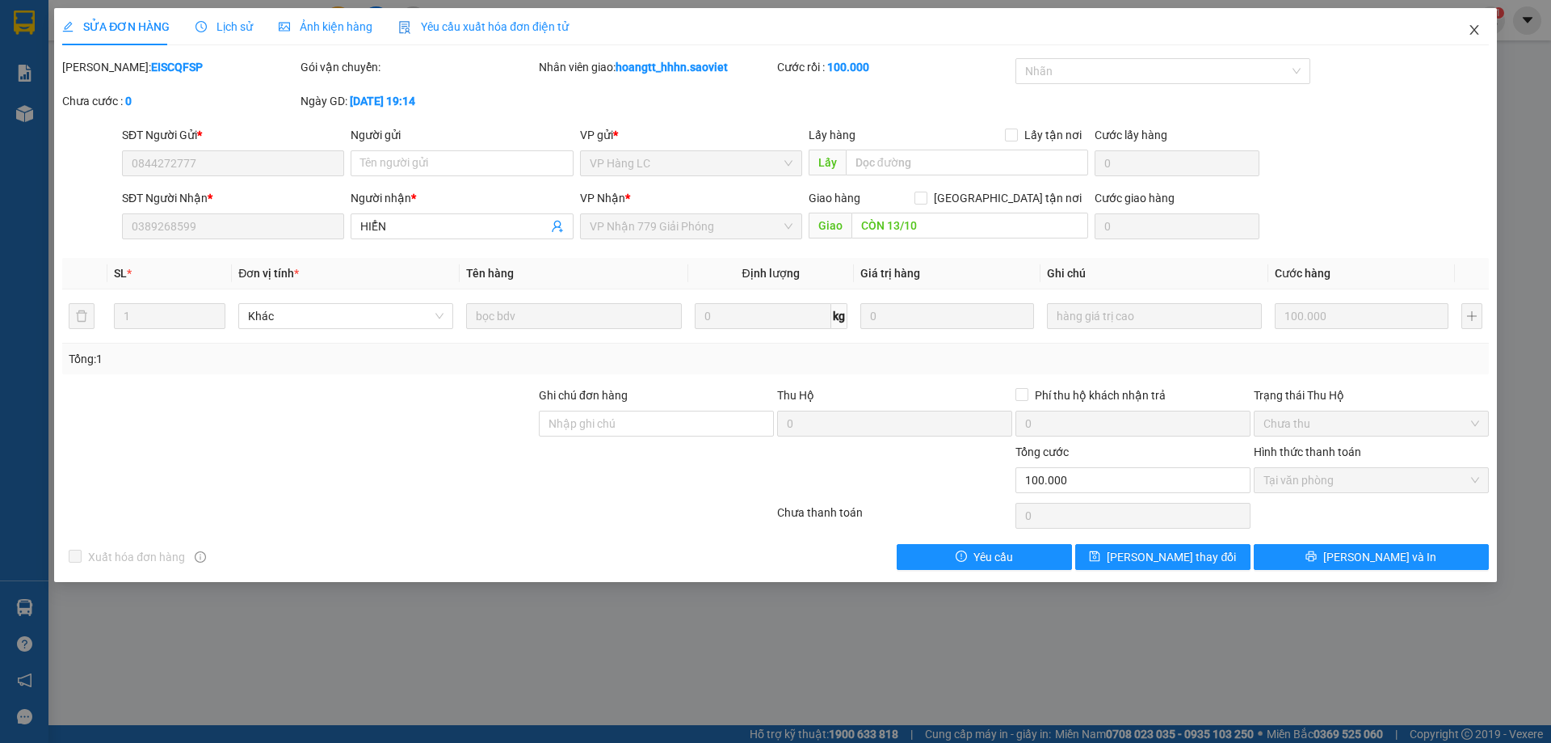
click at [1487, 32] on span "Close" at bounding box center [1474, 30] width 45 height 45
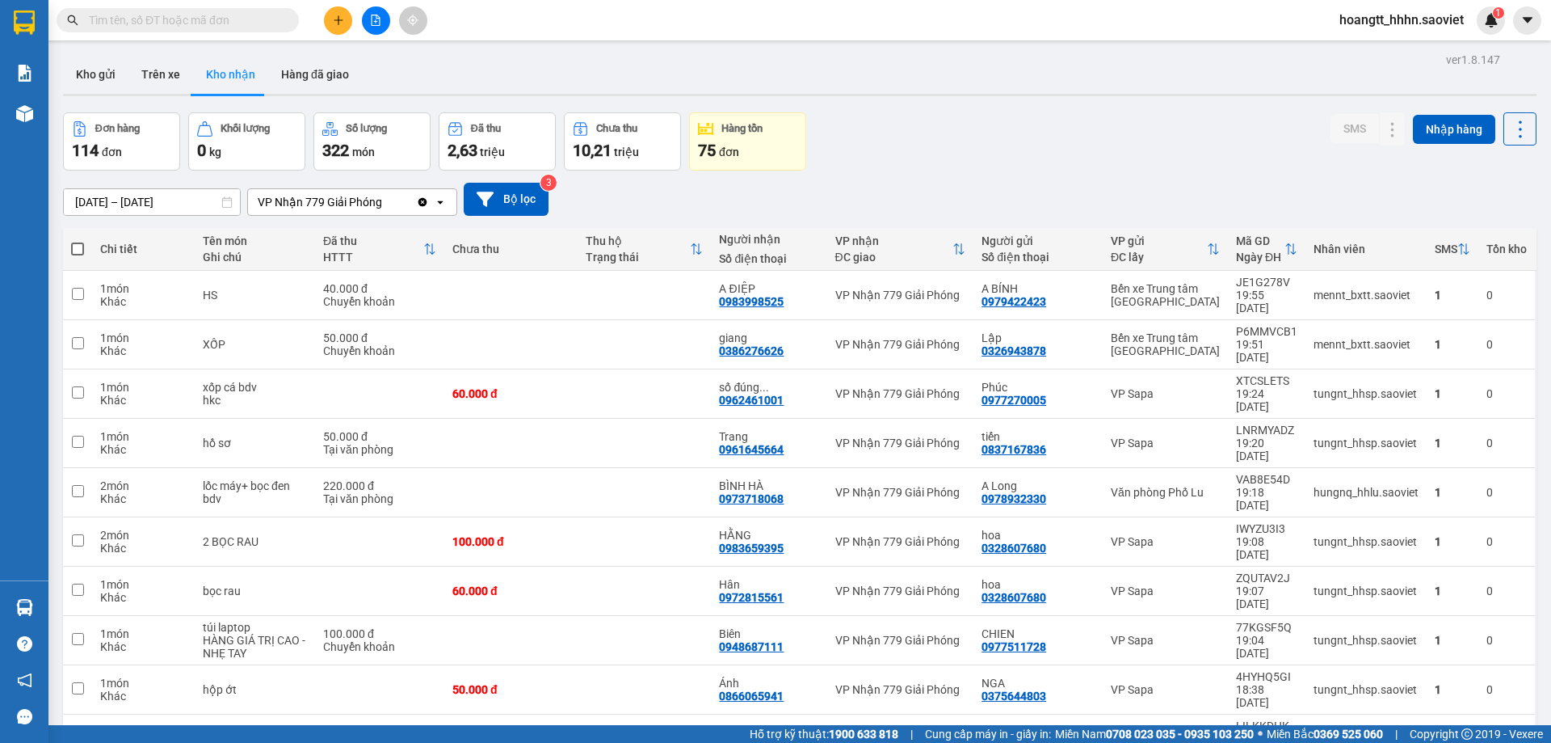
click at [280, 20] on span at bounding box center [178, 20] width 242 height 24
click at [227, 20] on input "text" at bounding box center [184, 20] width 191 height 18
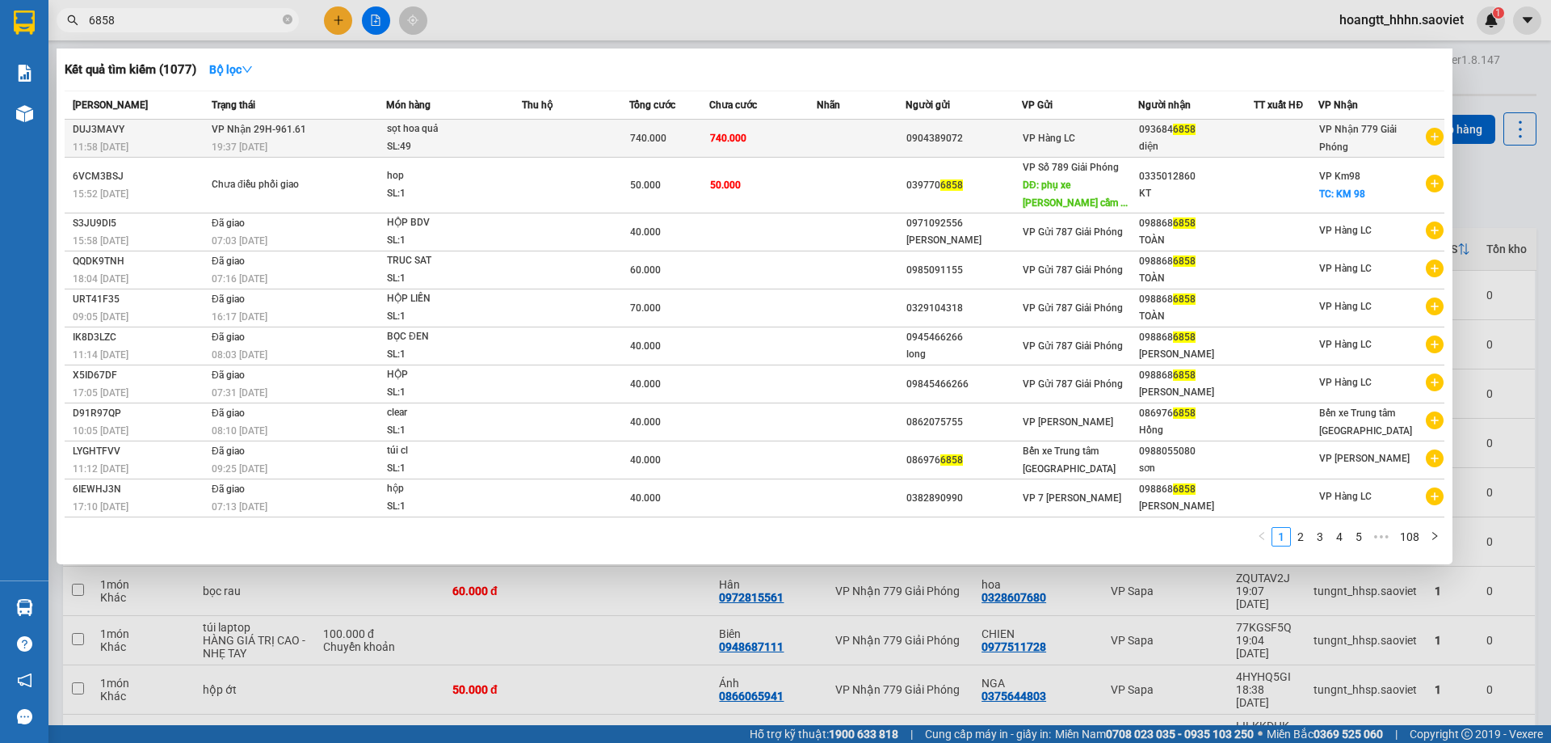
type input "6858"
click at [663, 147] on td "740.000" at bounding box center [669, 139] width 80 height 38
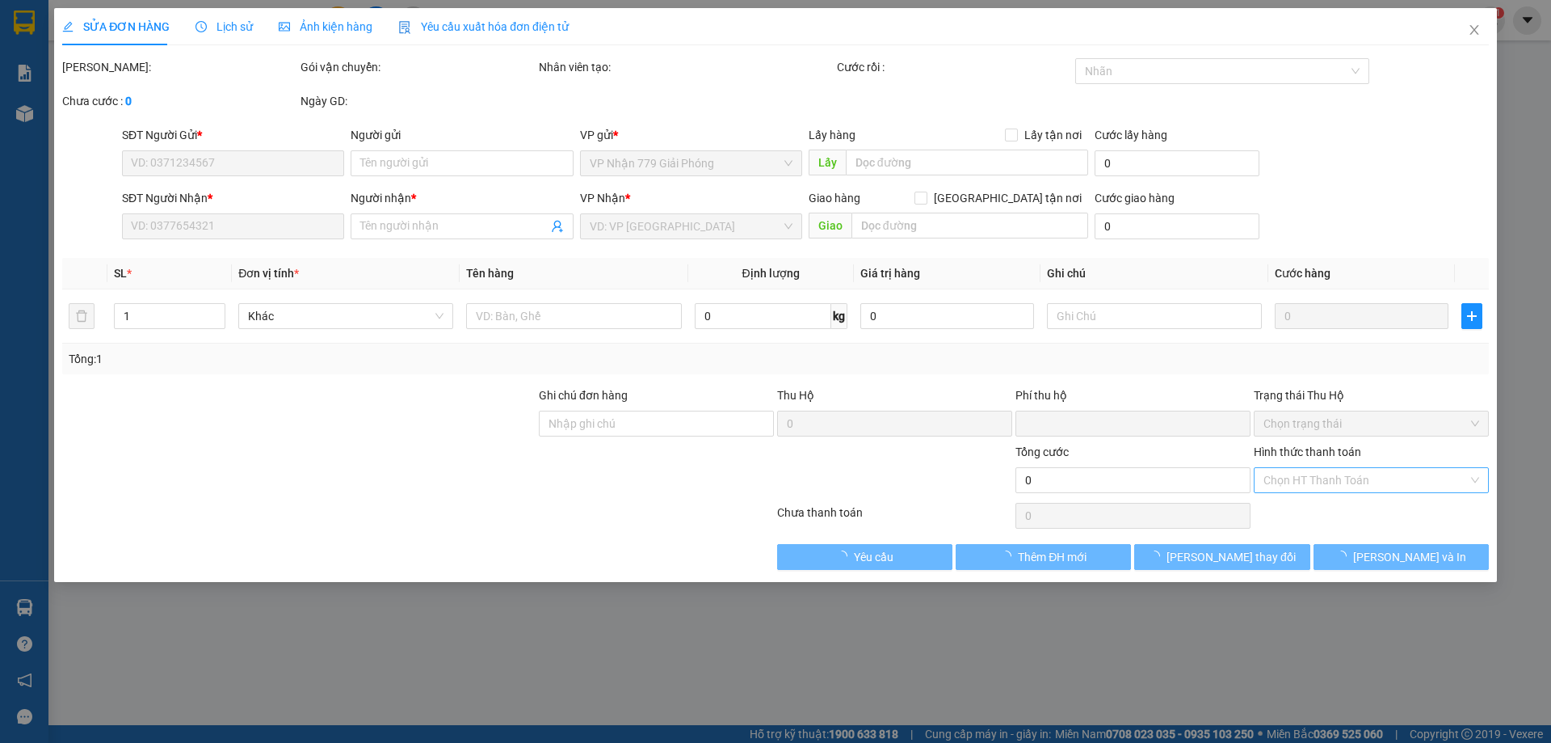
type input "0904389072"
type input "0936846858"
type input "diện"
type input "0"
type input "740.000"
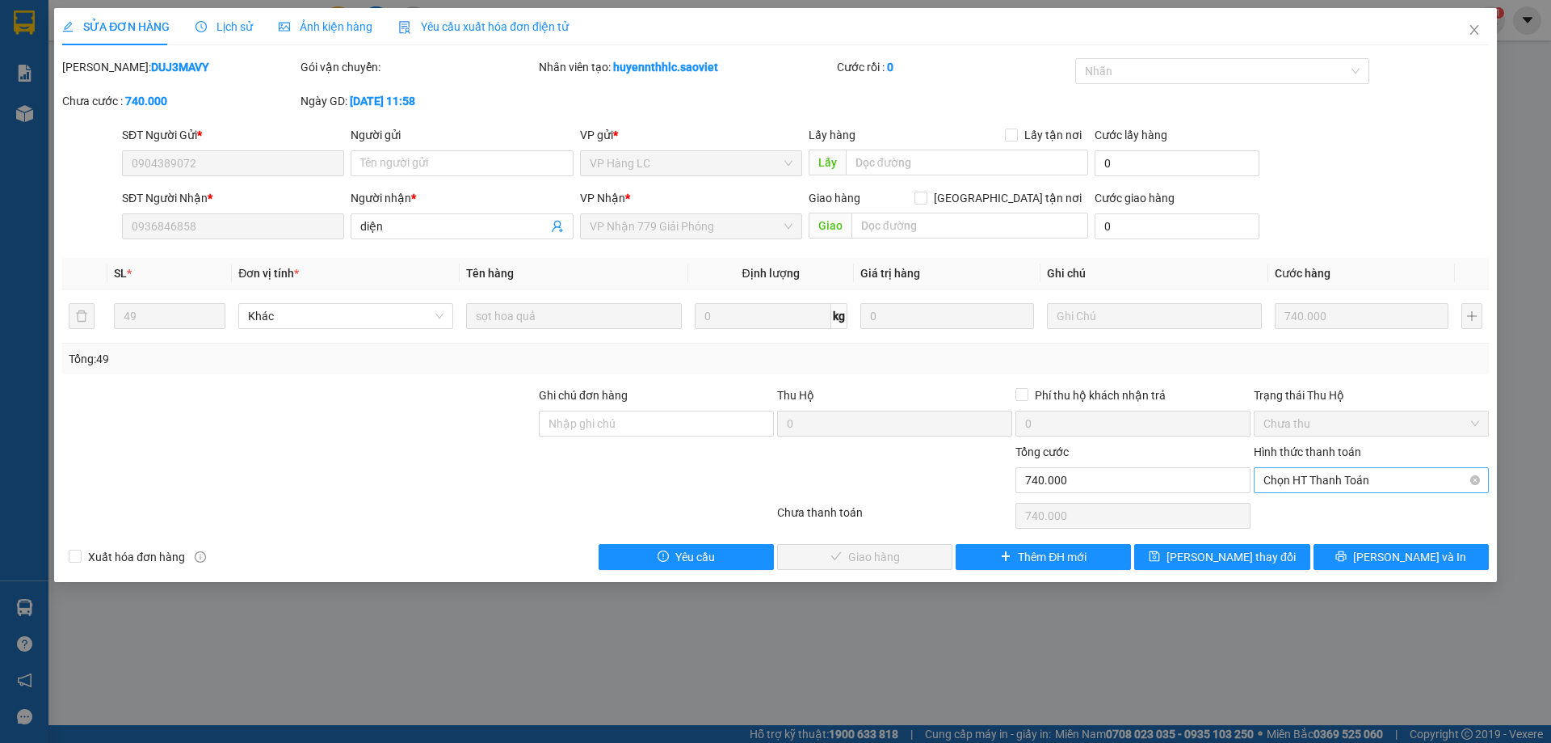
click at [1296, 482] on span "Chọn HT Thanh Toán" at bounding box center [1372, 480] width 216 height 24
click at [1273, 517] on div "Tại văn phòng" at bounding box center [1372, 512] width 216 height 18
type input "0"
click at [914, 553] on span "[PERSON_NAME] và [PERSON_NAME] hàng" at bounding box center [885, 557] width 155 height 18
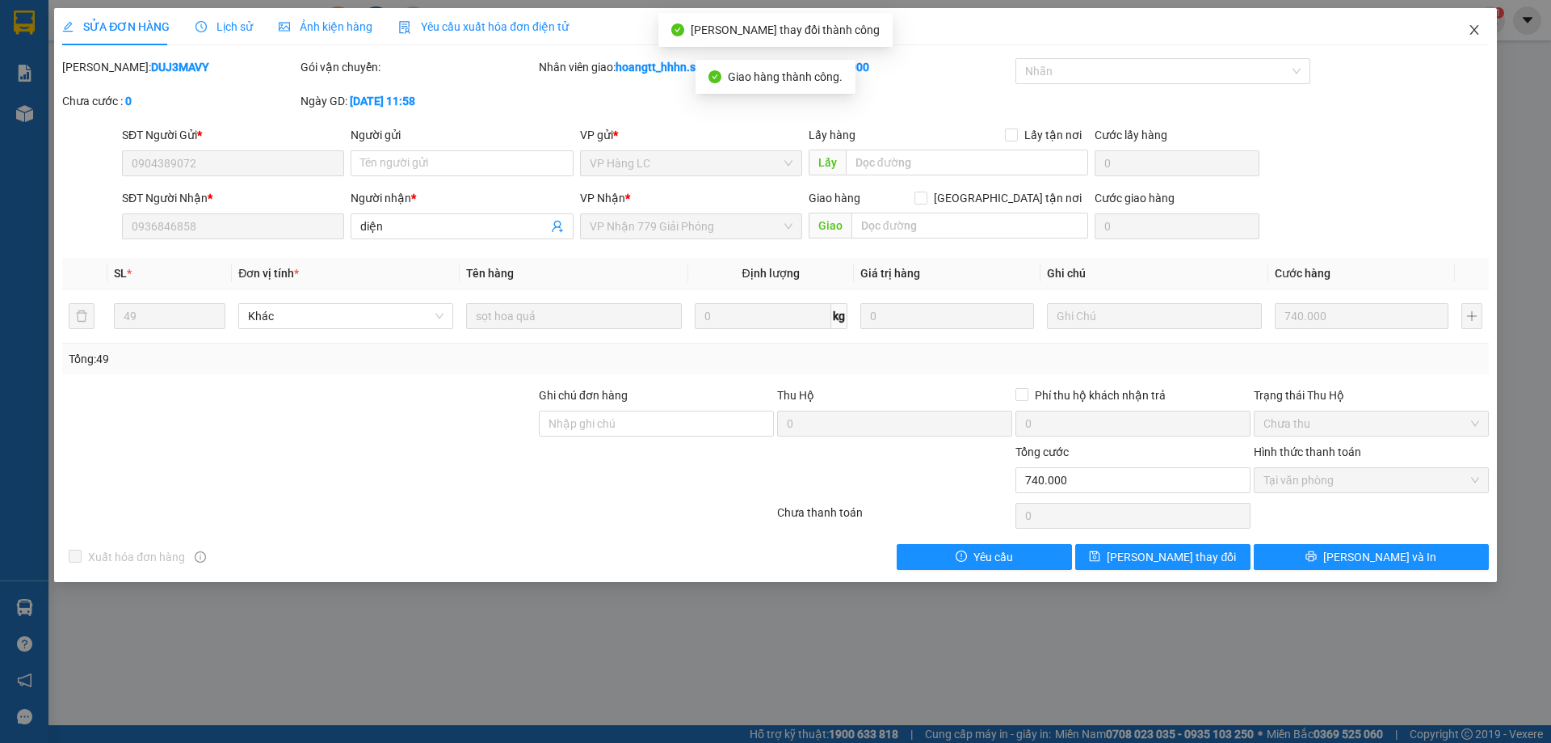
click at [1483, 36] on span "Close" at bounding box center [1474, 30] width 45 height 45
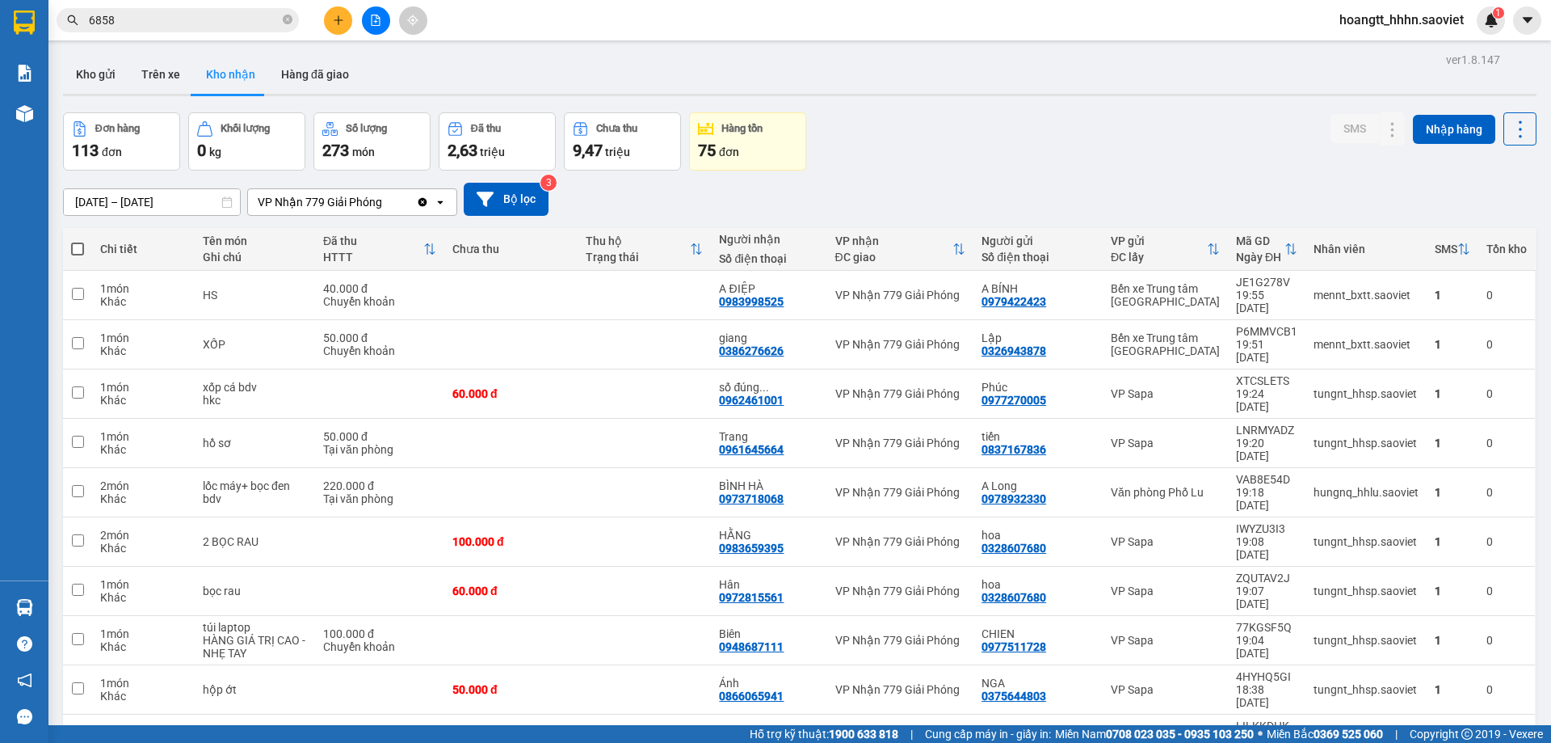
click at [292, 20] on icon "close-circle" at bounding box center [288, 20] width 10 height 10
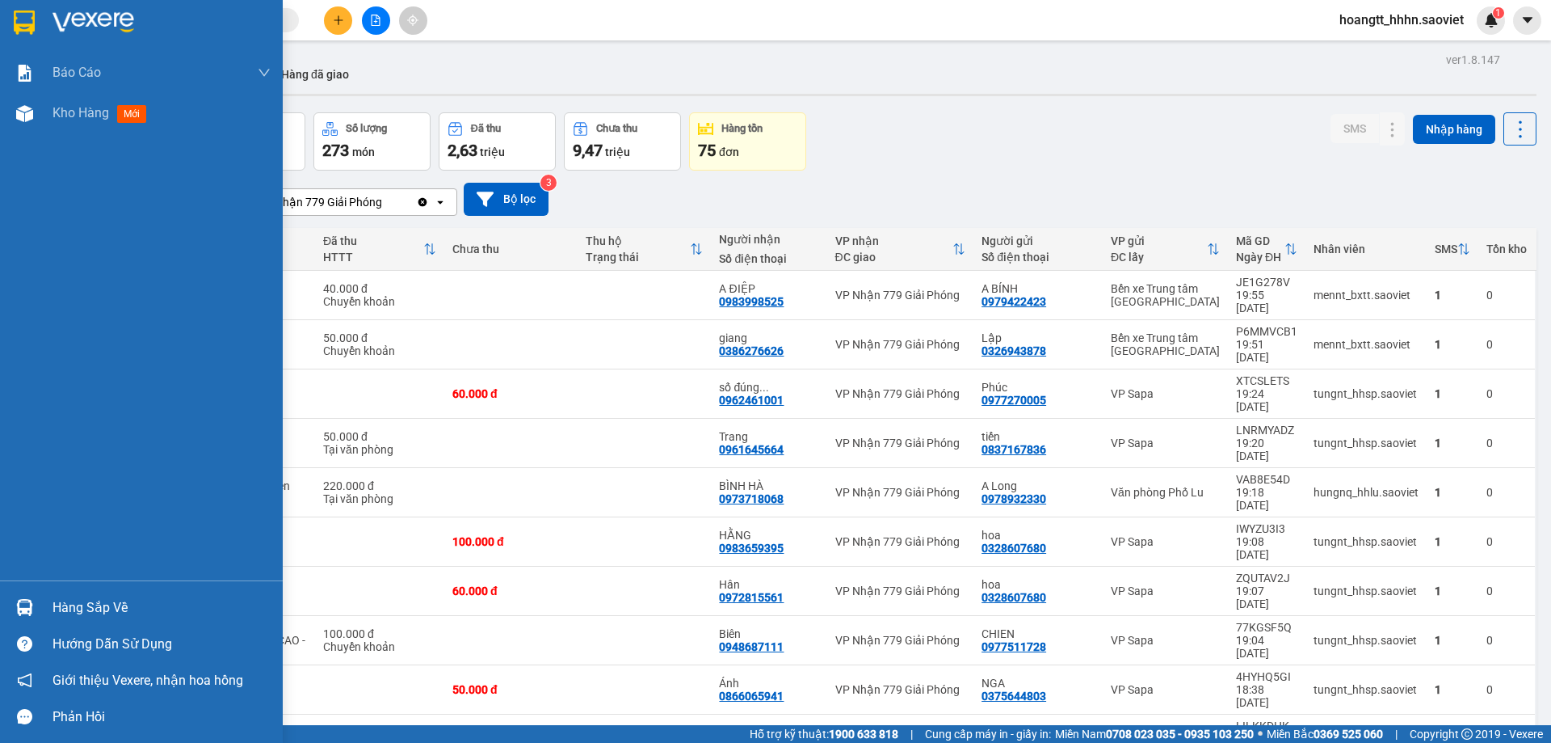
click at [71, 601] on div "Hàng sắp về" at bounding box center [162, 607] width 218 height 24
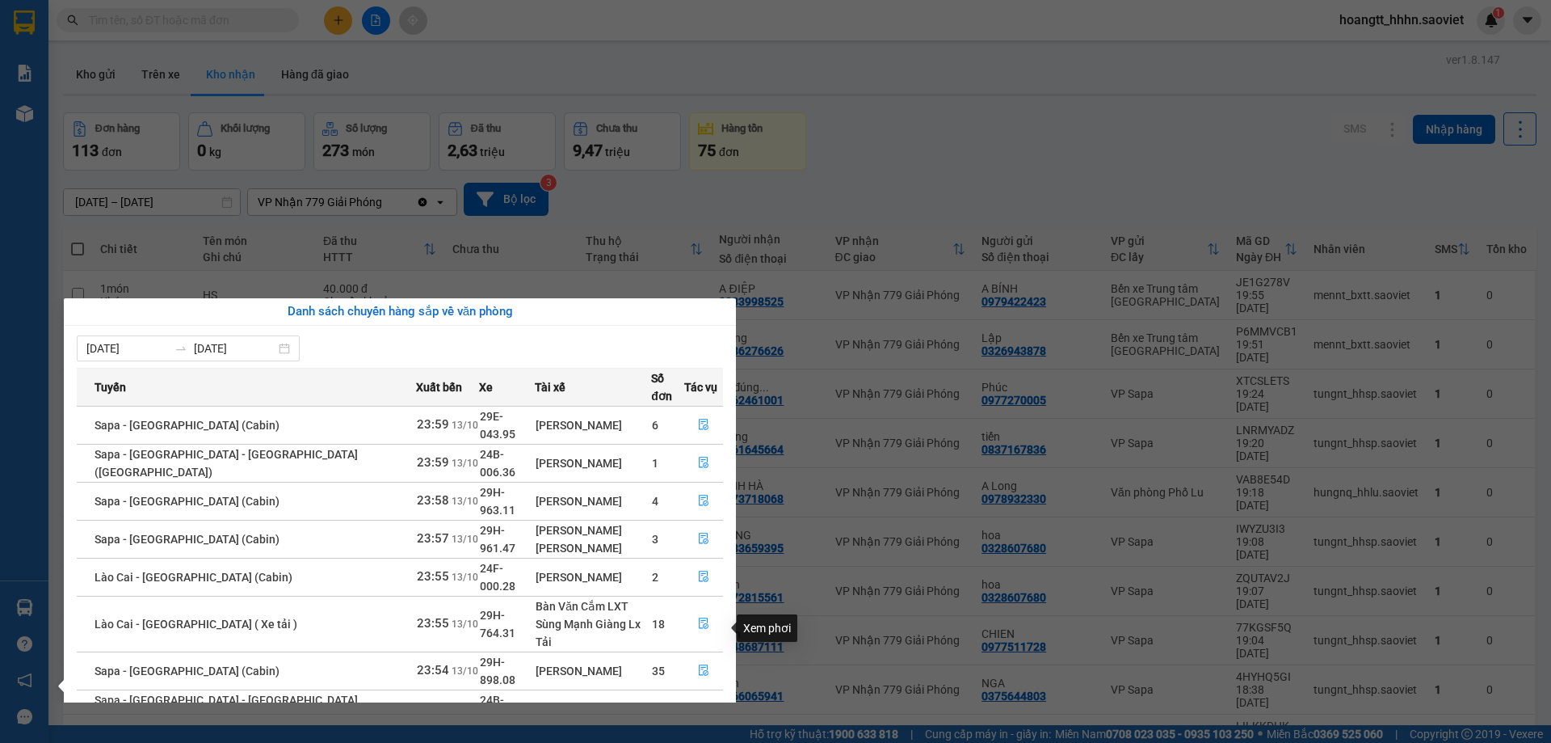
click at [701, 702] on icon "file-done" at bounding box center [703, 707] width 11 height 11
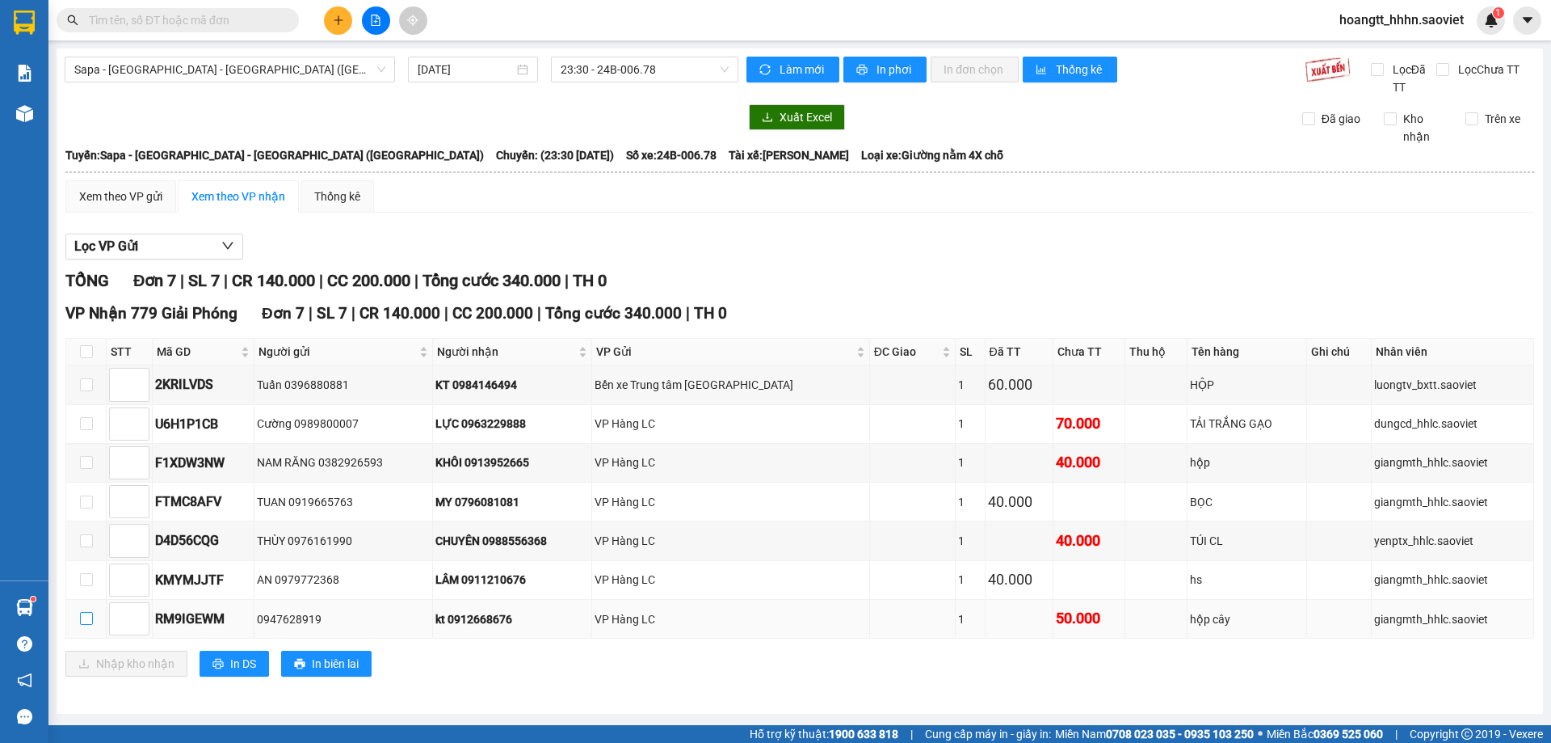
click at [83, 618] on input "checkbox" at bounding box center [86, 618] width 13 height 13
checkbox input "true"
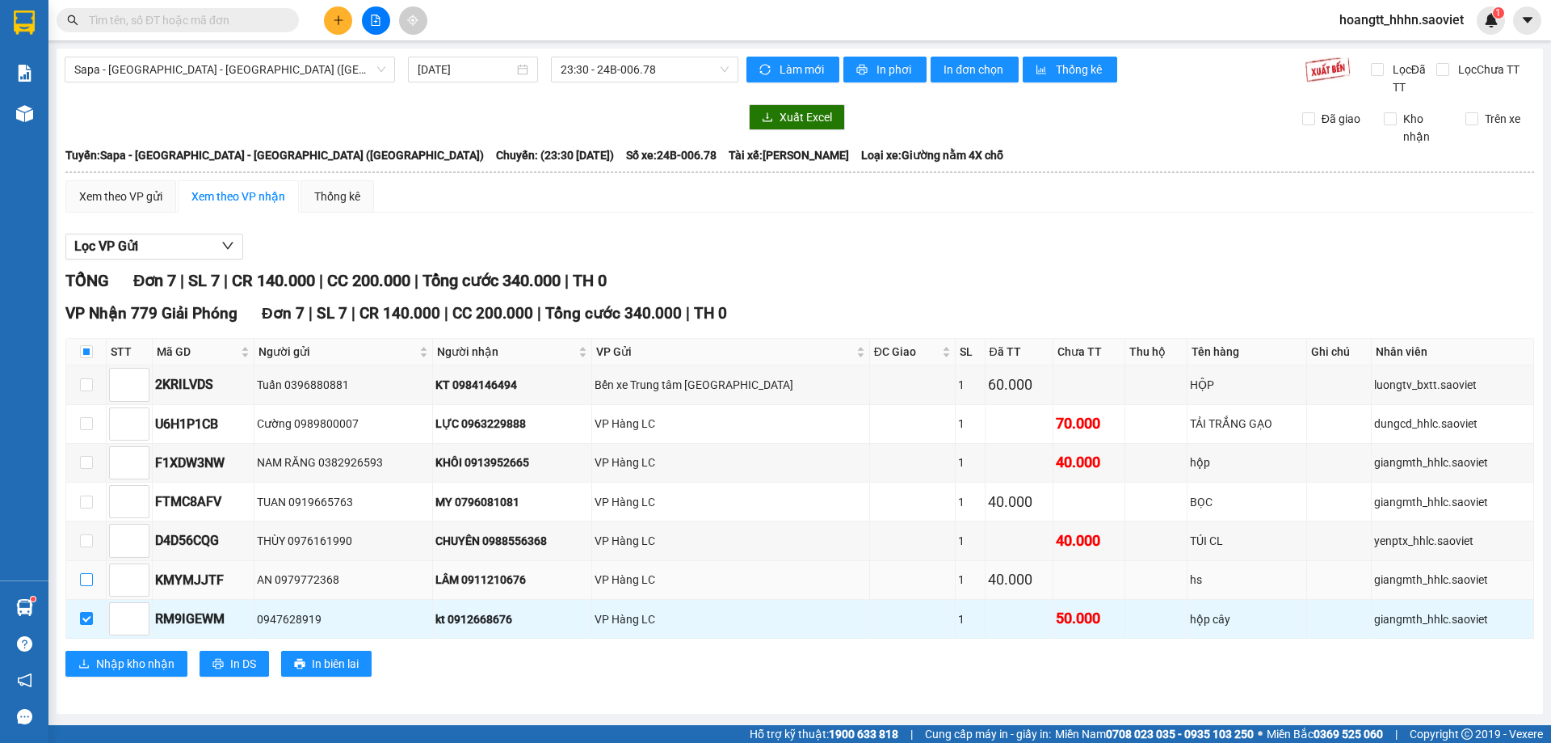
click at [88, 585] on input "checkbox" at bounding box center [86, 579] width 13 height 13
checkbox input "true"
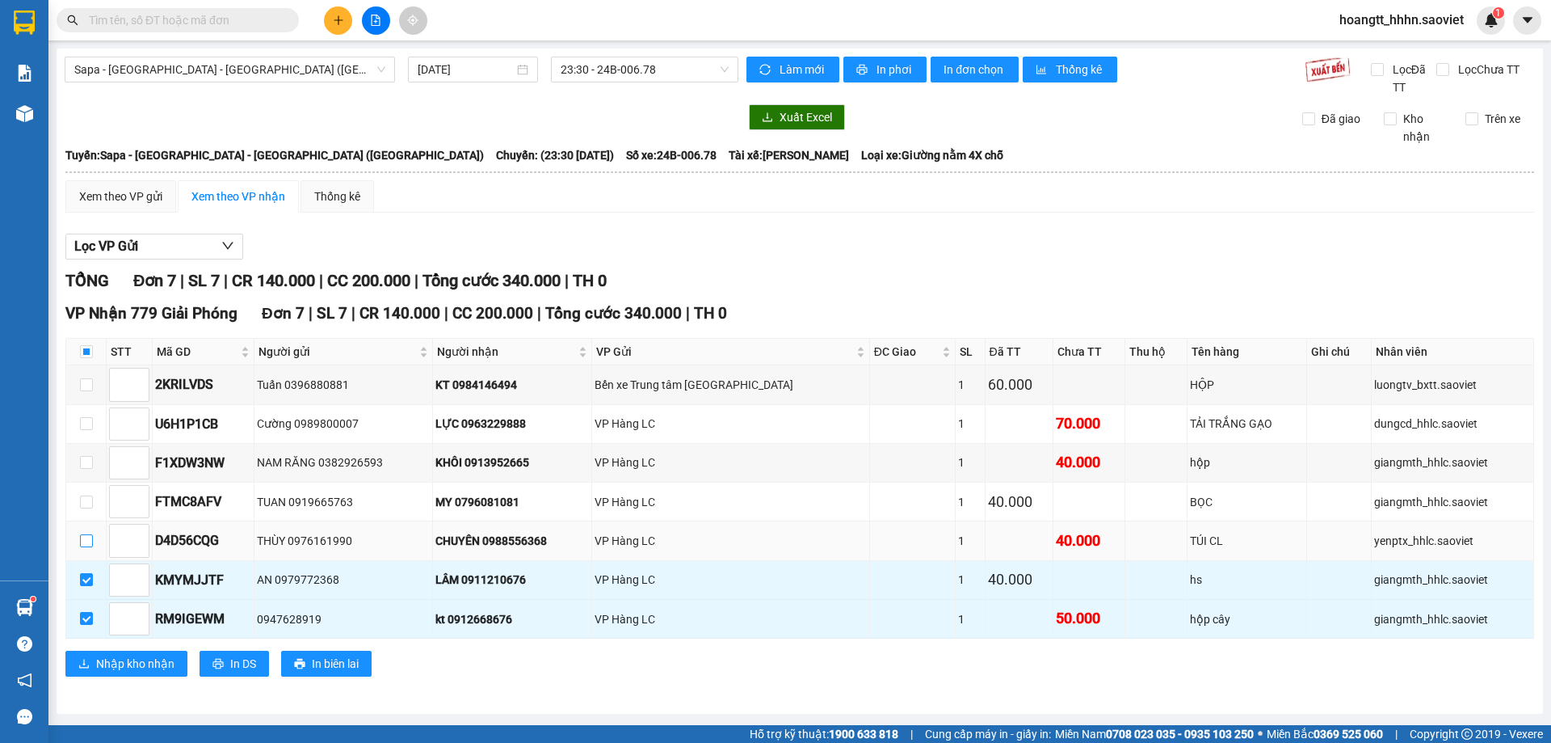
click at [90, 545] on input "checkbox" at bounding box center [86, 540] width 13 height 13
checkbox input "true"
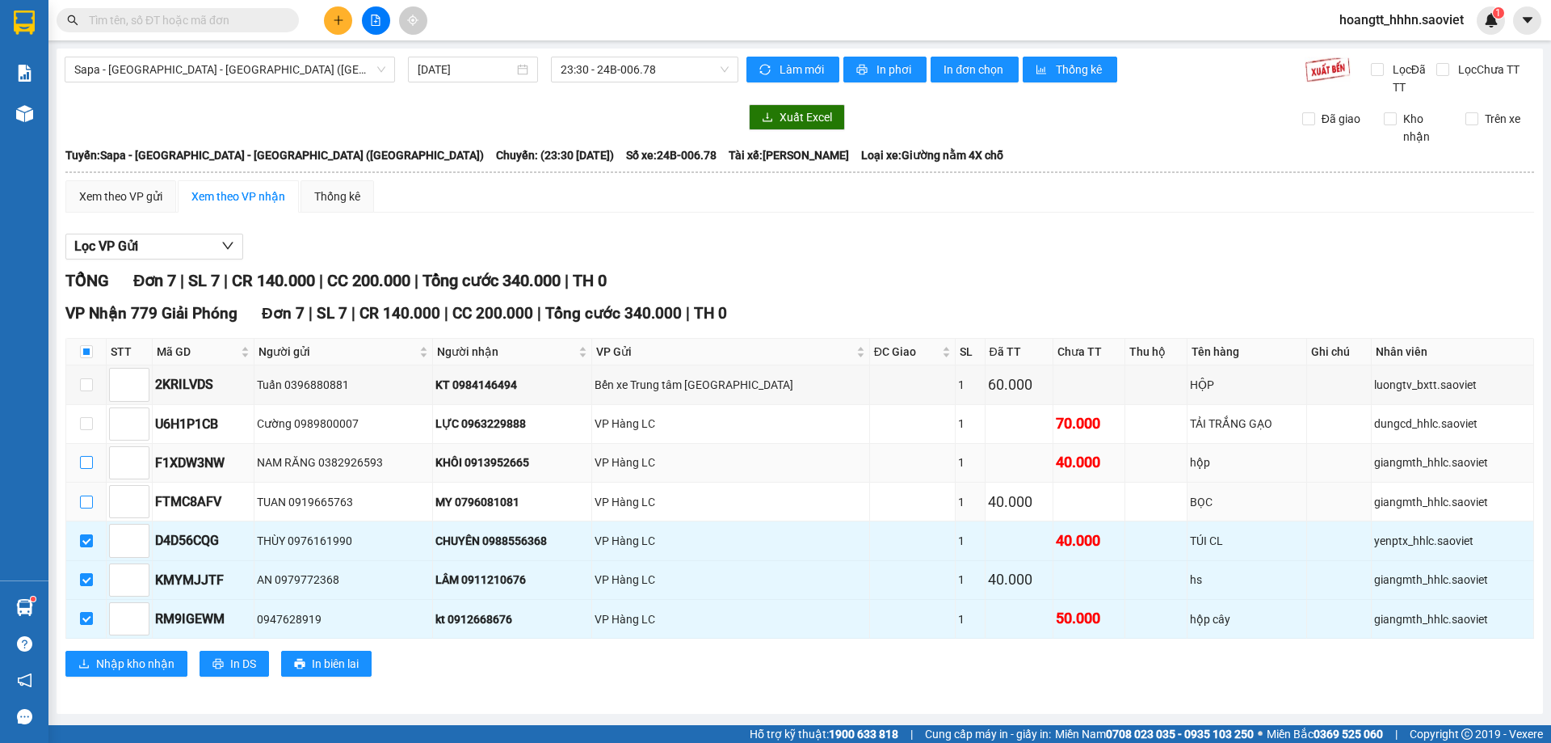
drag, startPoint x: 85, startPoint y: 499, endPoint x: 89, endPoint y: 460, distance: 39.8
click at [85, 499] on input "checkbox" at bounding box center [86, 501] width 13 height 13
checkbox input "true"
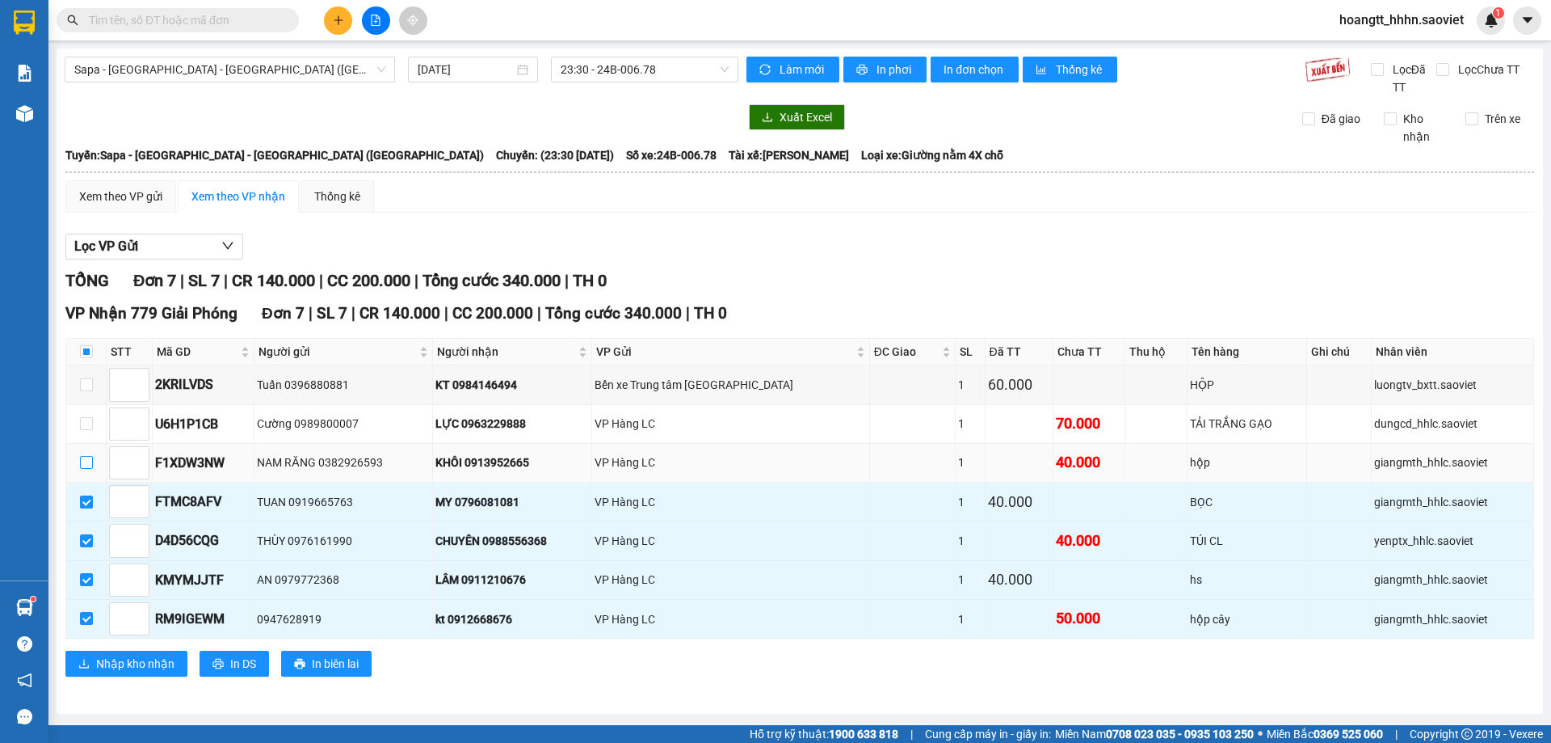
click at [83, 465] on input "checkbox" at bounding box center [86, 462] width 13 height 13
checkbox input "true"
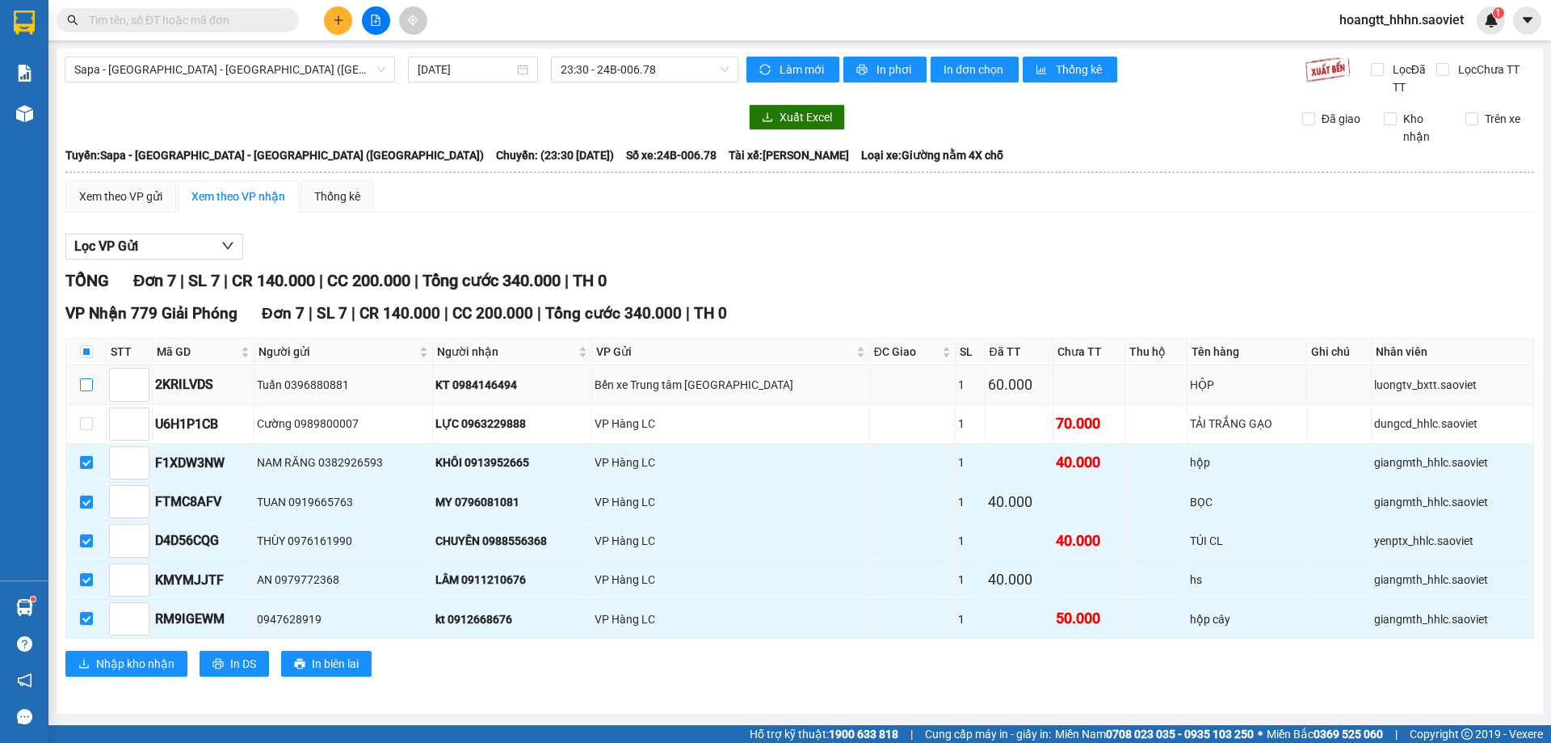
click at [82, 386] on input "checkbox" at bounding box center [86, 384] width 13 height 13
checkbox input "true"
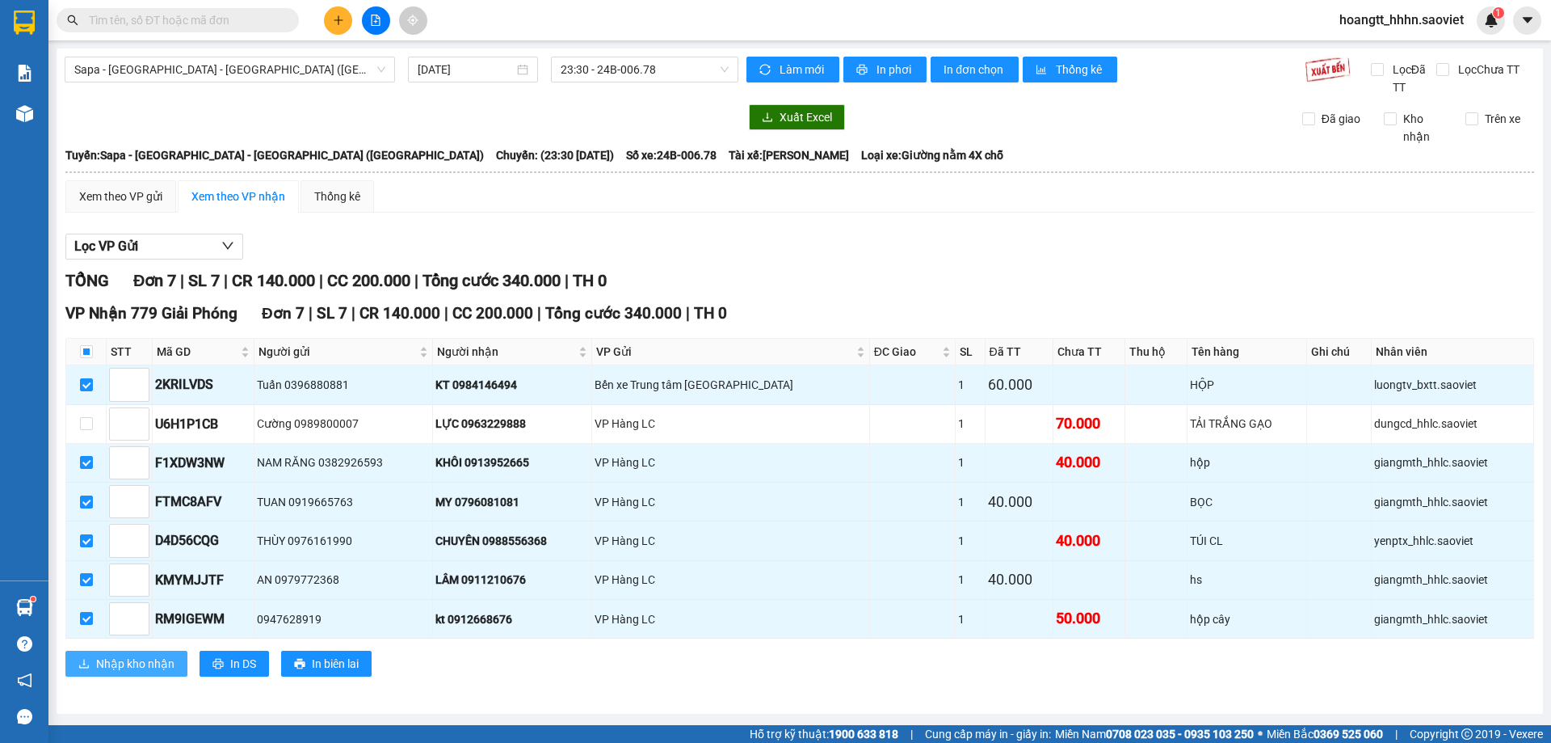
click at [134, 664] on span "Nhập kho nhận" at bounding box center [135, 663] width 78 height 18
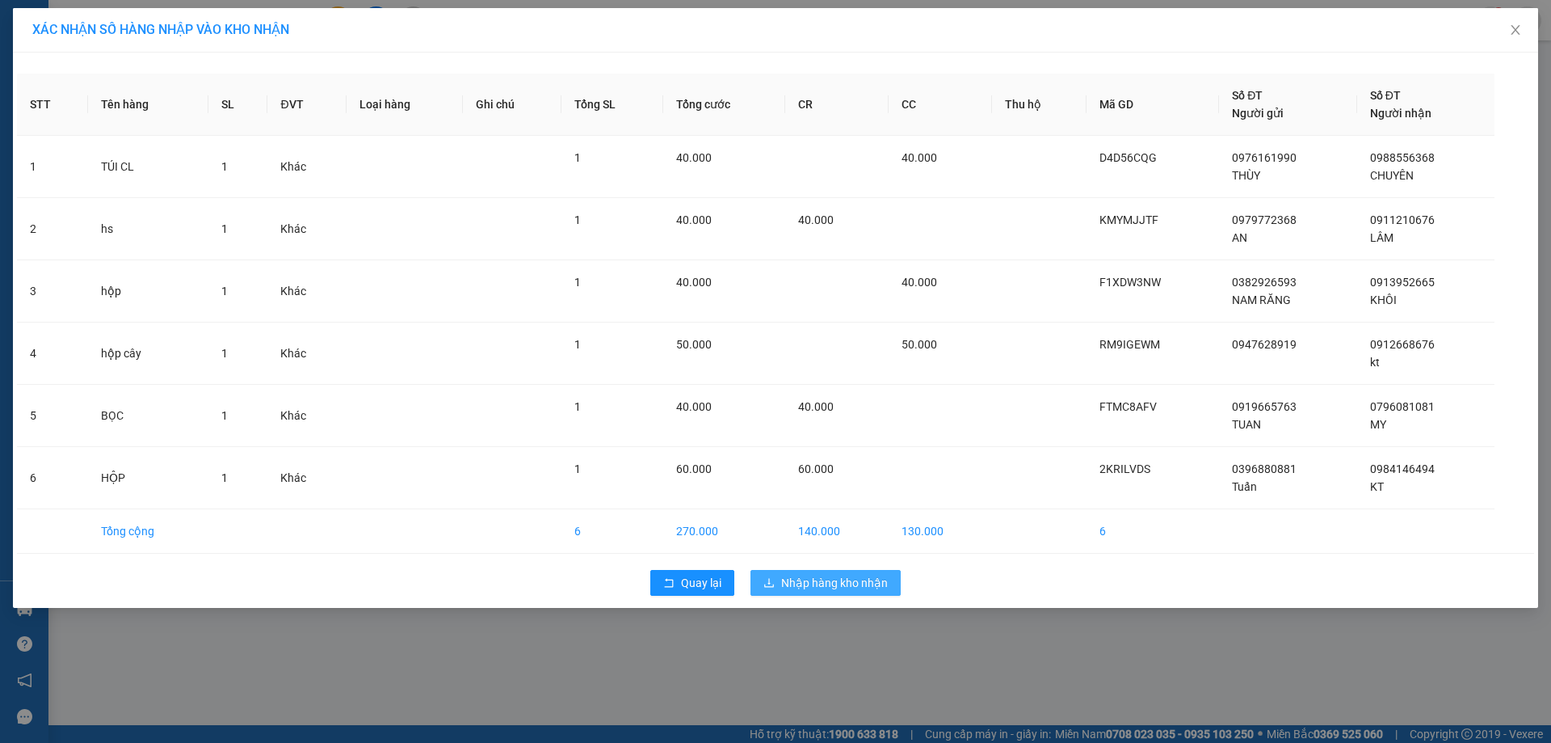
click at [798, 584] on span "Nhập hàng kho nhận" at bounding box center [834, 583] width 107 height 18
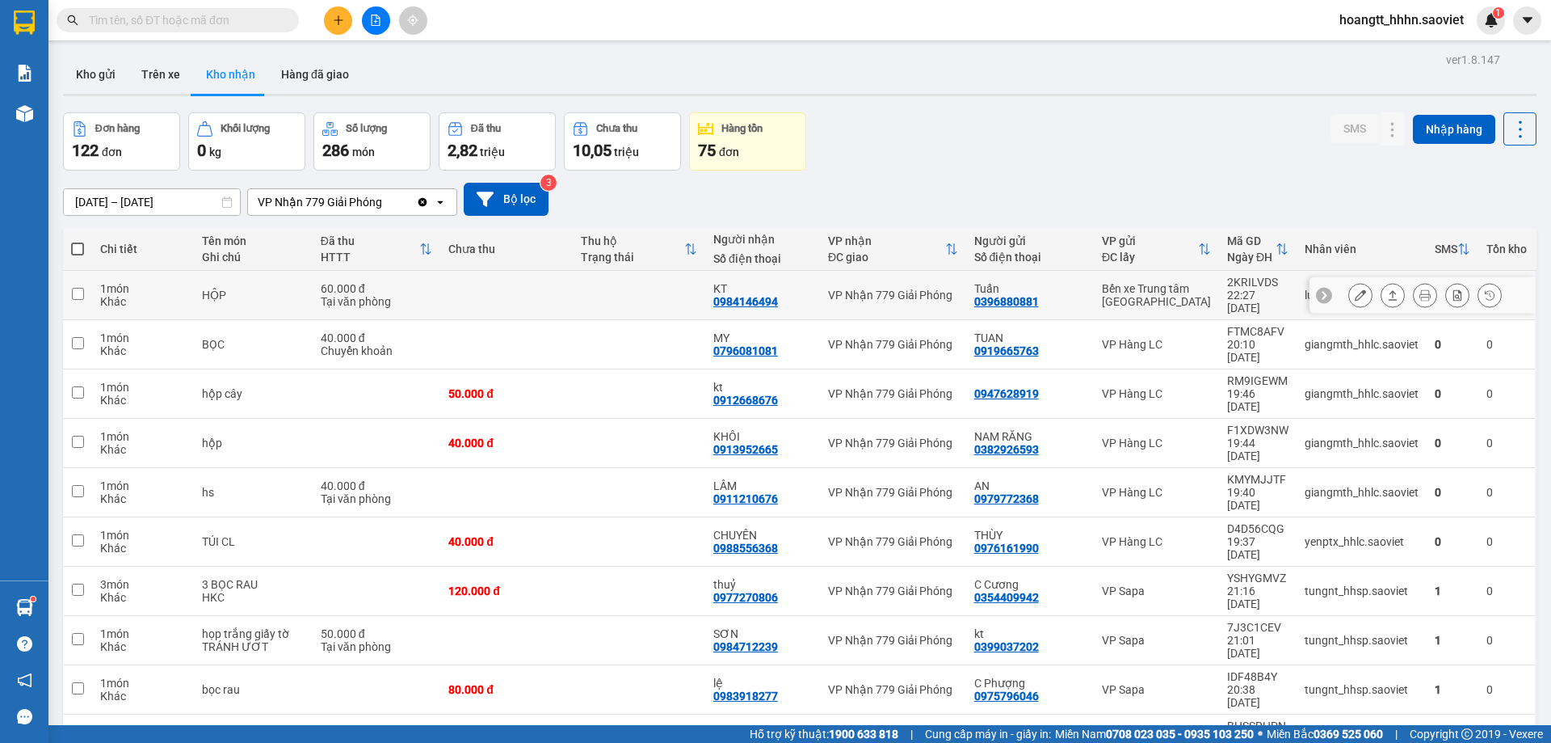
click at [1113, 298] on div "Bến xe [PERSON_NAME] [GEOGRAPHIC_DATA]" at bounding box center [1156, 295] width 109 height 26
checkbox input "true"
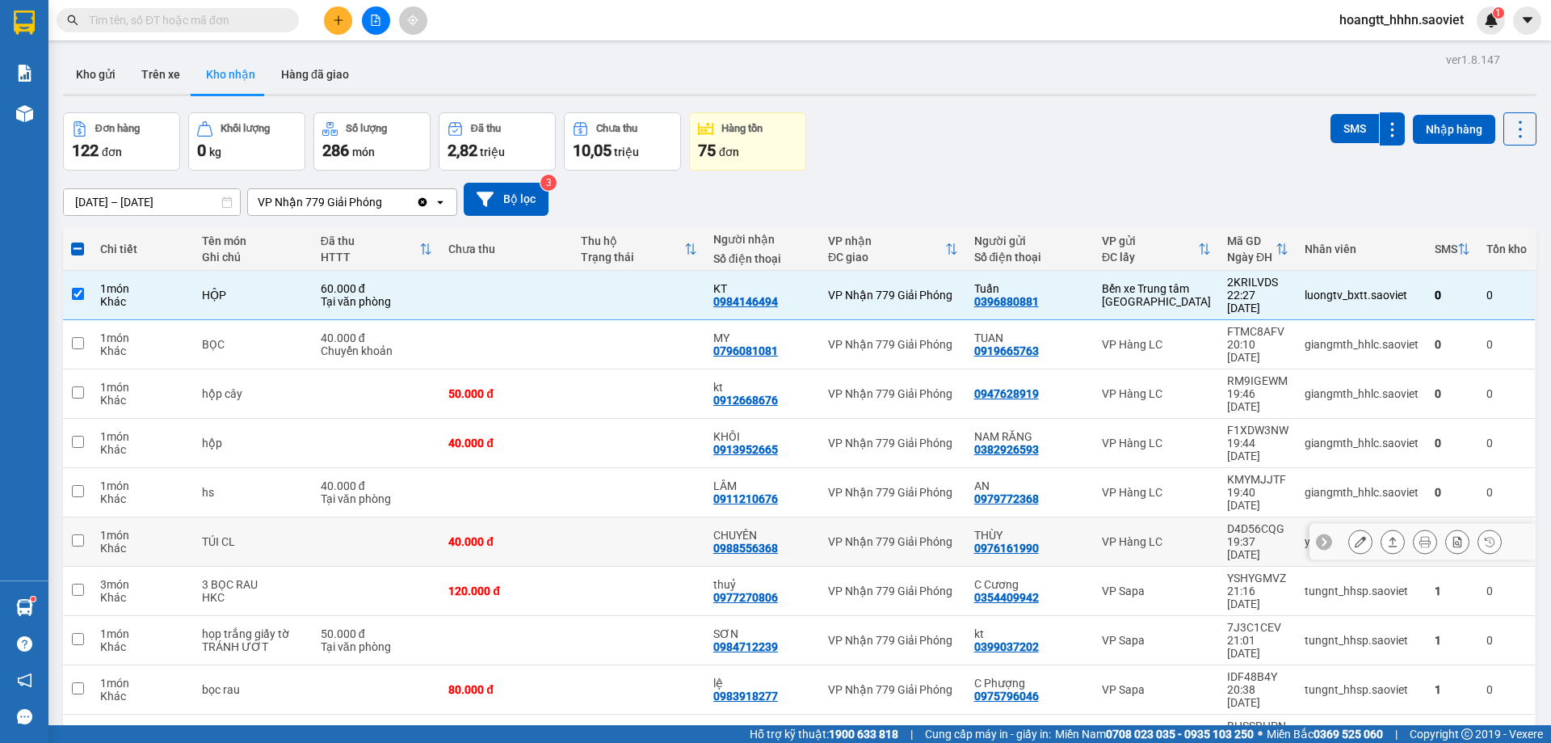
click at [1138, 517] on td "VP Hàng LC" at bounding box center [1156, 541] width 125 height 49
checkbox input "true"
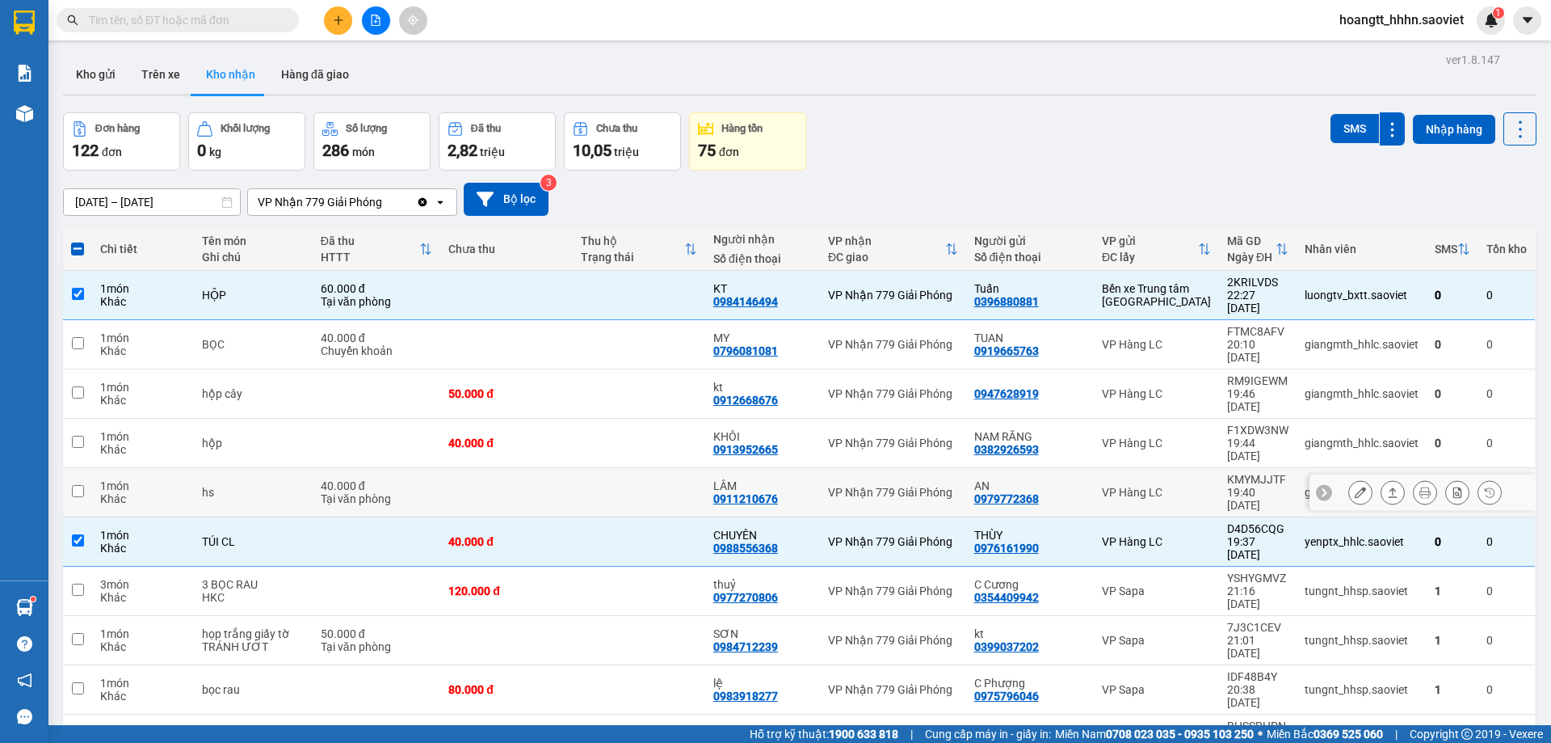
click at [1146, 486] on div "VP Hàng LC" at bounding box center [1156, 492] width 109 height 13
checkbox input "true"
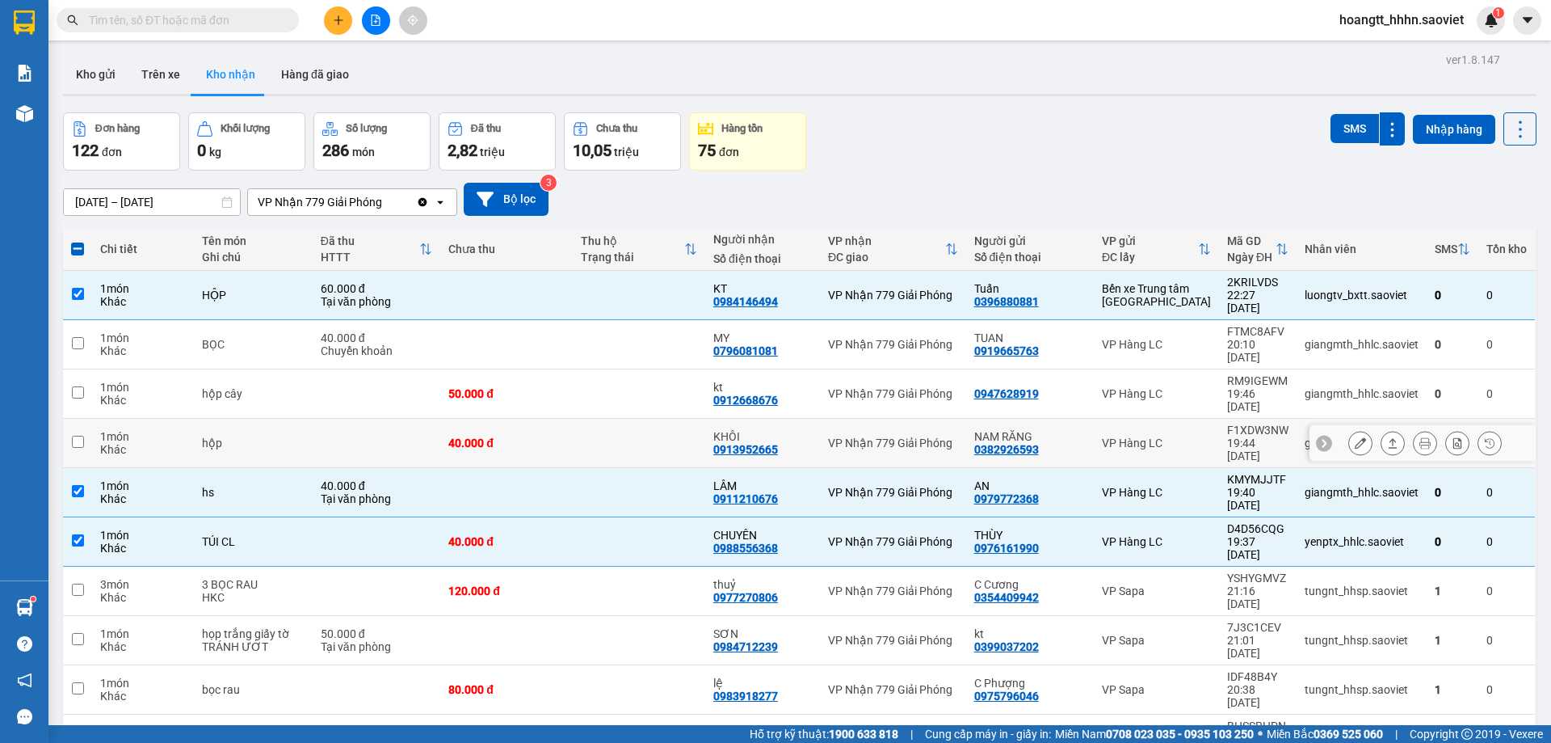
click at [1151, 419] on td "VP Hàng LC" at bounding box center [1156, 443] width 125 height 49
checkbox input "true"
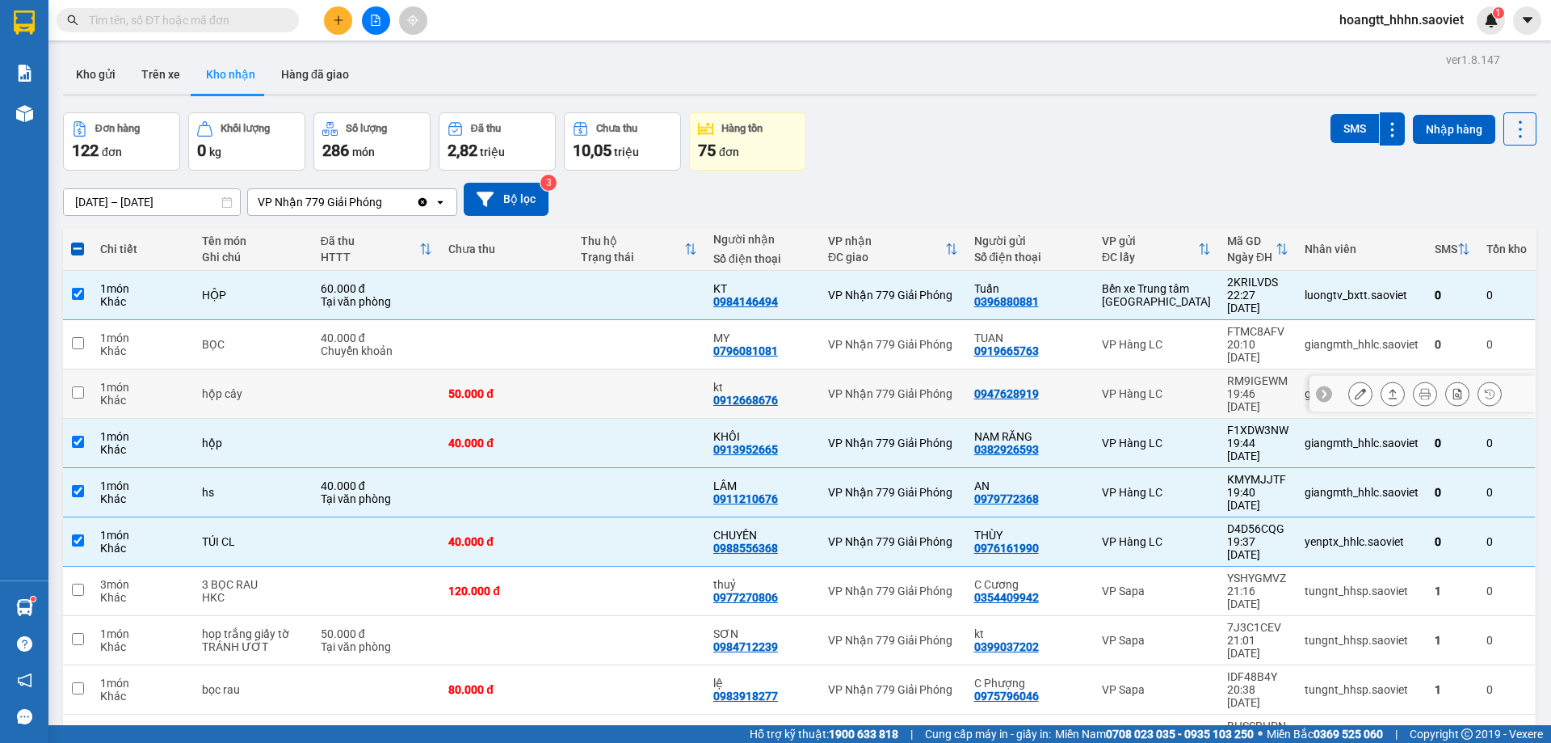
click at [1151, 387] on div "VP Hàng LC" at bounding box center [1156, 393] width 109 height 13
checkbox input "true"
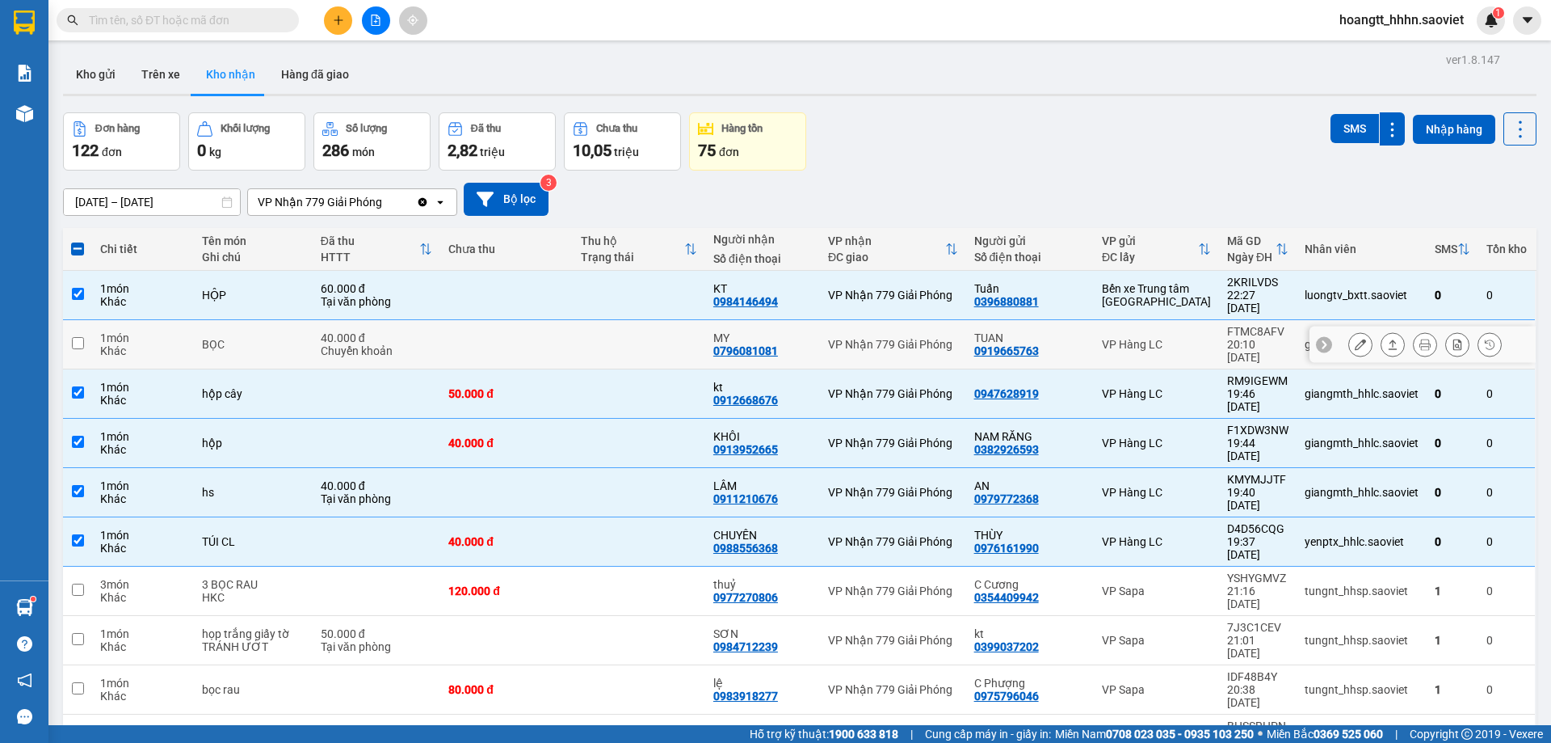
click at [1163, 338] on div "VP Hàng LC" at bounding box center [1156, 344] width 109 height 13
checkbox input "true"
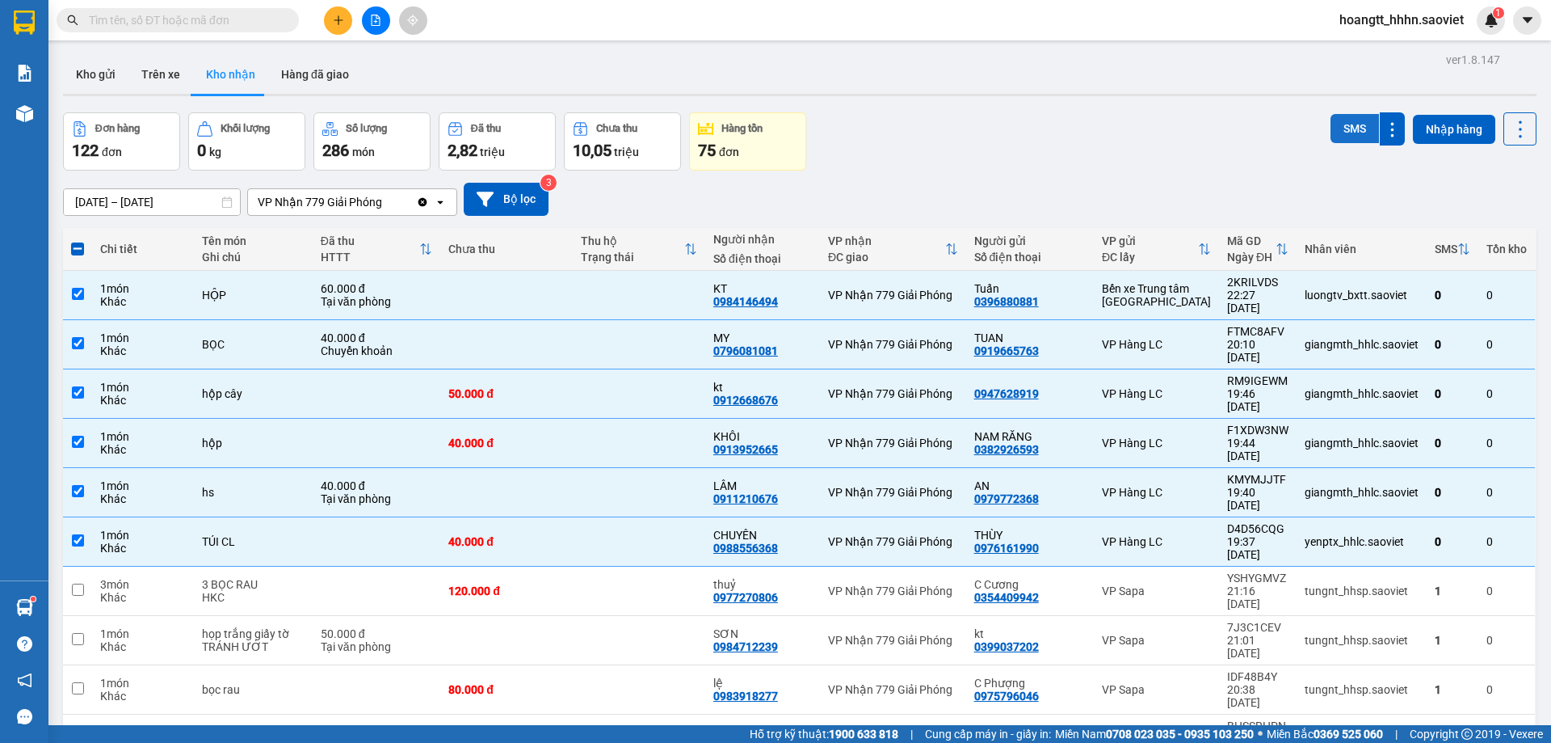
click at [1342, 141] on button "SMS" at bounding box center [1355, 128] width 48 height 29
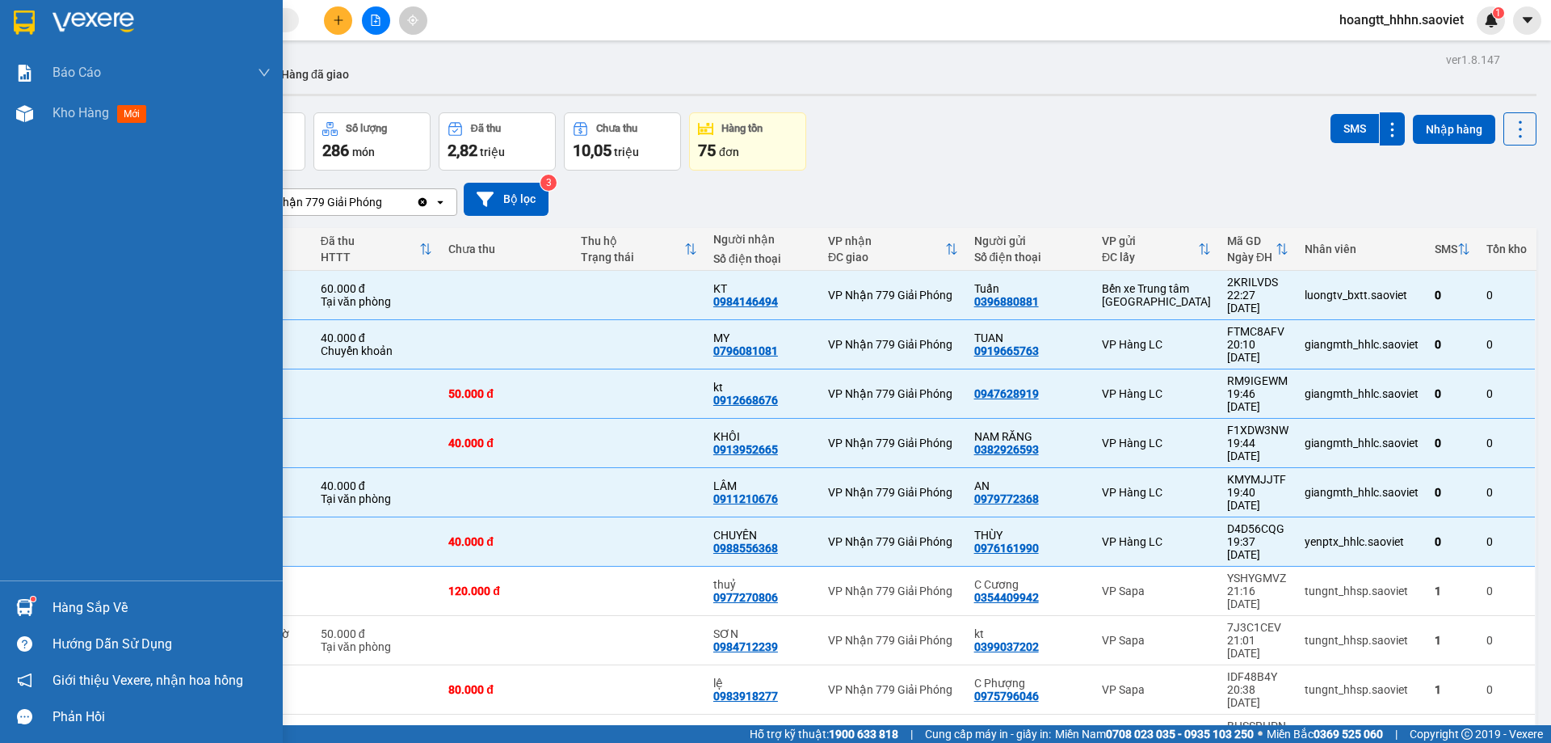
click at [61, 622] on div "Hàng sắp về" at bounding box center [141, 607] width 283 height 36
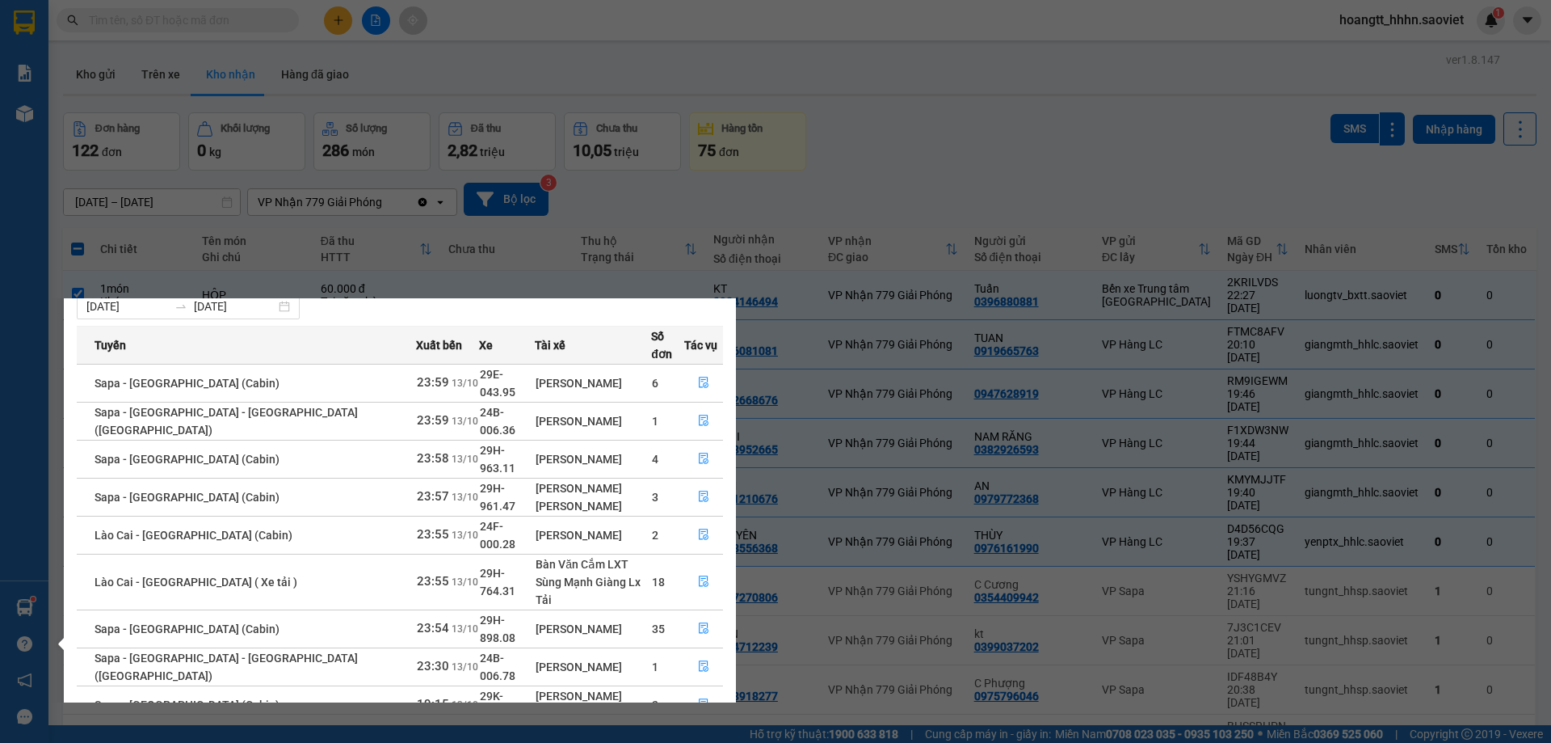
scroll to position [65, 0]
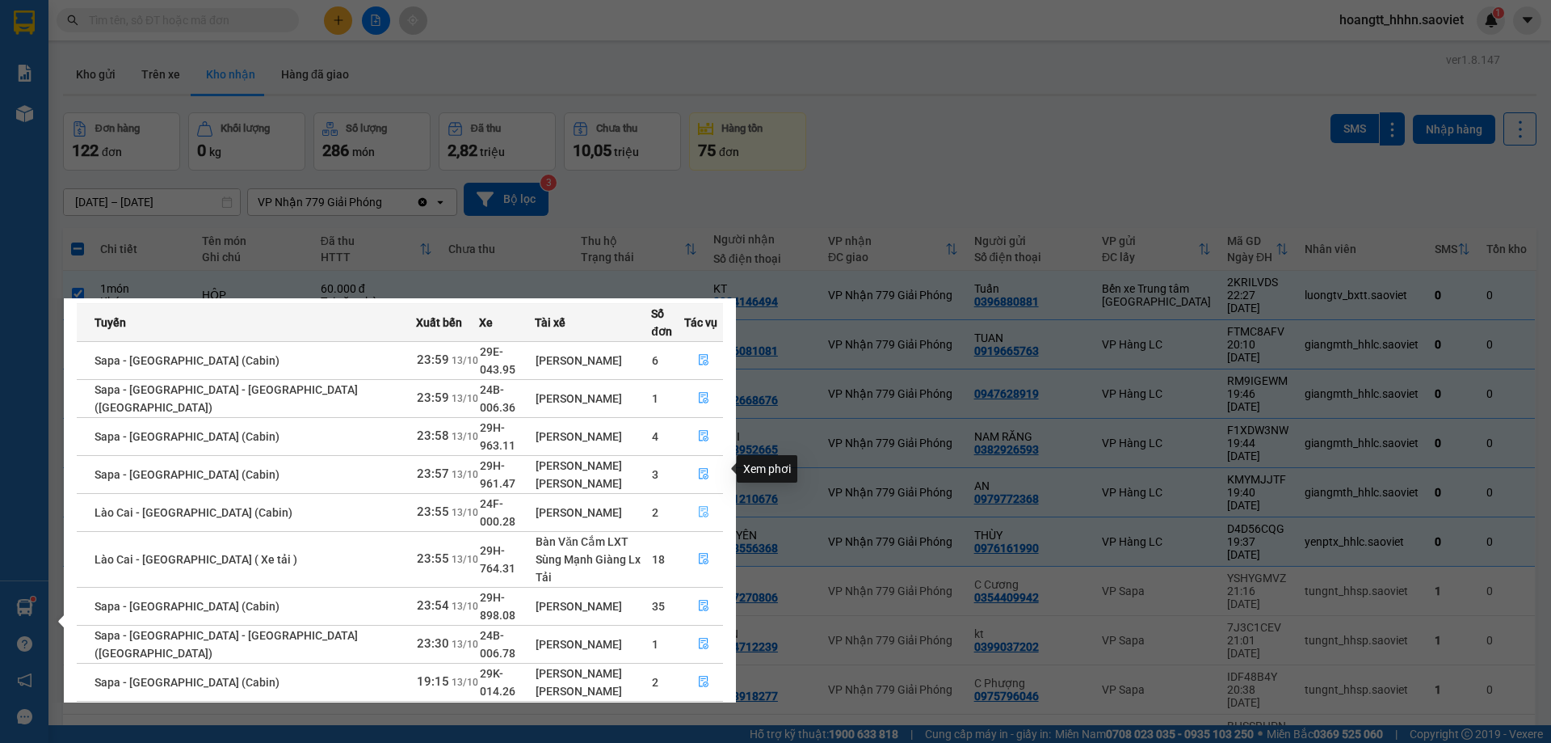
click at [706, 499] on button "button" at bounding box center [703, 512] width 37 height 26
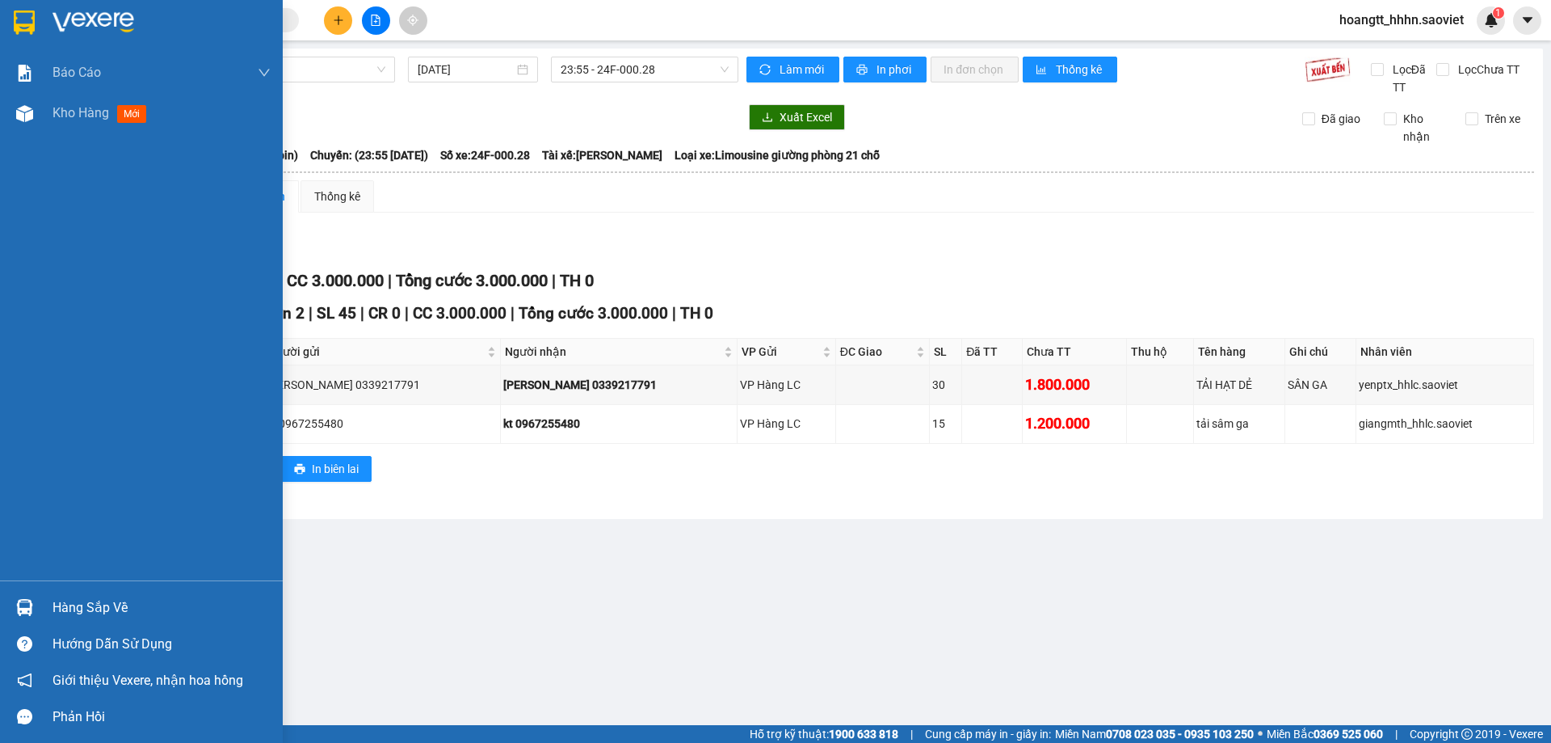
drag, startPoint x: 107, startPoint y: 605, endPoint x: 125, endPoint y: 601, distance: 18.2
click at [108, 605] on div "Hàng sắp về" at bounding box center [162, 607] width 218 height 24
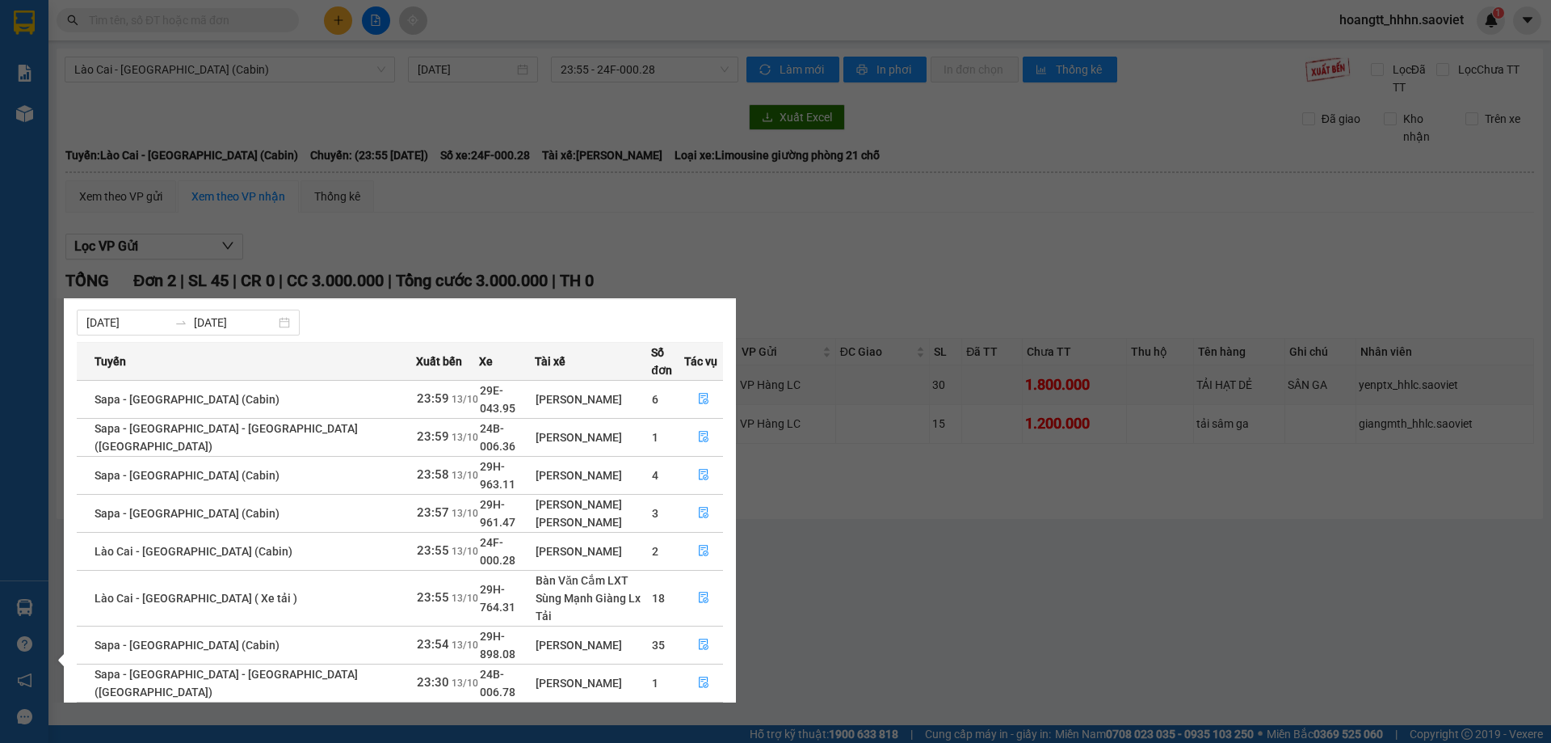
scroll to position [65, 0]
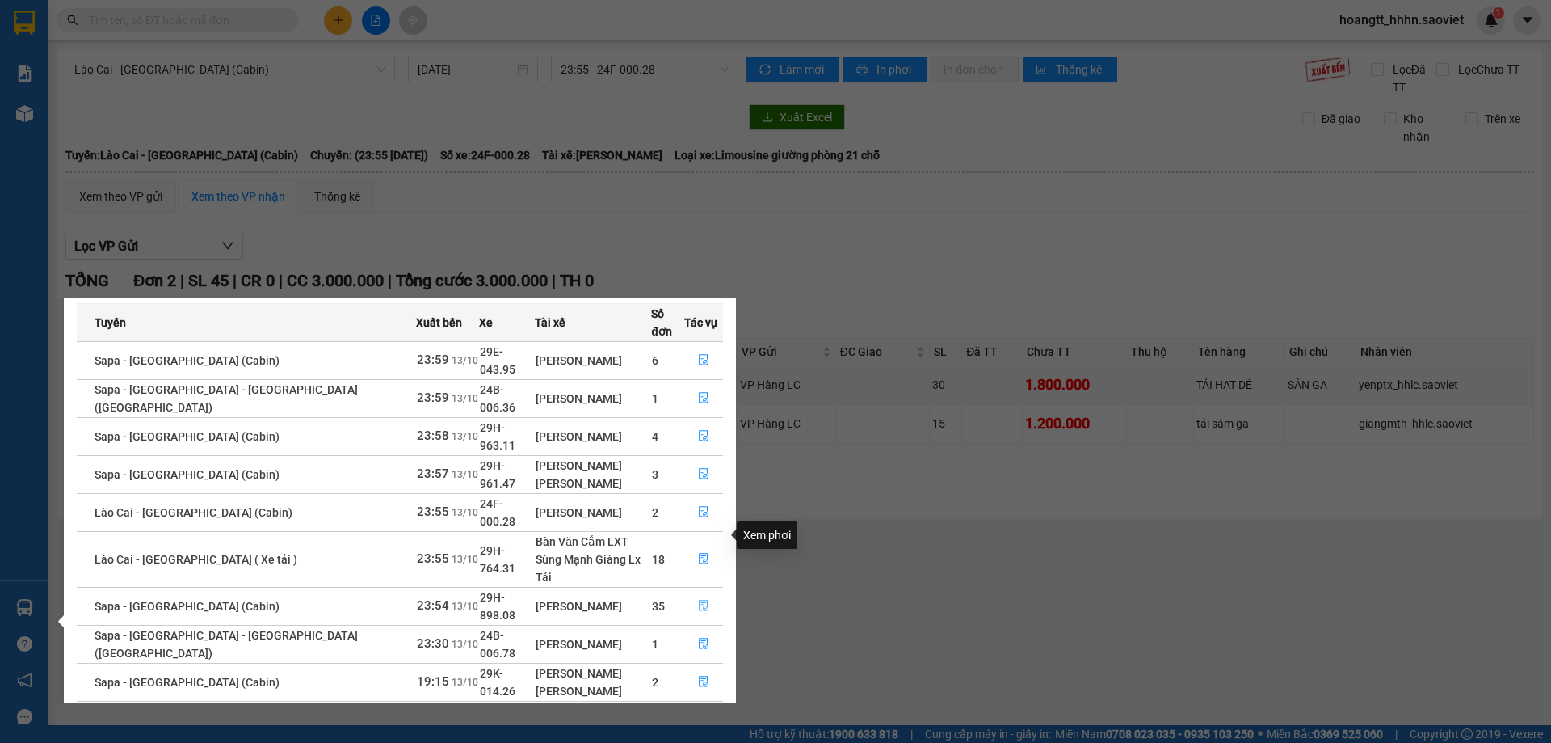
click at [705, 593] on button "button" at bounding box center [703, 606] width 37 height 26
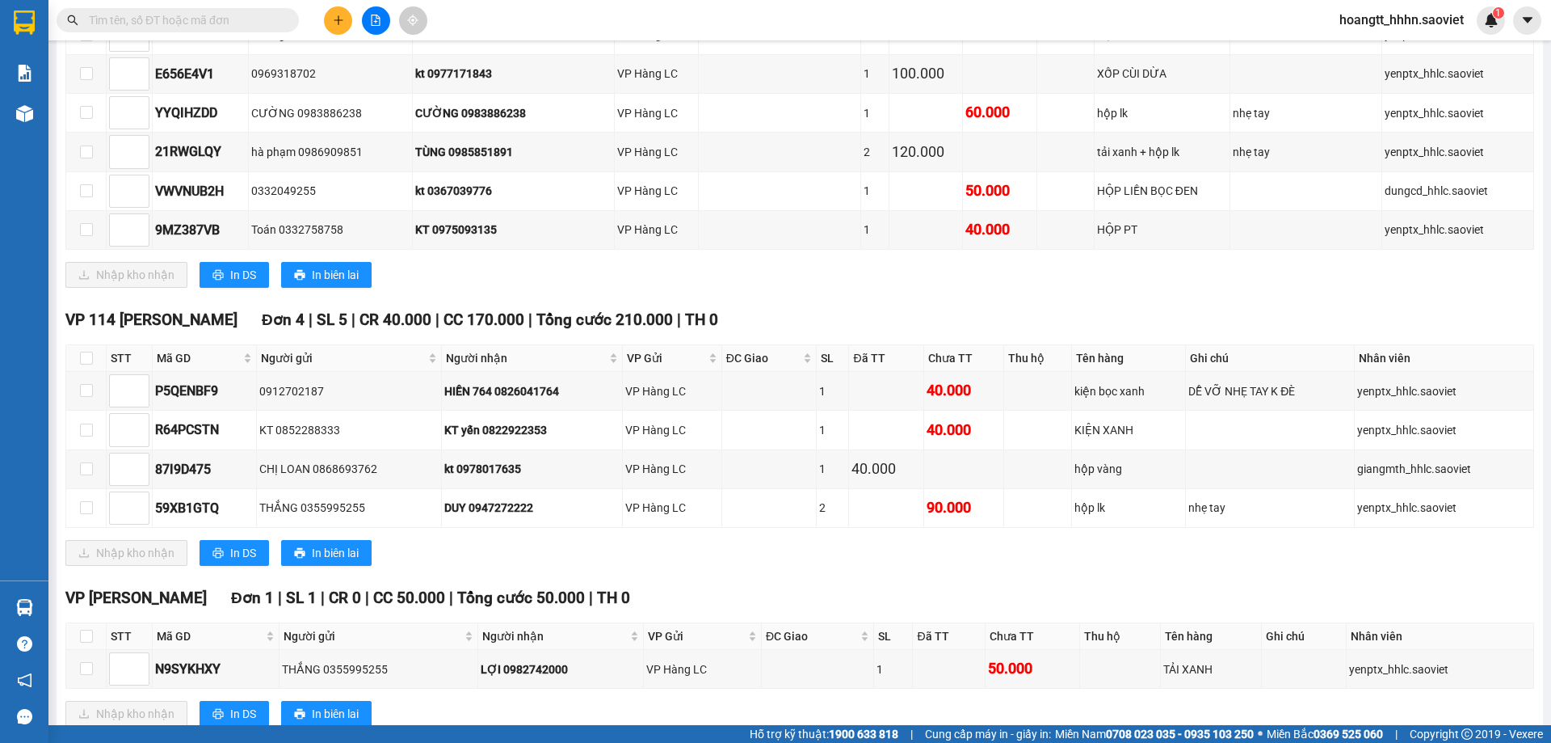
scroll to position [1528, 0]
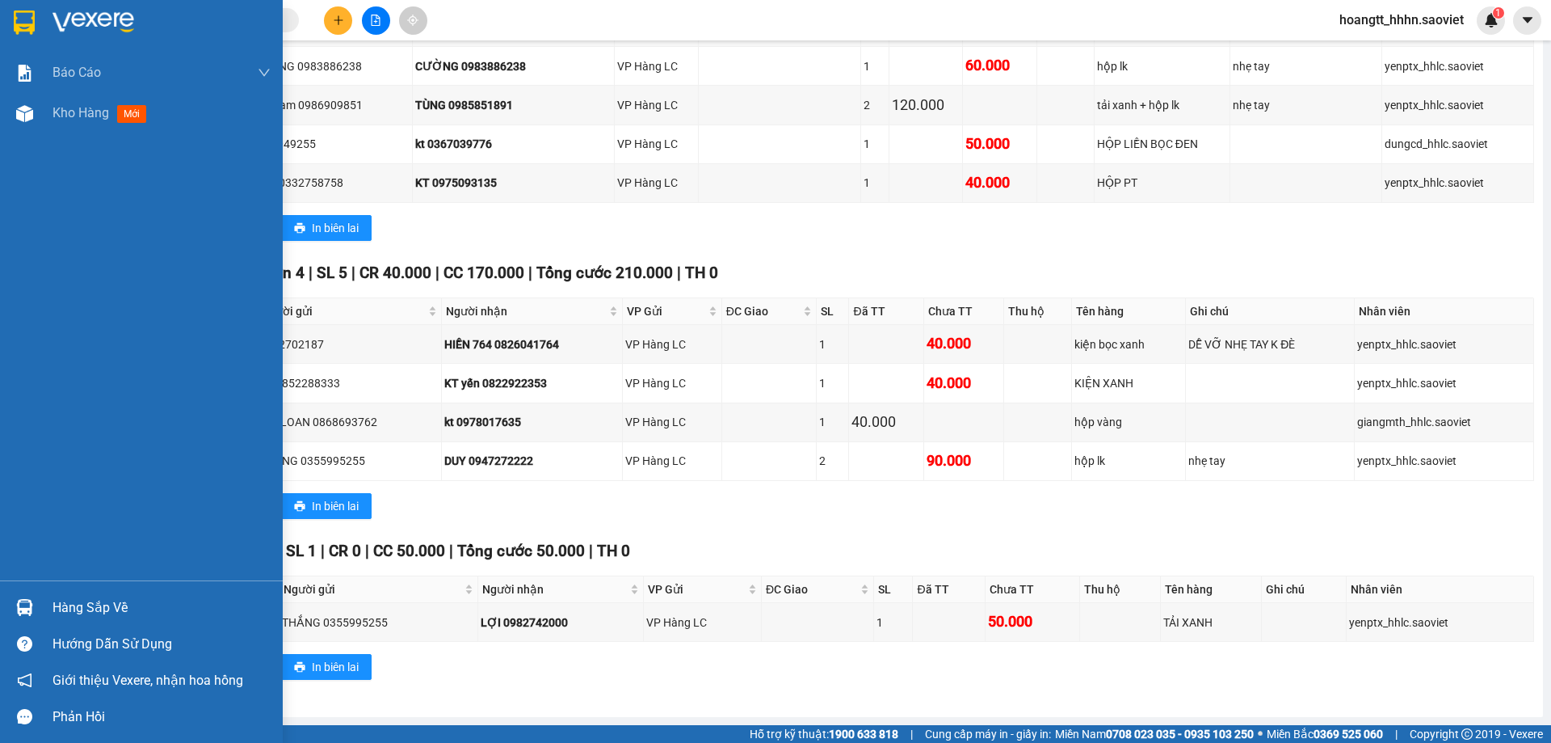
click at [108, 604] on div "Hàng sắp về" at bounding box center [162, 607] width 218 height 24
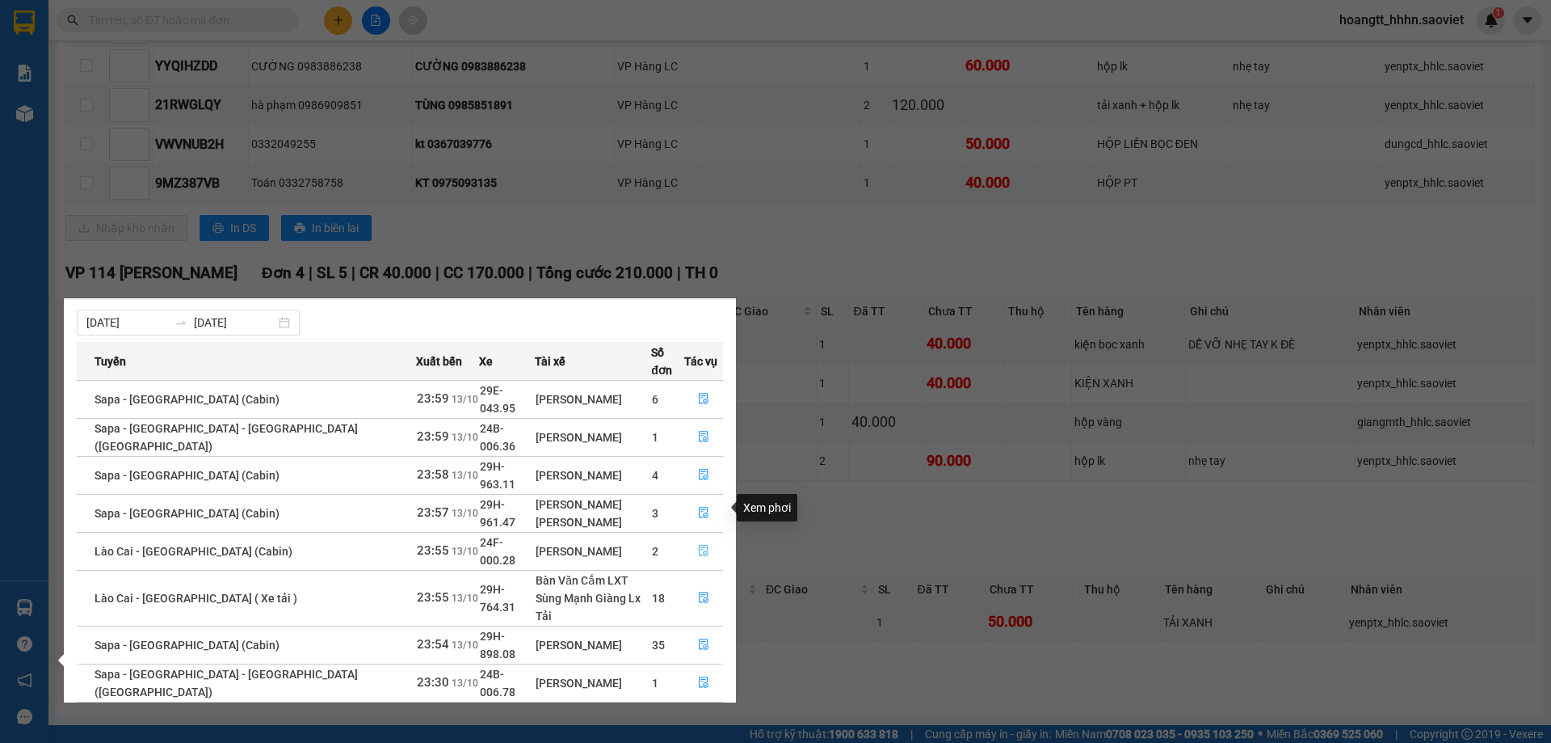
click at [696, 538] on button "button" at bounding box center [703, 551] width 37 height 26
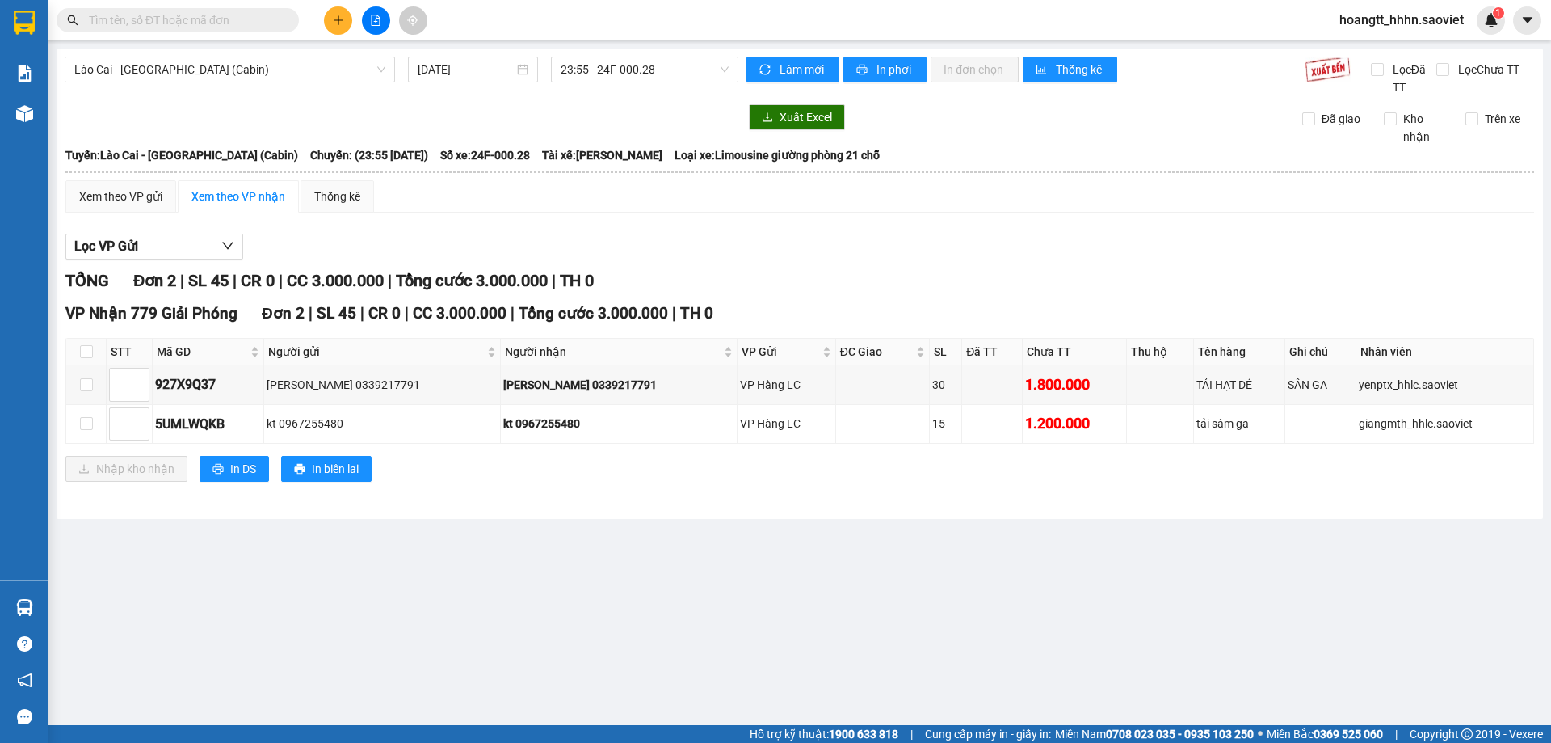
click at [117, 22] on input "text" at bounding box center [184, 20] width 191 height 18
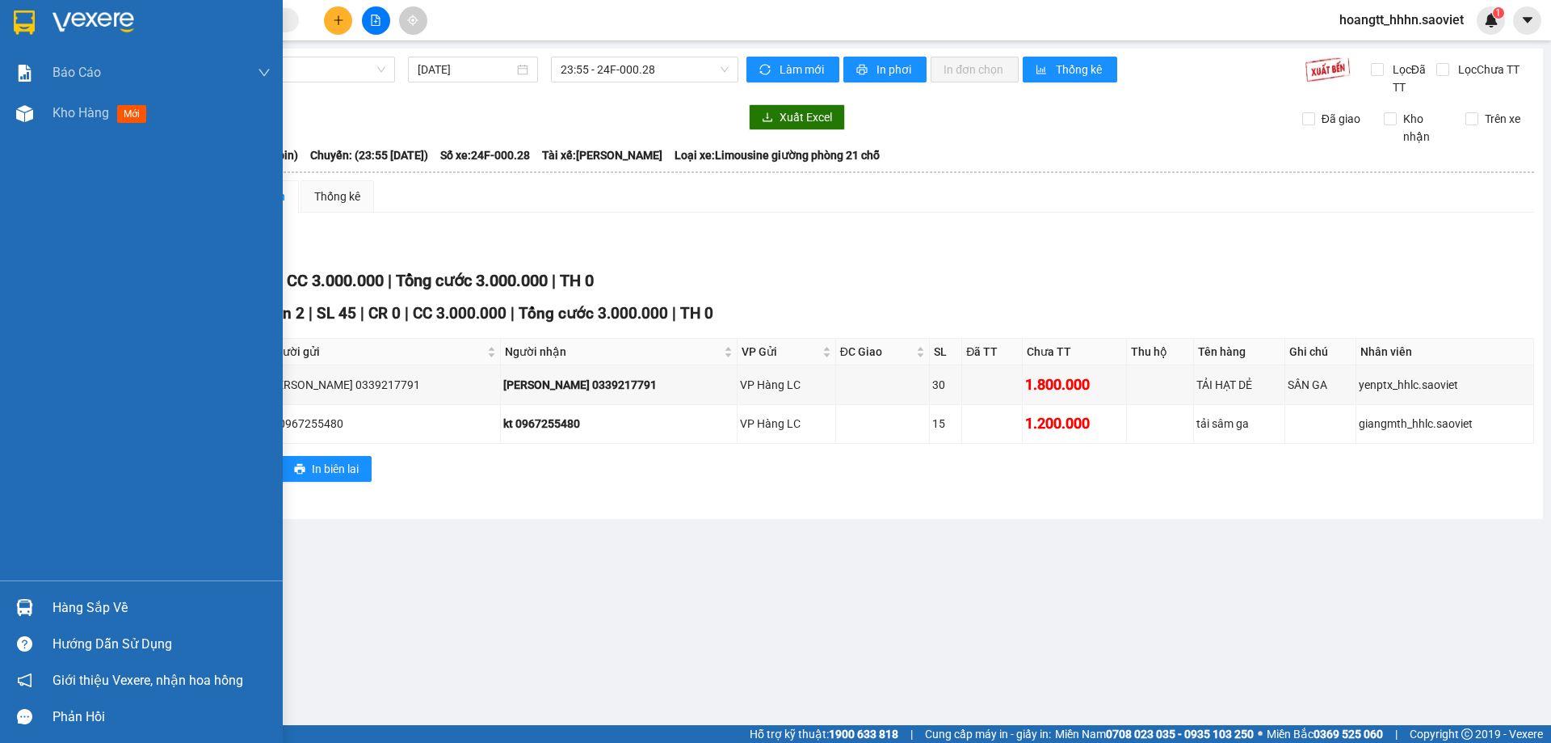
click at [93, 608] on div "Hàng sắp về" at bounding box center [162, 607] width 218 height 24
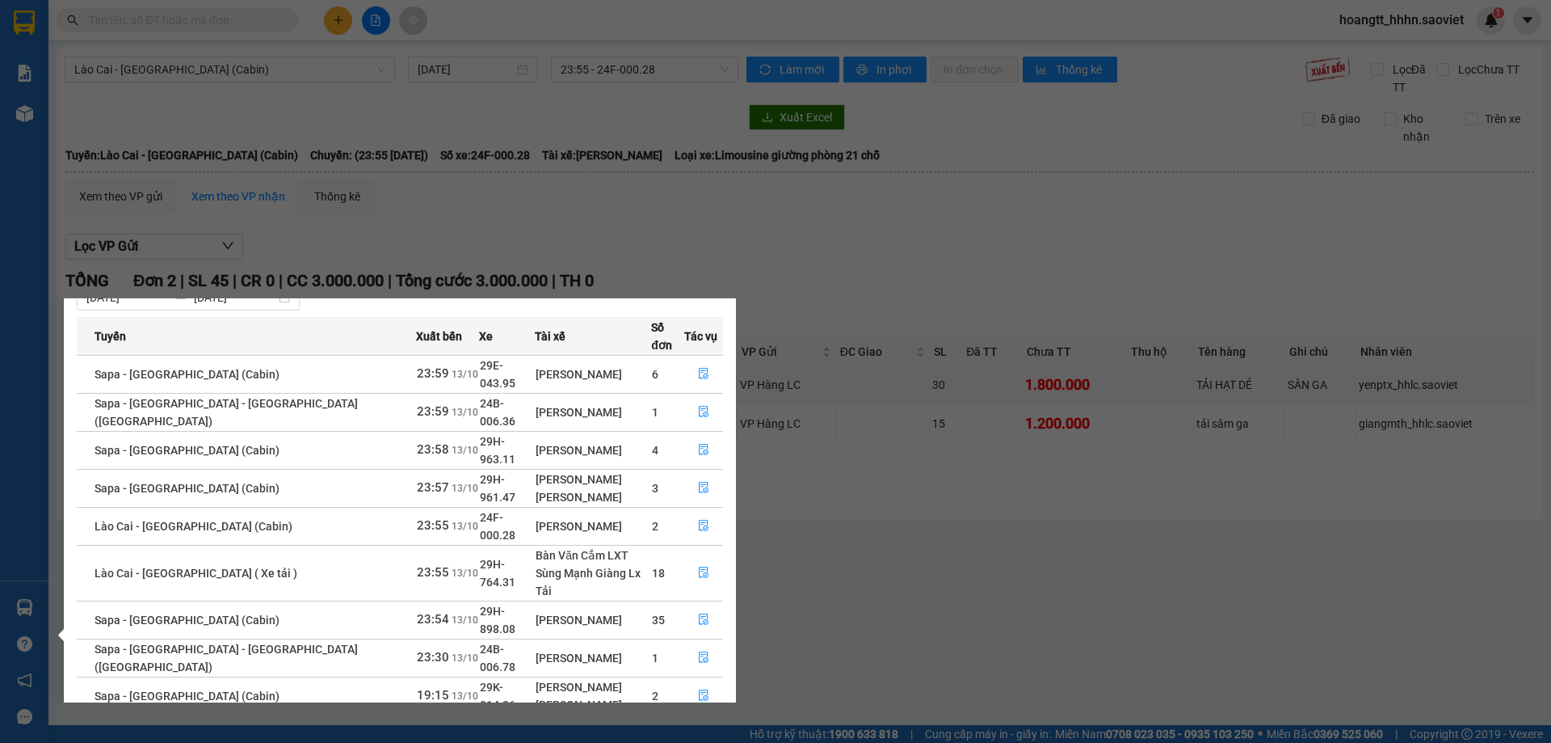
scroll to position [65, 0]
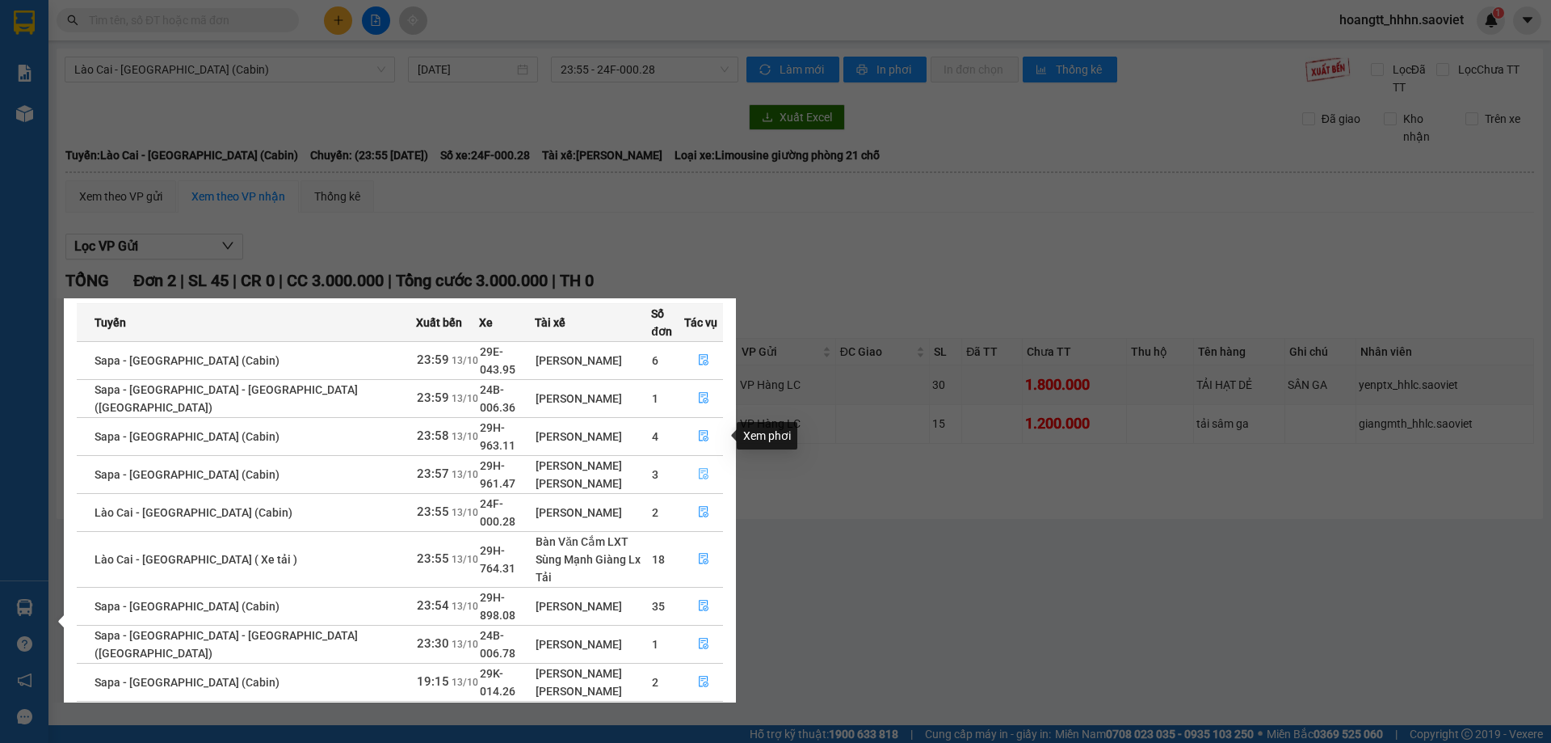
click at [691, 461] on button "button" at bounding box center [703, 474] width 37 height 26
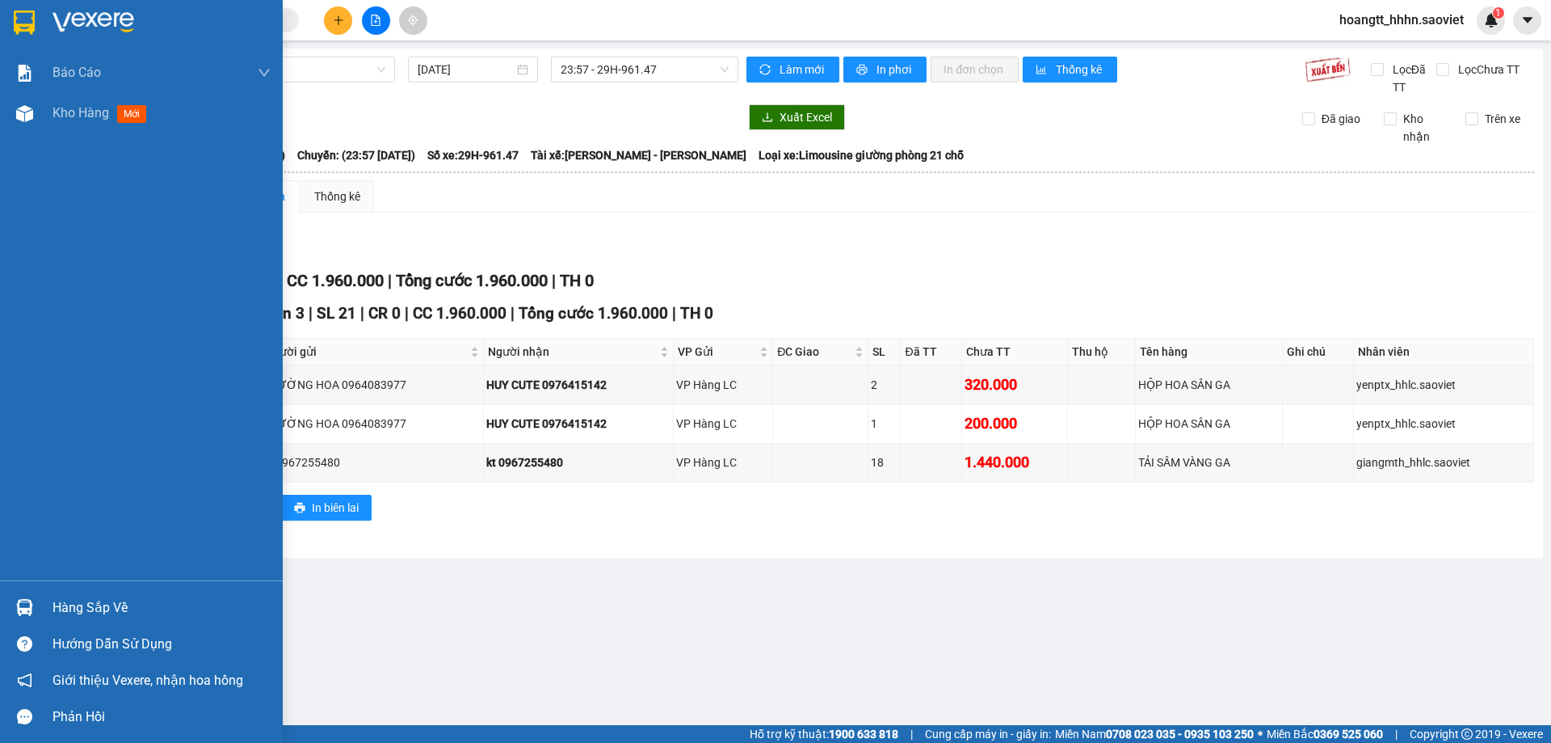
click at [32, 614] on img at bounding box center [24, 607] width 17 height 17
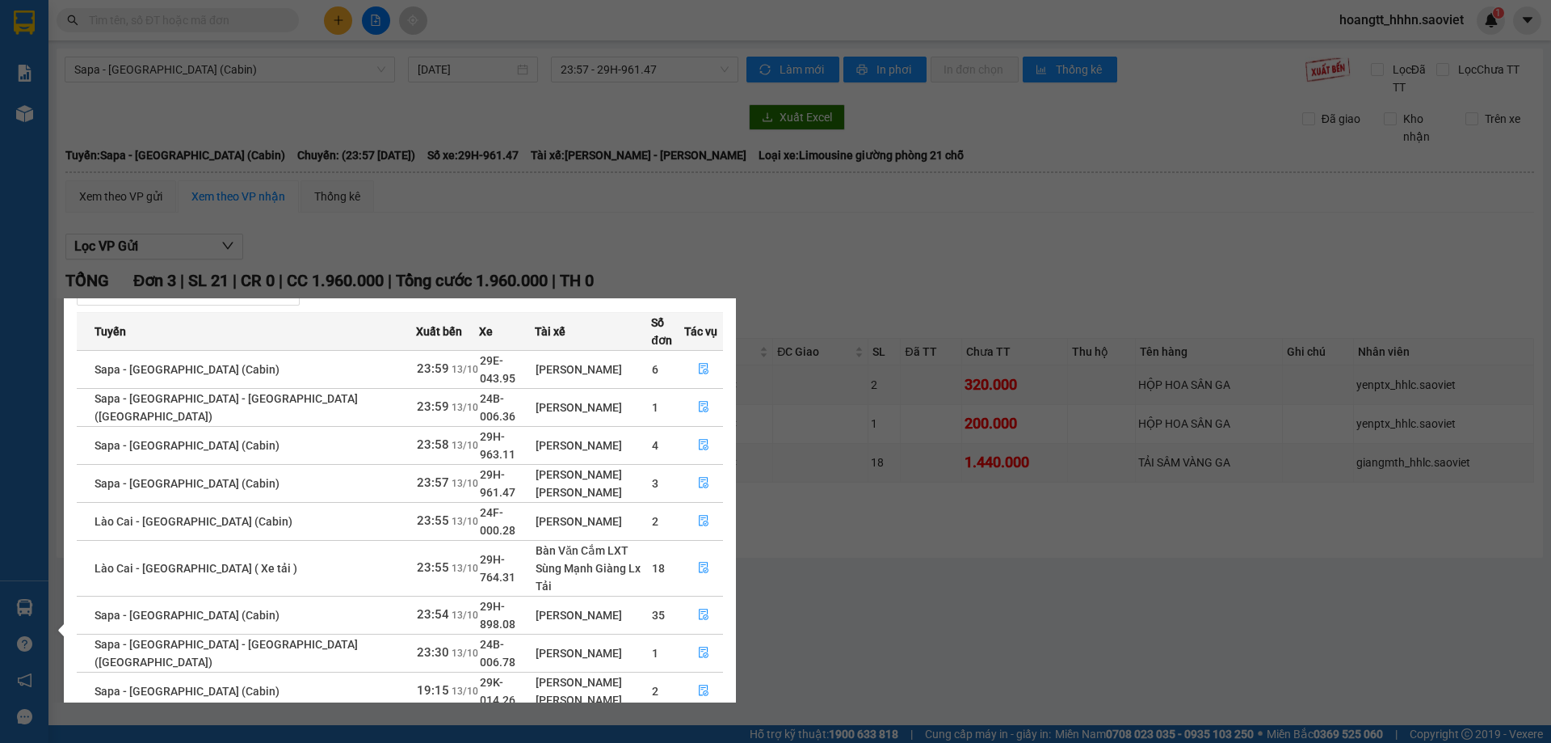
scroll to position [65, 0]
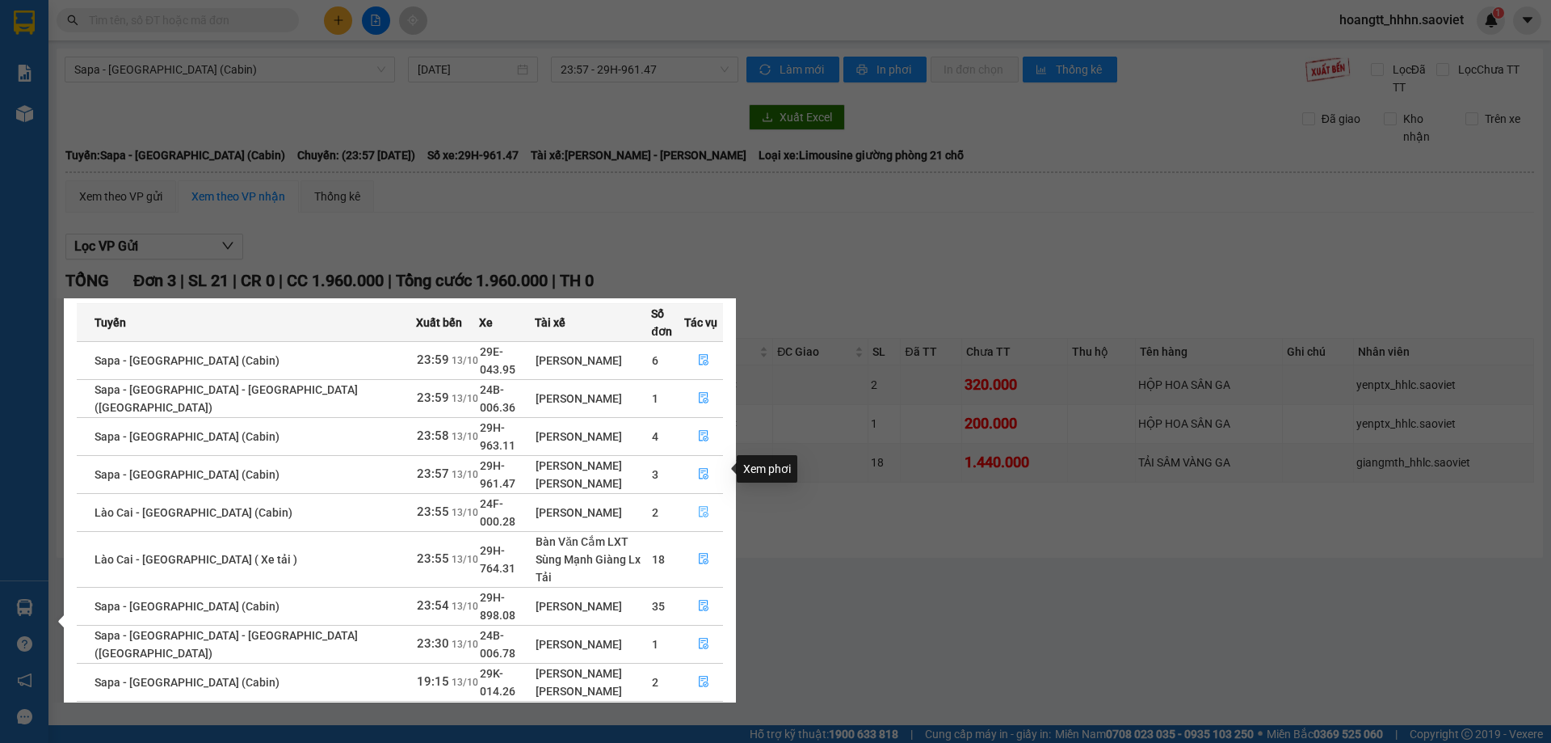
click at [696, 499] on button "button" at bounding box center [703, 512] width 37 height 26
